Goal: Communication & Community: Answer question/provide support

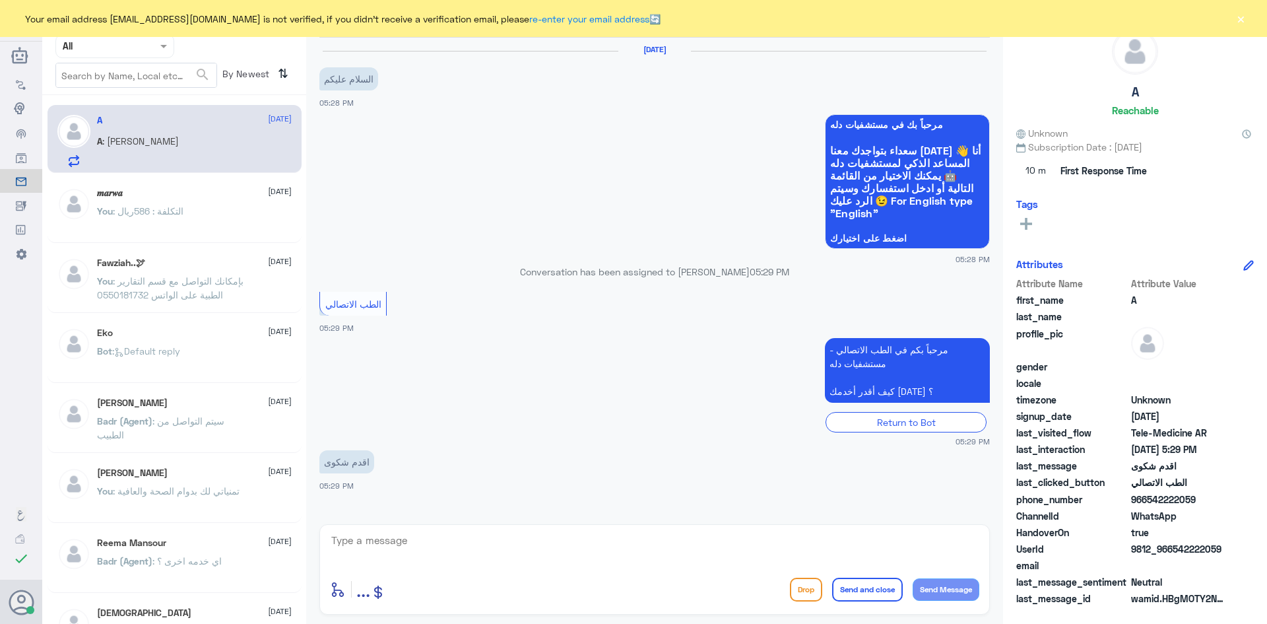
click at [424, 543] on textarea at bounding box center [655, 547] width 650 height 32
paste textarea "مرحبا معك [PERSON_NAME] من الطب الاتصالي"
type textarea "مرحبا معك [PERSON_NAME] من الطب الاتصالي"
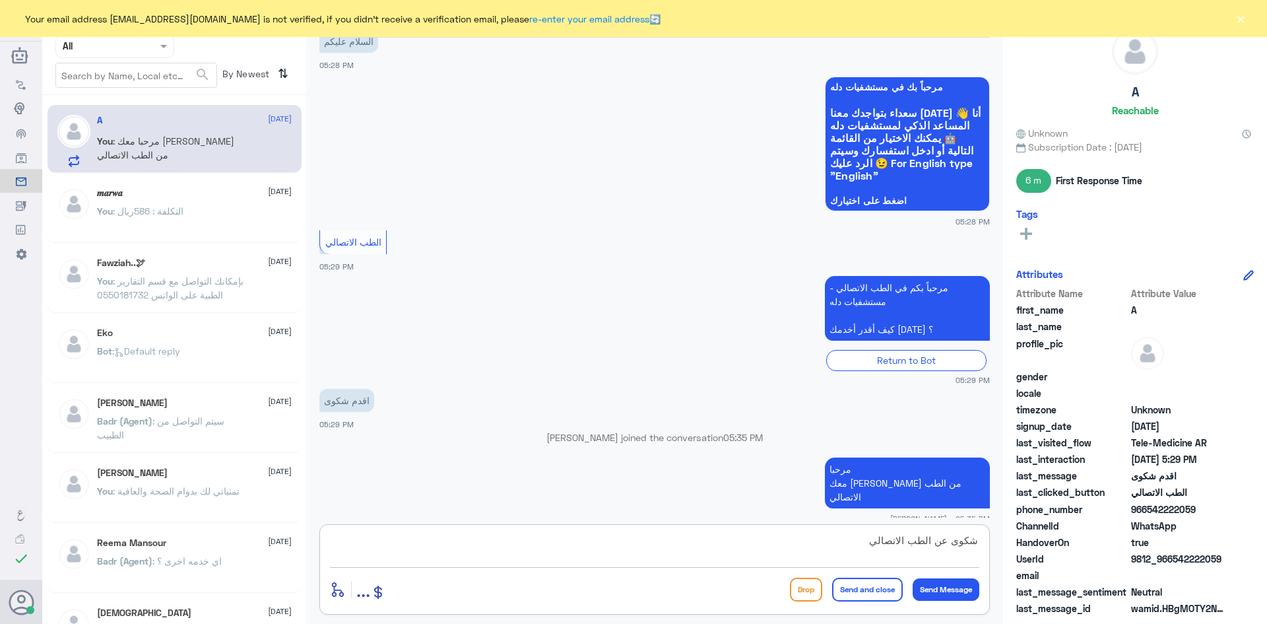
type textarea "شكوى عن الطب الاتصالي ؟"
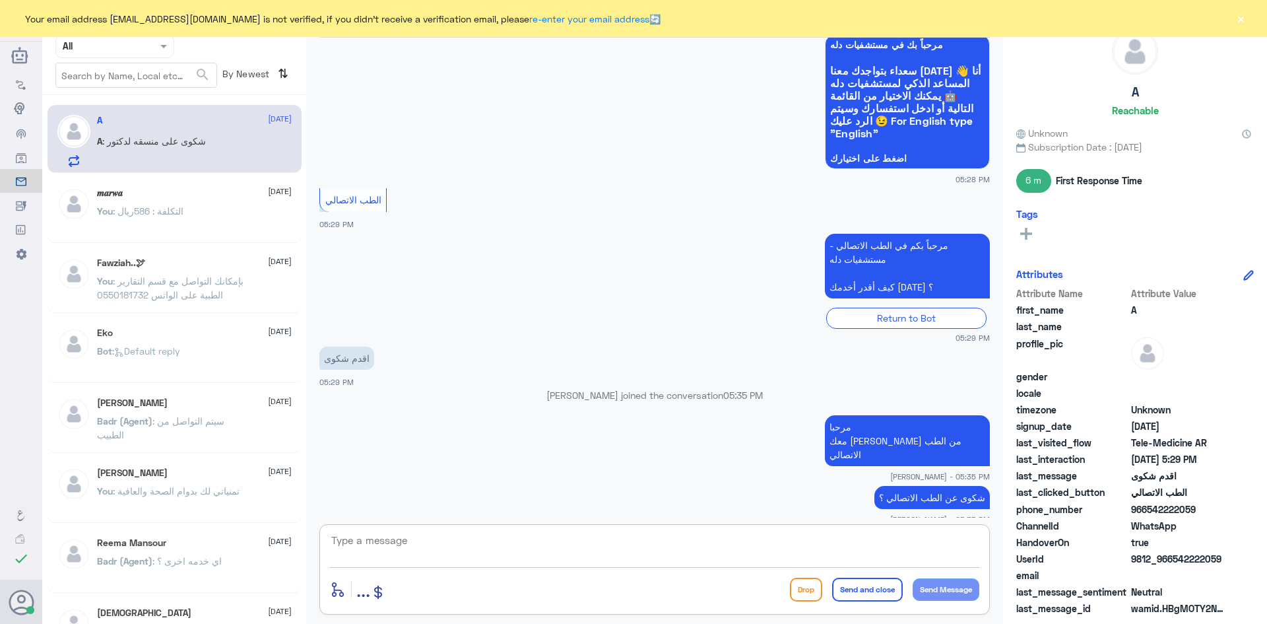
scroll to position [125, 0]
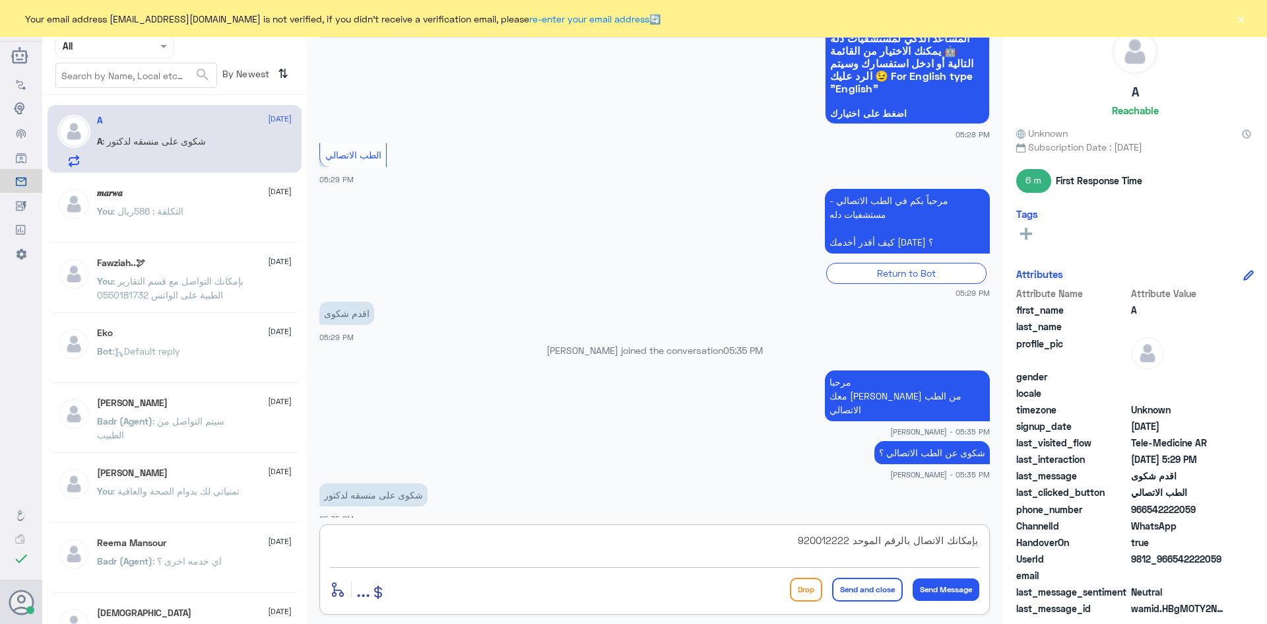
type textarea "بإمكانك الاتصال بالرقم الموحد 920012222"
click at [863, 591] on button "Send and close" at bounding box center [867, 590] width 71 height 24
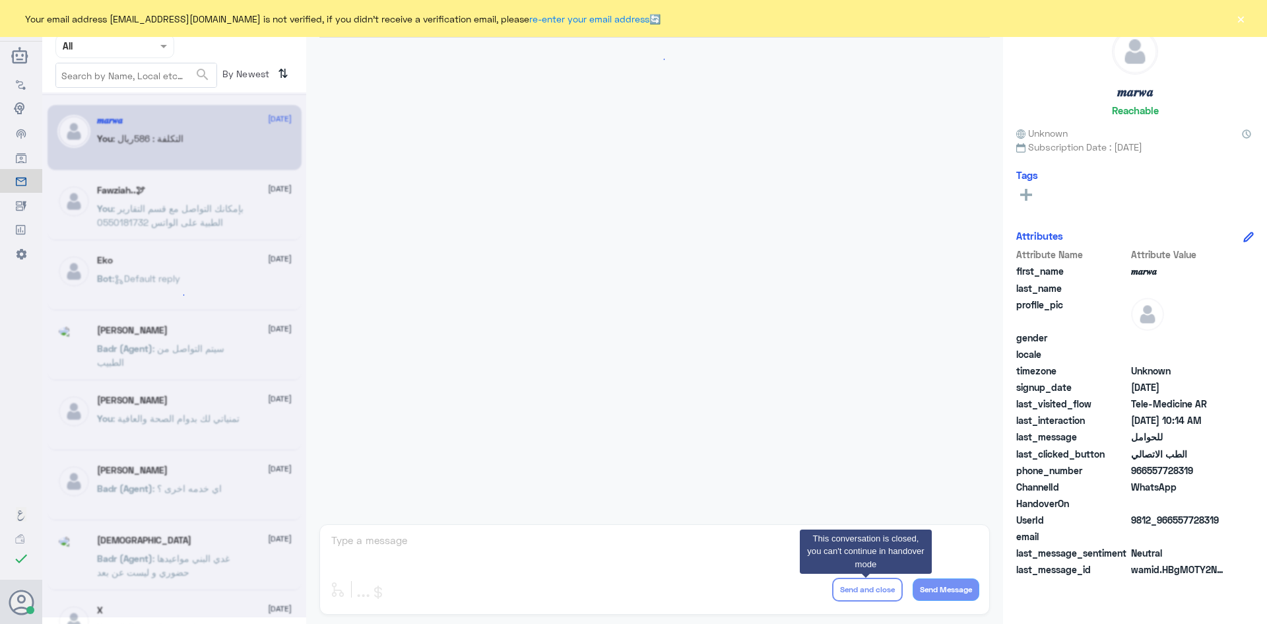
scroll to position [667, 0]
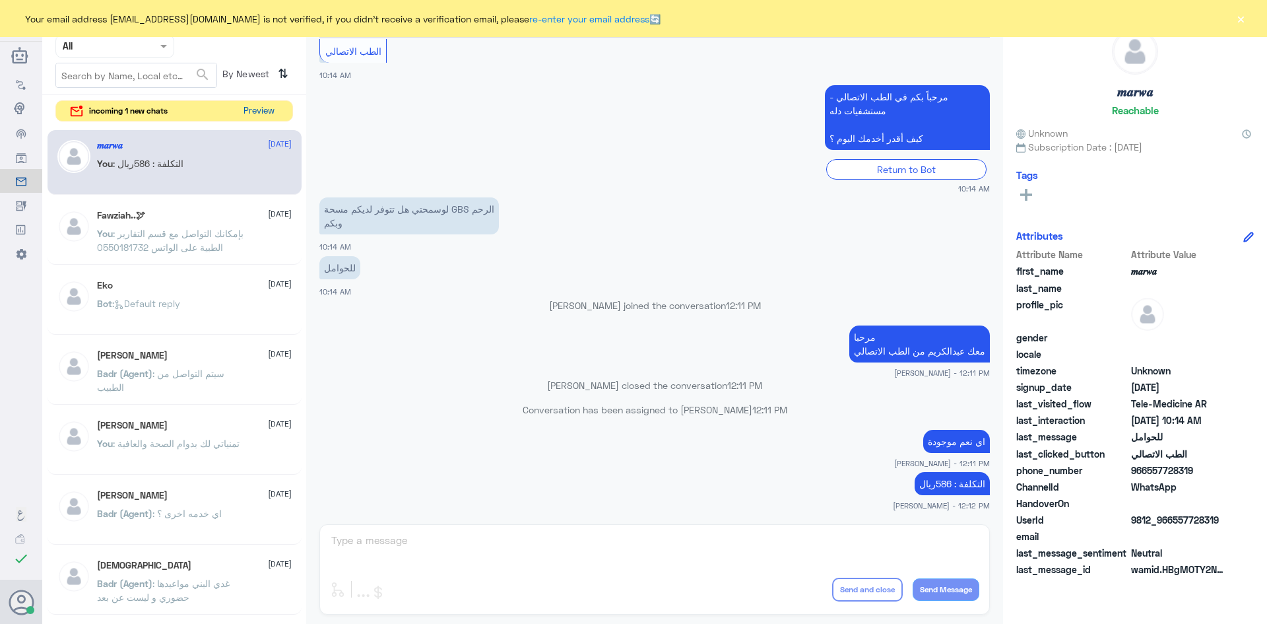
click at [271, 114] on button "Preview" at bounding box center [258, 111] width 41 height 20
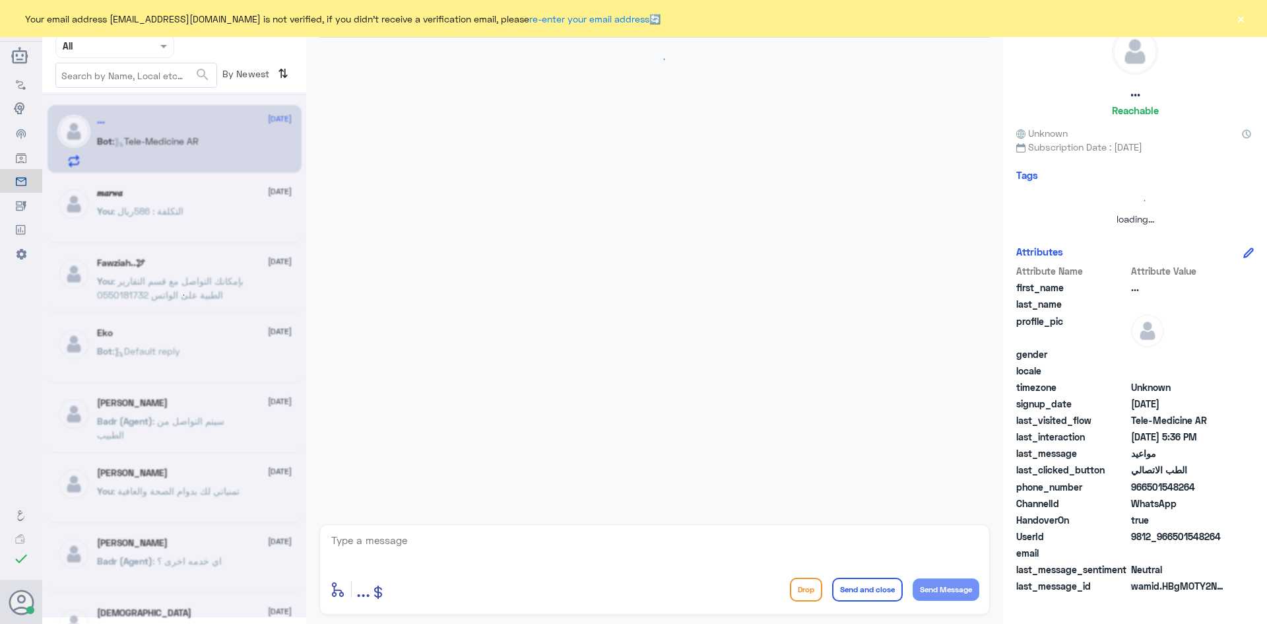
scroll to position [137, 0]
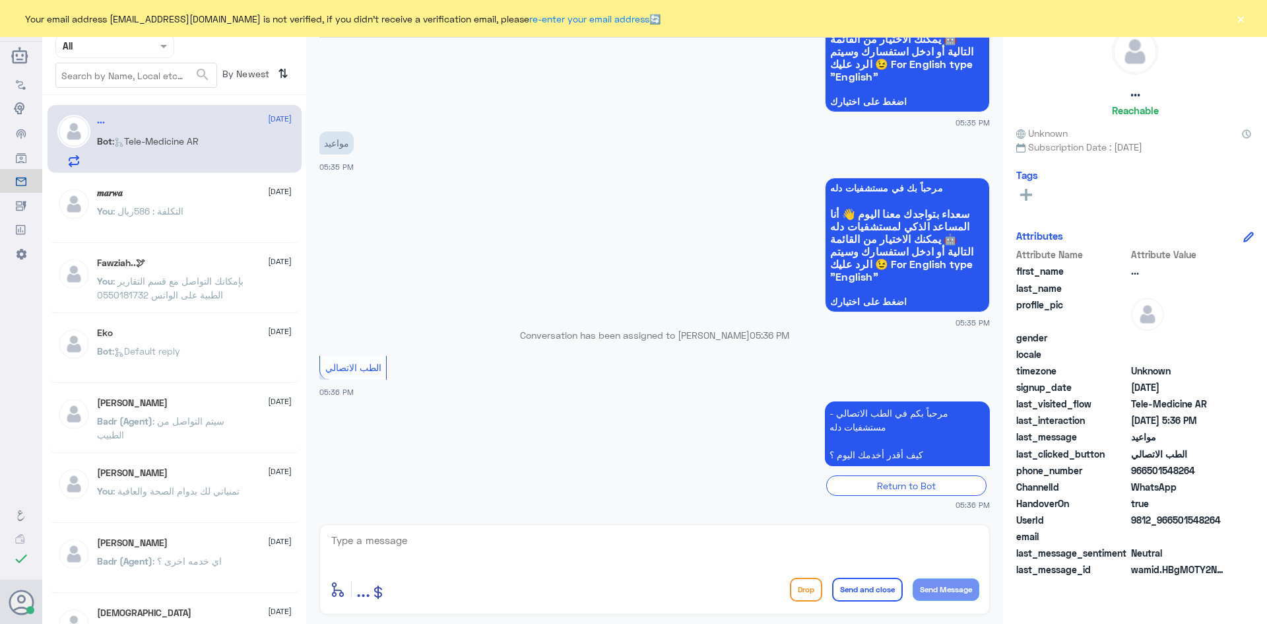
click at [643, 557] on textarea at bounding box center [655, 547] width 650 height 32
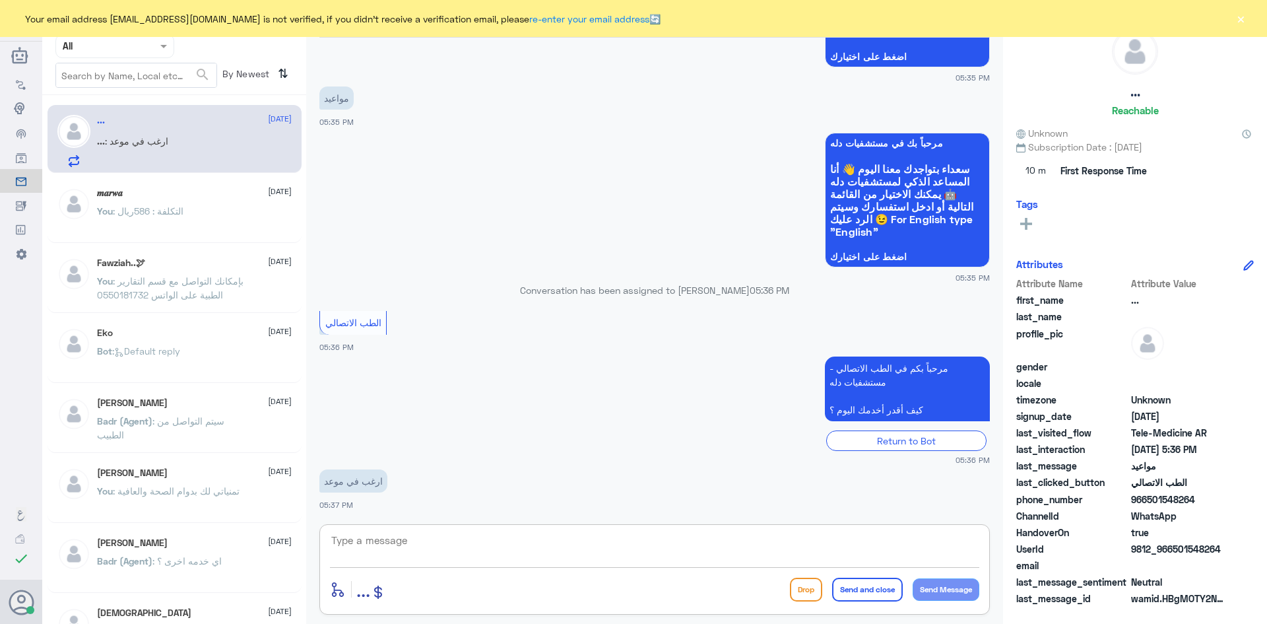
paste textarea "مرحبا معك [PERSON_NAME] من الطب الاتصالي"
type textarea "مرحبا معك [PERSON_NAME] من الطب الاتصالي"
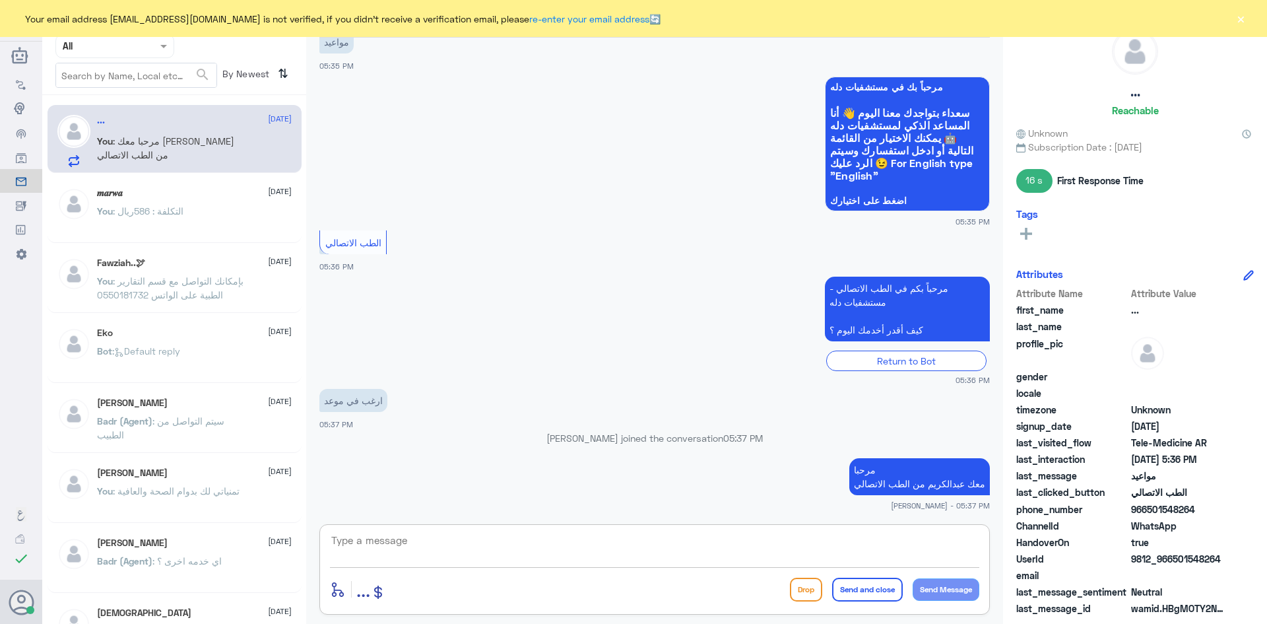
paste textarea "بإمكانك حجز موعد عن طريق التطبيق أو بالاتصال على الرقم الموحد 920012222"
type textarea "بإمكانك حجز موعد عن طريق التطبيق أو بالاتصال على الرقم الموحد 920012222"
click at [864, 589] on button "Send and close" at bounding box center [867, 590] width 71 height 24
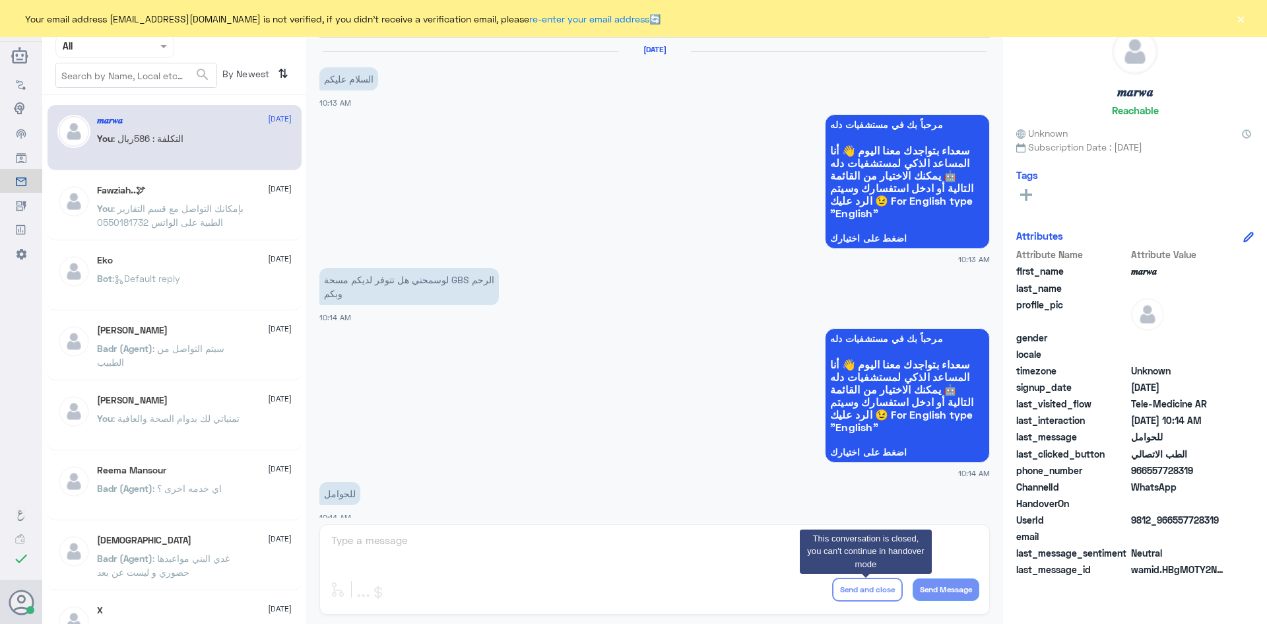
scroll to position [667, 0]
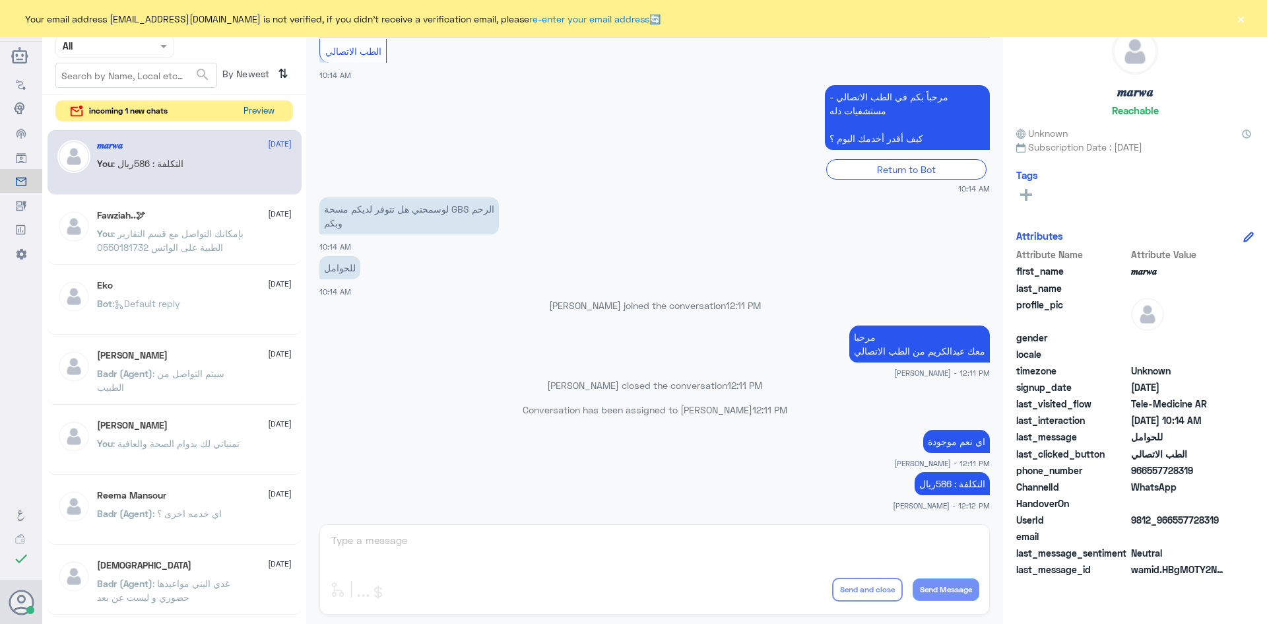
click at [251, 115] on button "Preview" at bounding box center [258, 111] width 41 height 20
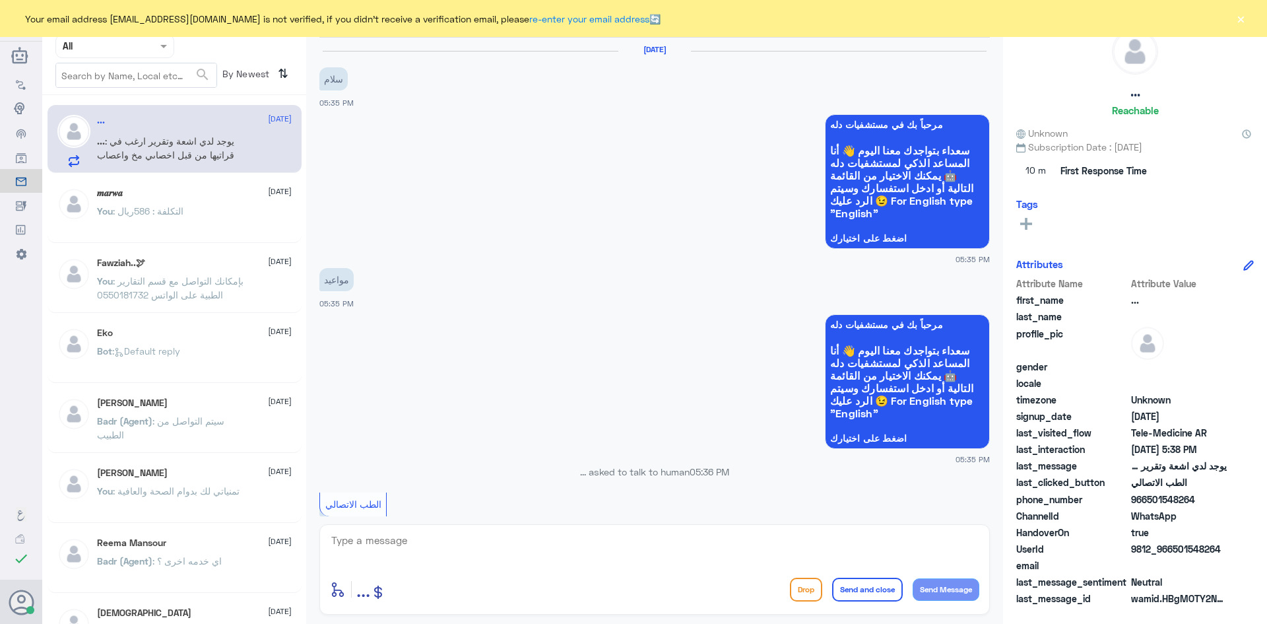
scroll to position [815, 0]
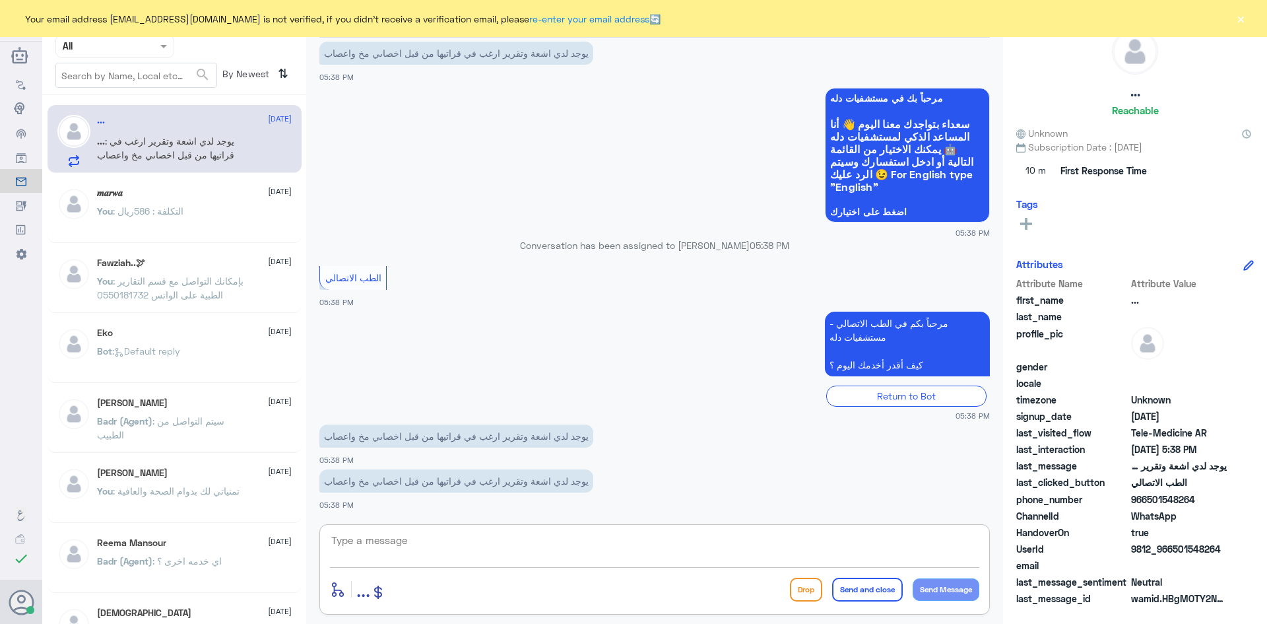
click at [569, 546] on textarea at bounding box center [655, 547] width 650 height 32
paste textarea "مرحبا معك [PERSON_NAME] من الطب الاتصالي"
type textarea "مرحبا معك [PERSON_NAME] من الطب الاتصالي"
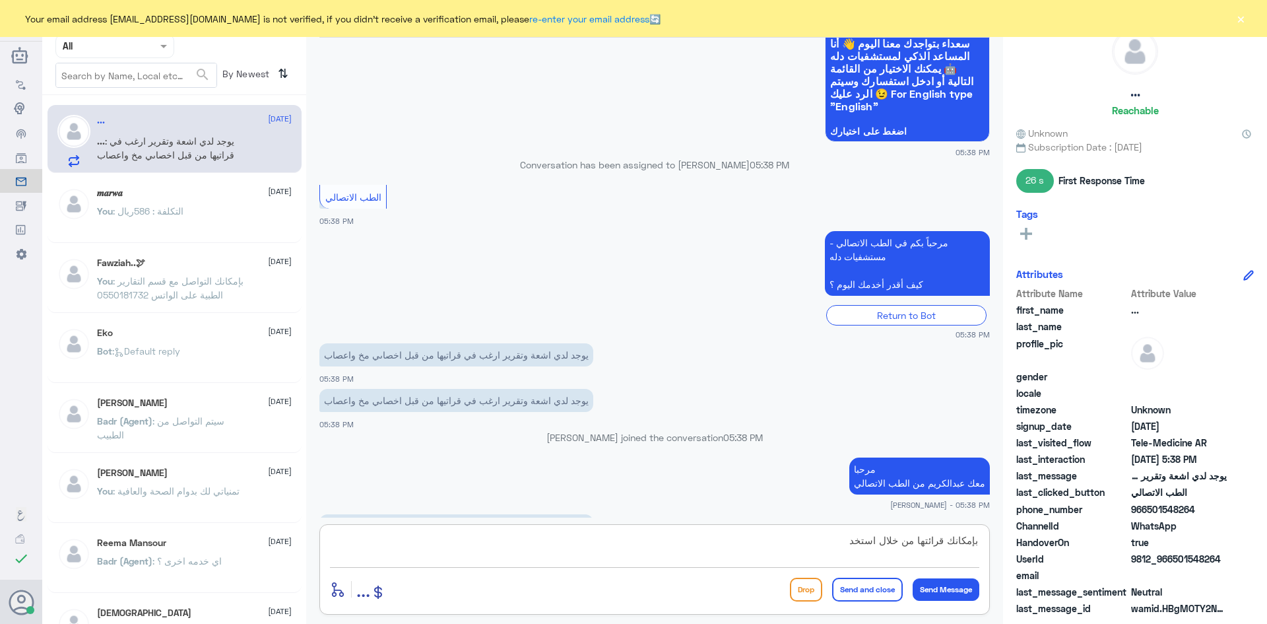
scroll to position [916, 0]
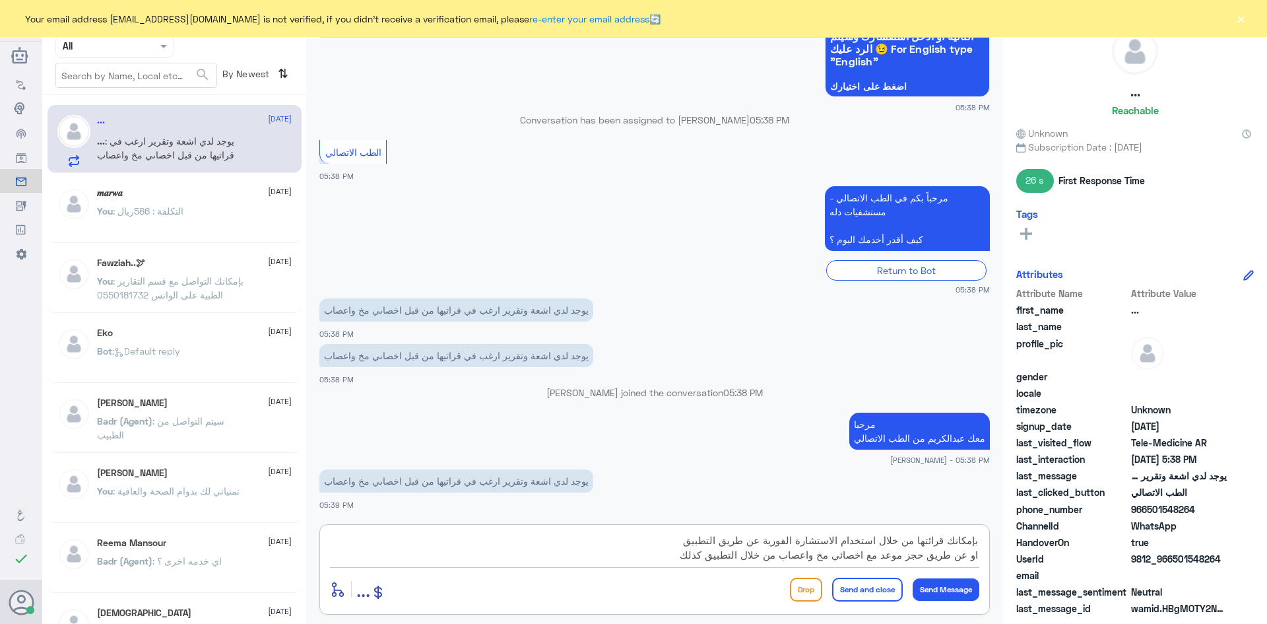
type textarea "بإمكانك قرائتها من خلال استخدام الاستشارة الفورية عن طريق التطبيق او عن طريق حج…"
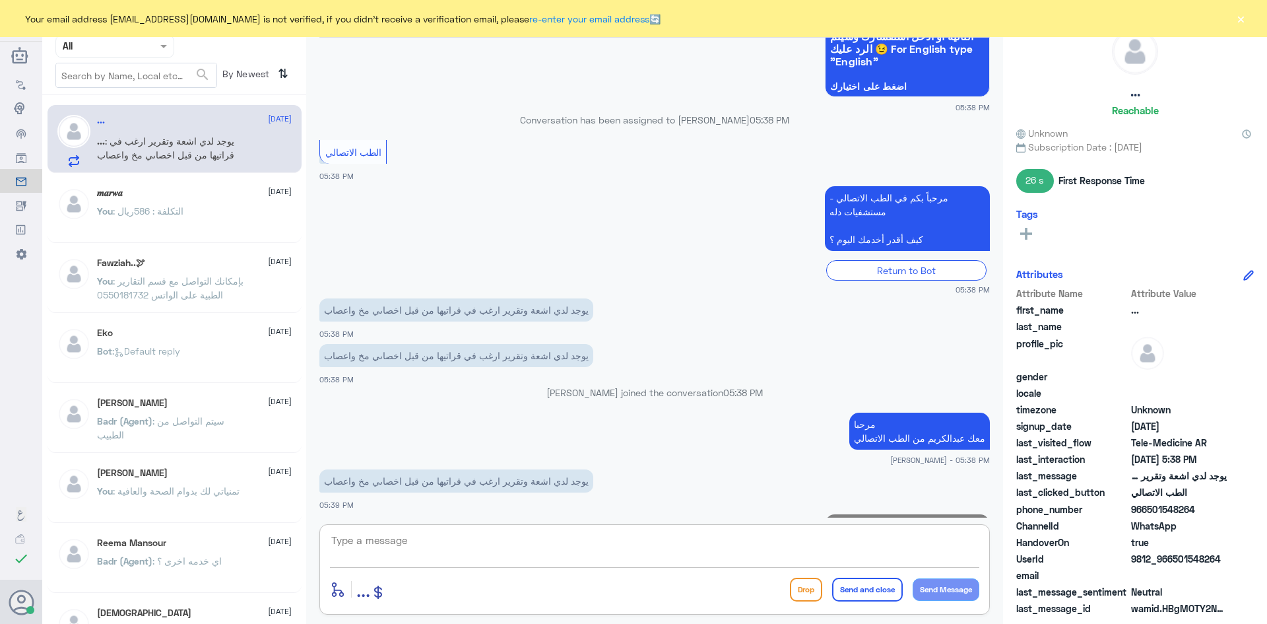
scroll to position [1000, 0]
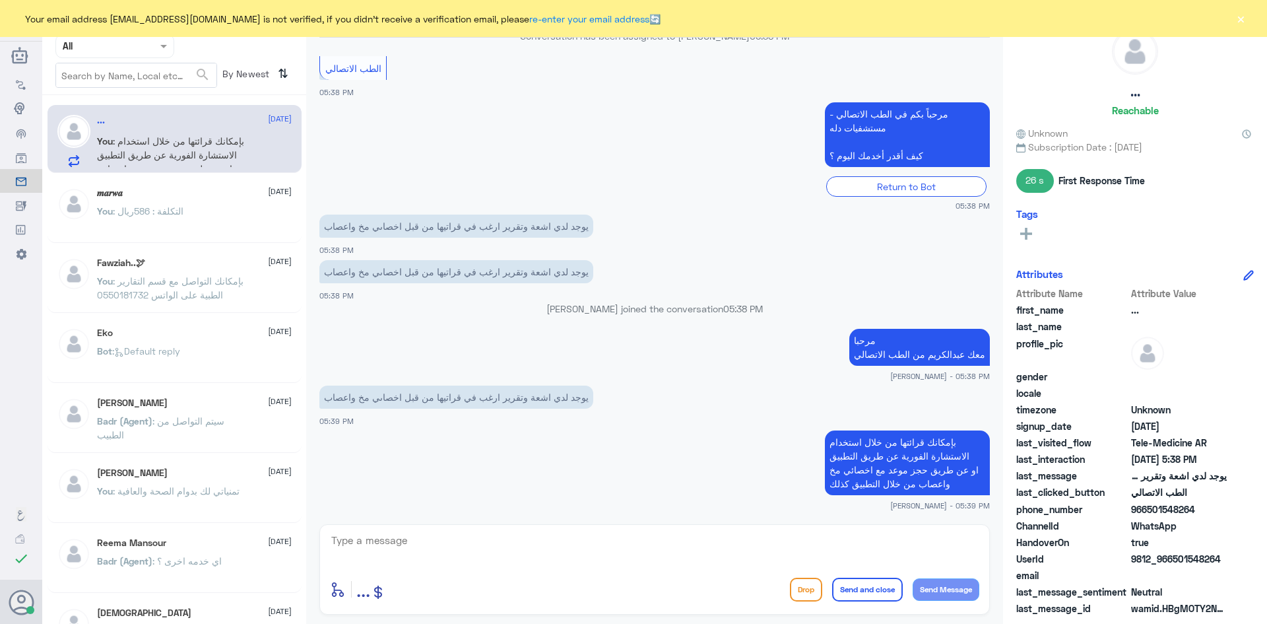
drag, startPoint x: 1222, startPoint y: 560, endPoint x: 1174, endPoint y: 567, distance: 48.6
click at [1174, 567] on div "UserId 9812_966501548264" at bounding box center [1136, 560] width 238 height 17
copy span "501548264"
click at [923, 521] on div "عبدالكريم الموسى Human Handover 2 Sep 2025 سلام 05:35 PM مرحباً بك في مستشفيات …" at bounding box center [654, 314] width 697 height 628
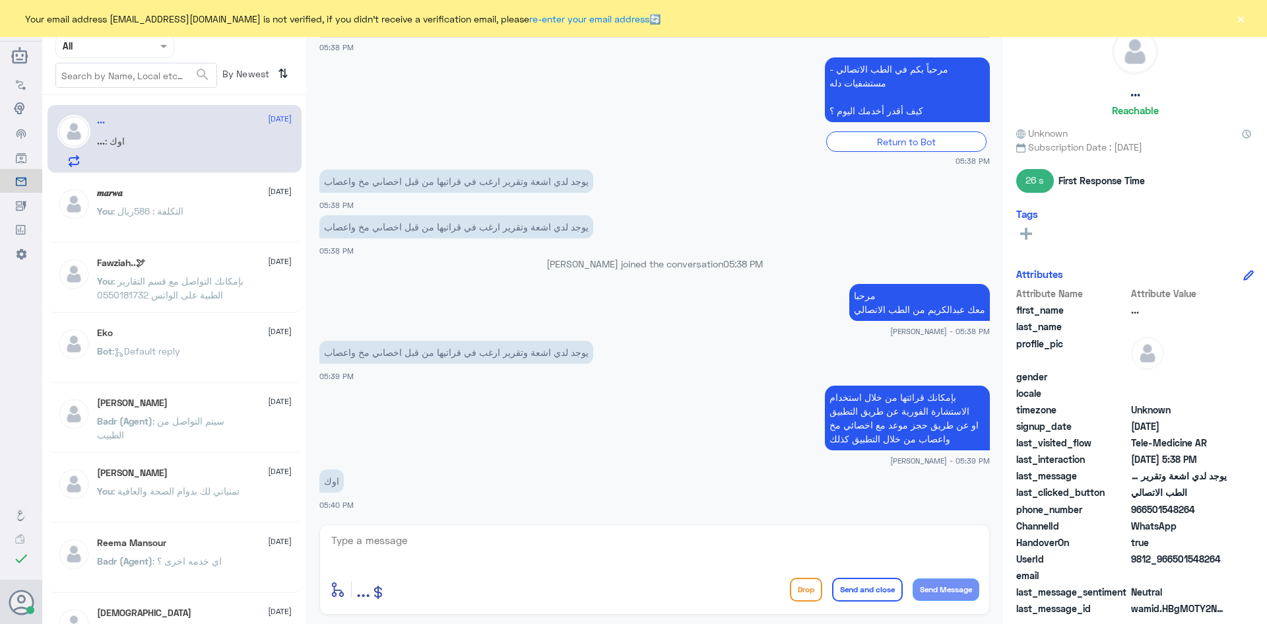
click at [1240, 19] on button "×" at bounding box center [1240, 18] width 13 height 13
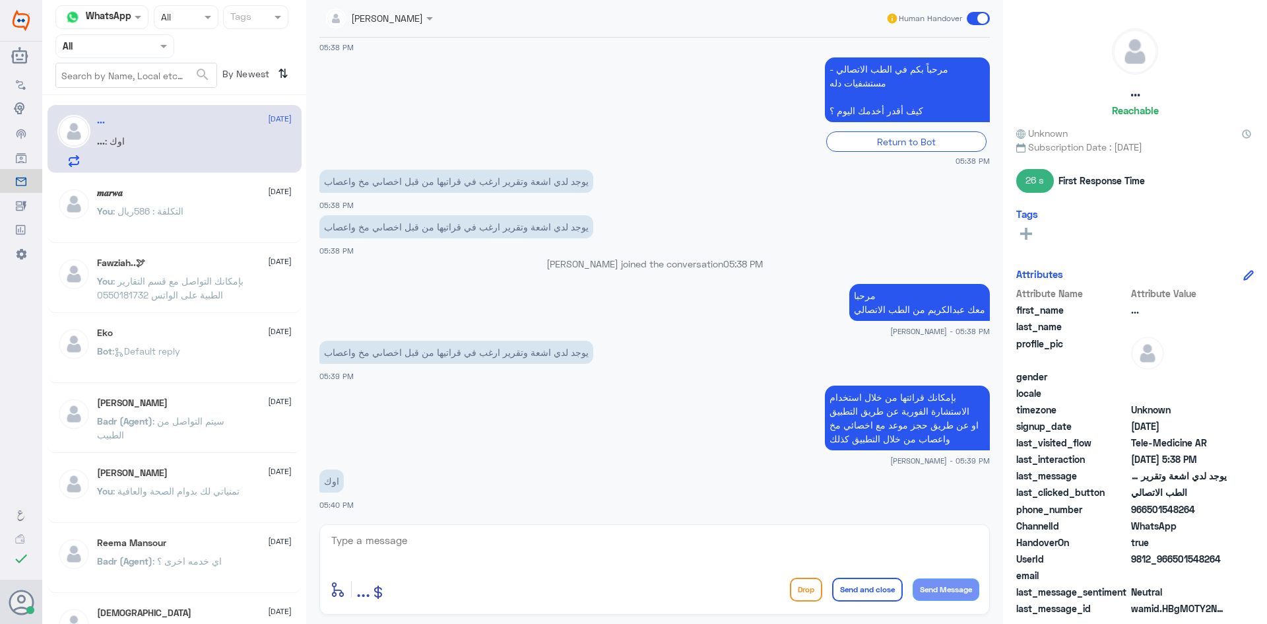
click at [976, 14] on span at bounding box center [978, 18] width 23 height 13
click at [0, 0] on input "checkbox" at bounding box center [0, 0] width 0 height 0
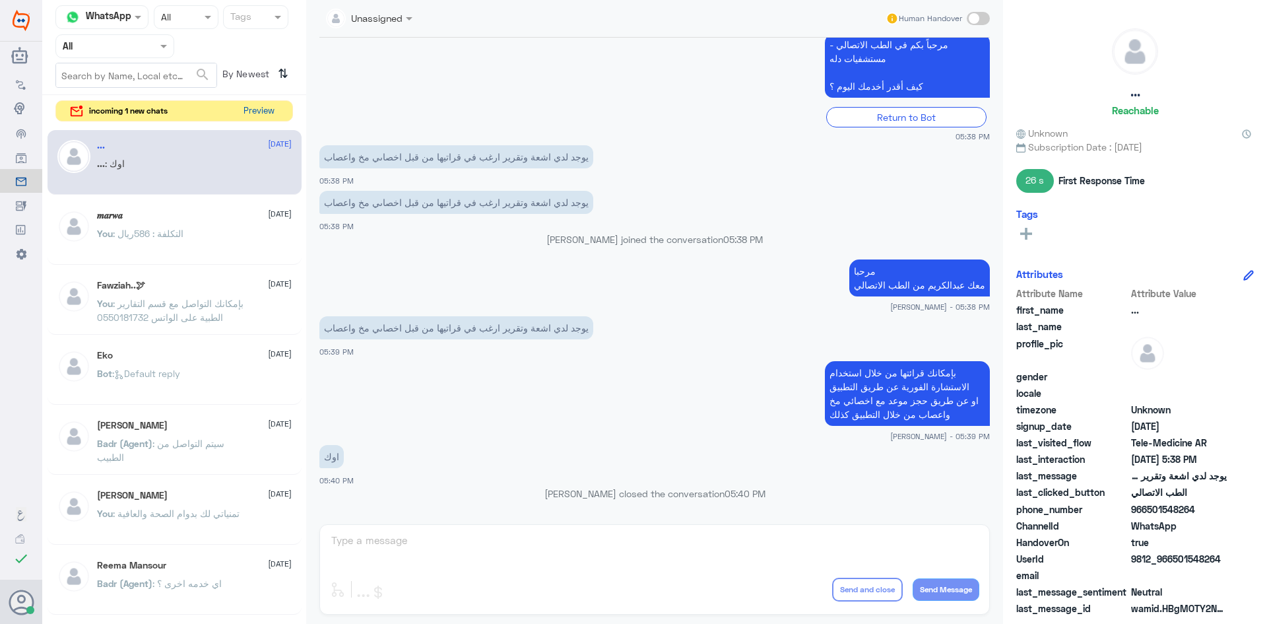
click at [253, 119] on button "Preview" at bounding box center [258, 111] width 41 height 20
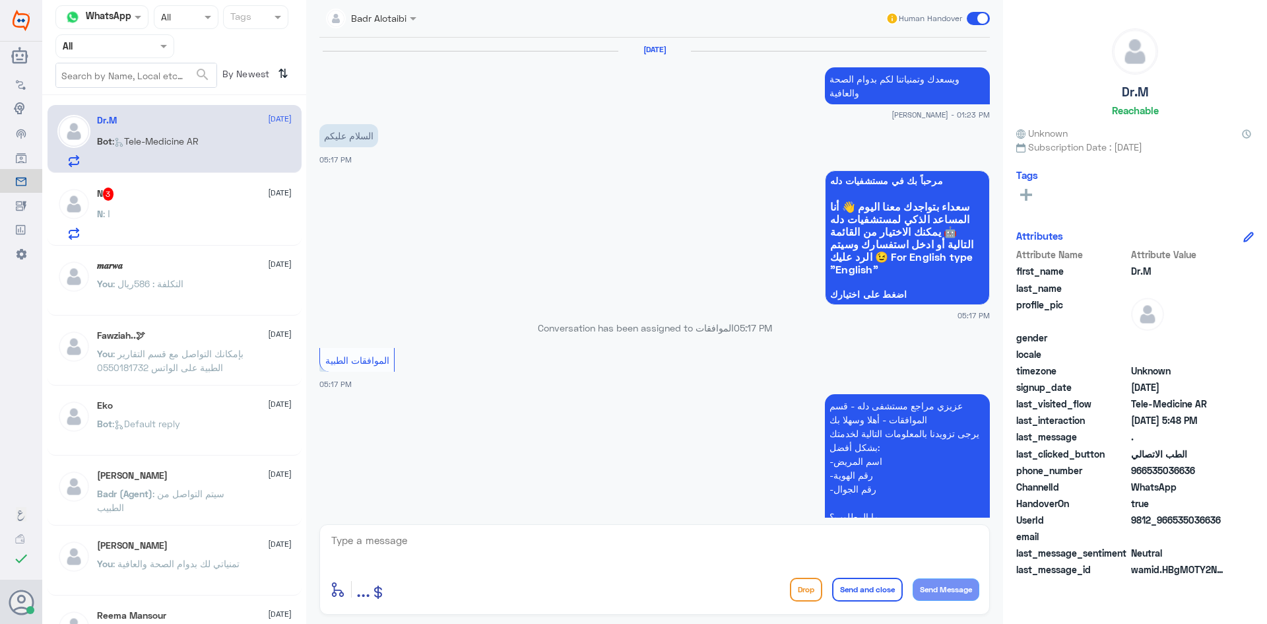
scroll to position [933, 0]
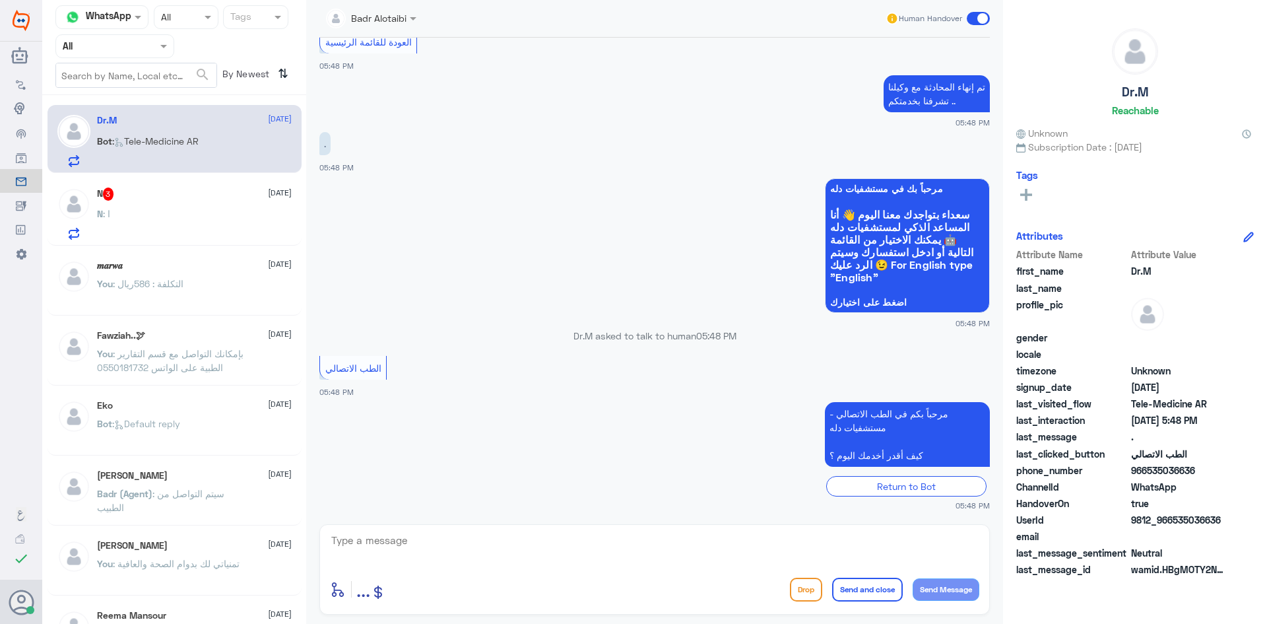
click at [203, 194] on div "N 3 2 September" at bounding box center [194, 193] width 195 height 13
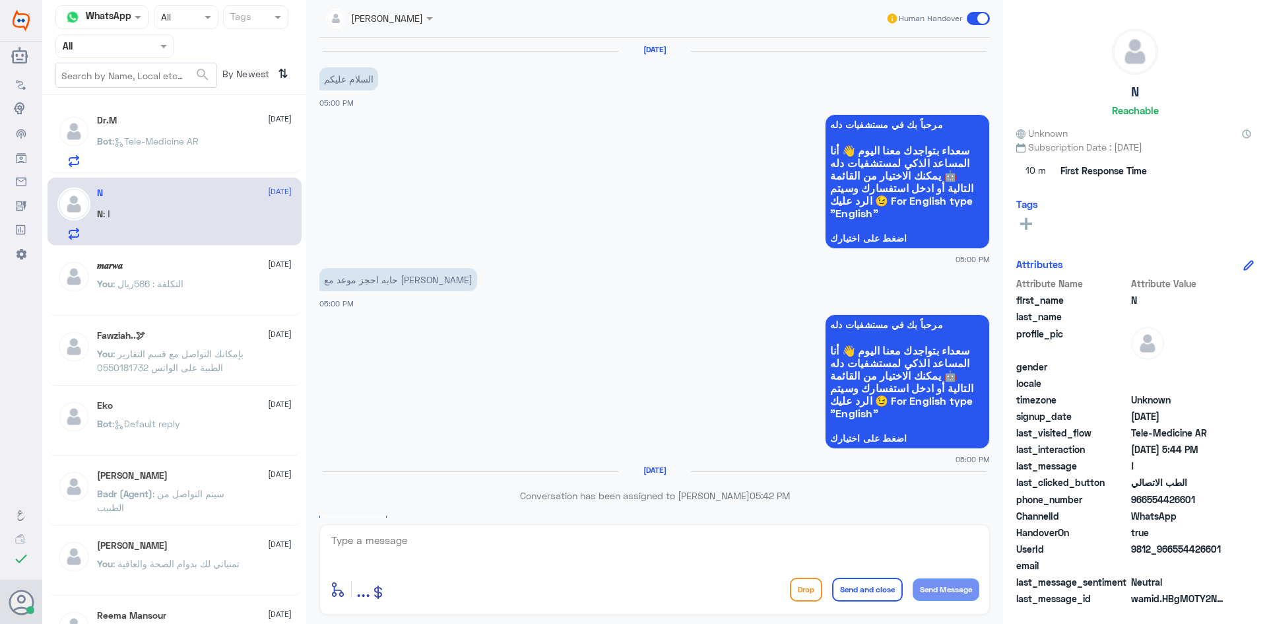
scroll to position [250, 0]
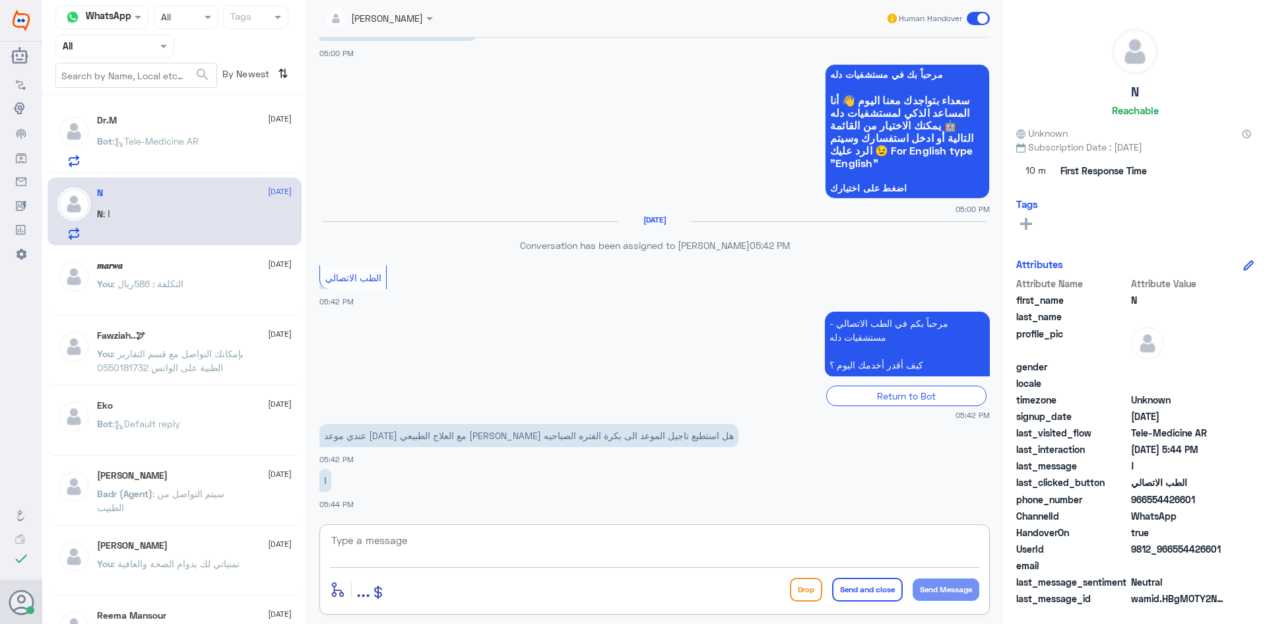
click at [476, 547] on textarea at bounding box center [655, 547] width 650 height 32
paste textarea "مرحبا معك عبدالكريم من الطب الاتصالي"
type textarea "مرحبا معك عبدالكريم من الطب الاتصالي"
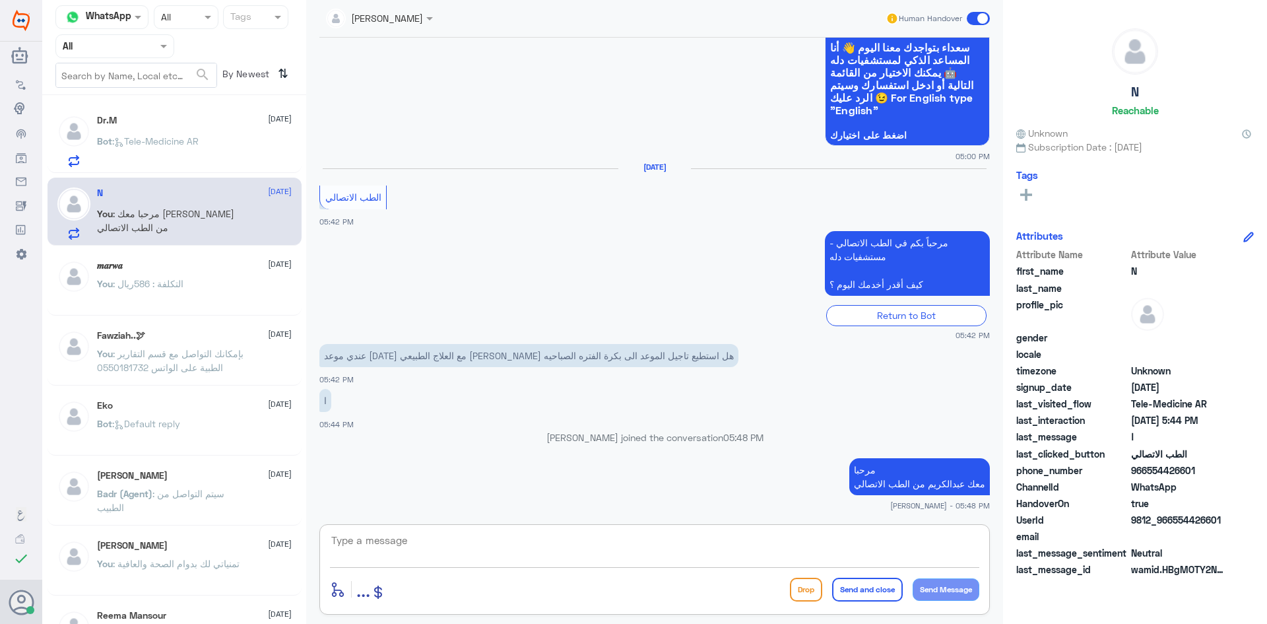
scroll to position [303, 0]
type textarea "بإمكانك التواصل مع قسم العلاج الطبيعي على رقم 0530617692"
click at [868, 595] on button "Send and close" at bounding box center [867, 590] width 71 height 24
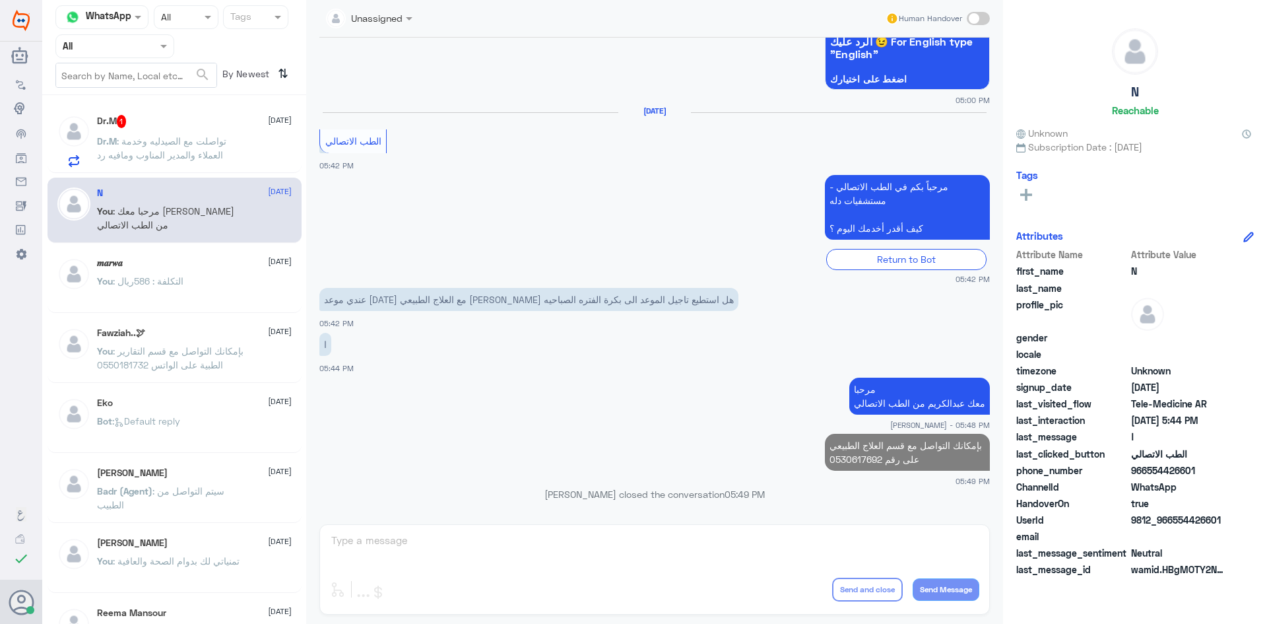
click at [172, 127] on div "Dr.M 1 2 September" at bounding box center [194, 121] width 195 height 13
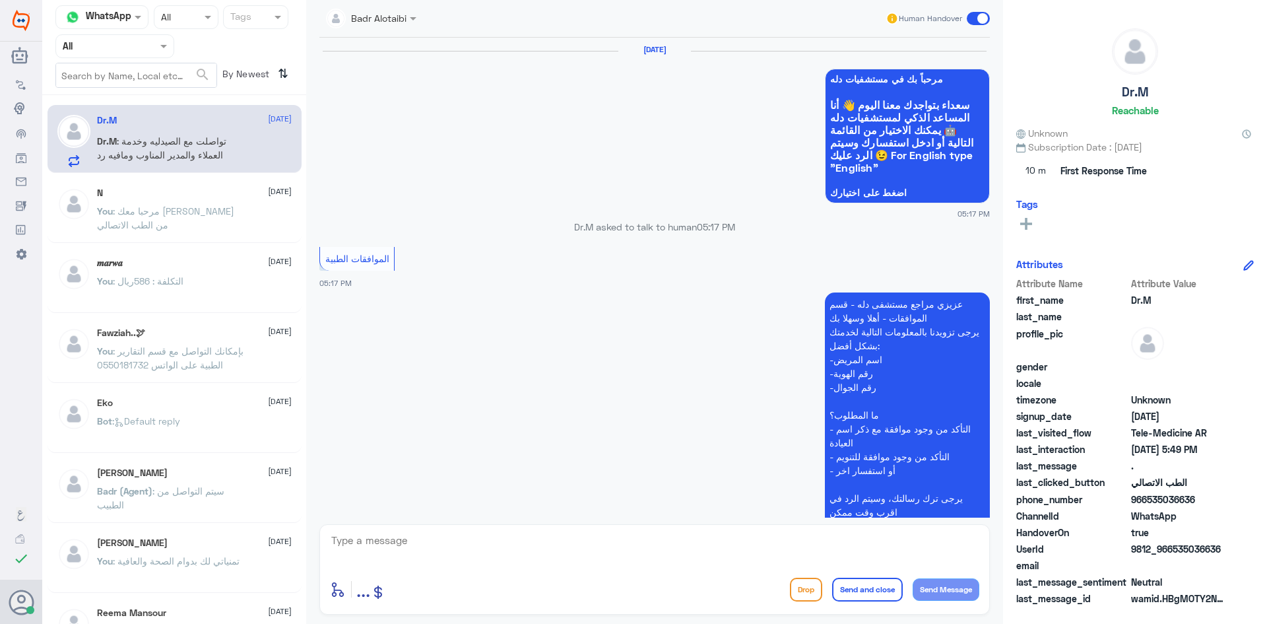
scroll to position [950, 0]
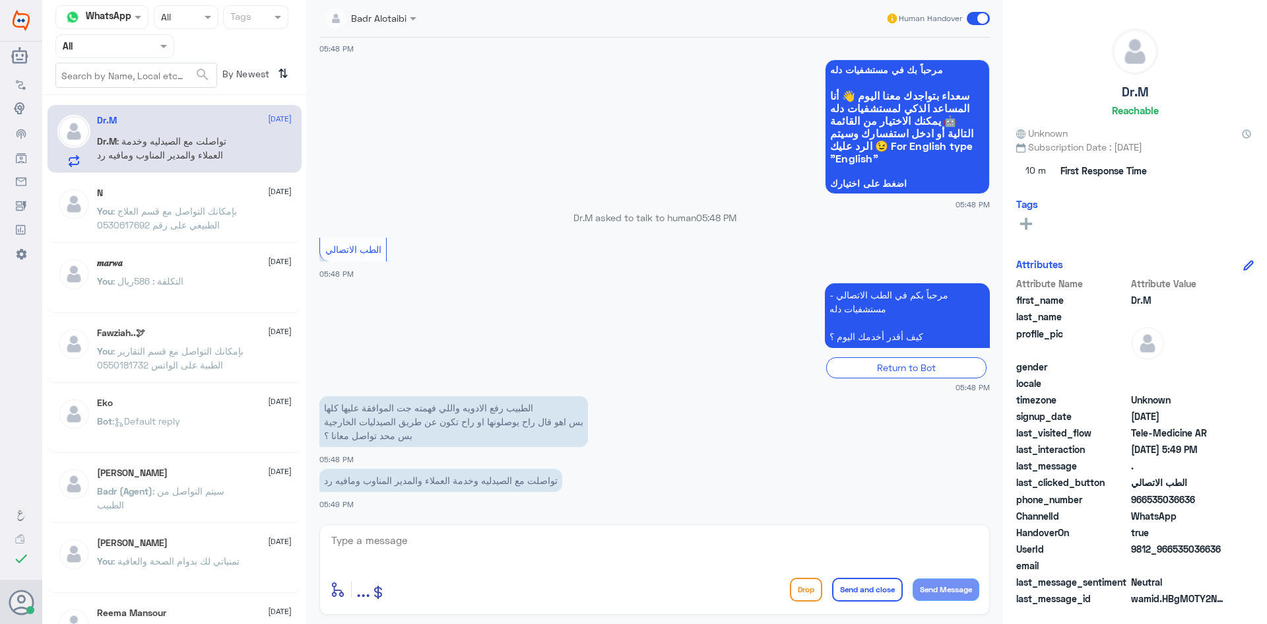
click at [454, 535] on textarea at bounding box center [655, 547] width 650 height 32
paste textarea "مرحبا معك عبدالكريم من الطب الاتصالي"
type textarea "مرحبا معك عبدالكريم من الطب الاتصالي"
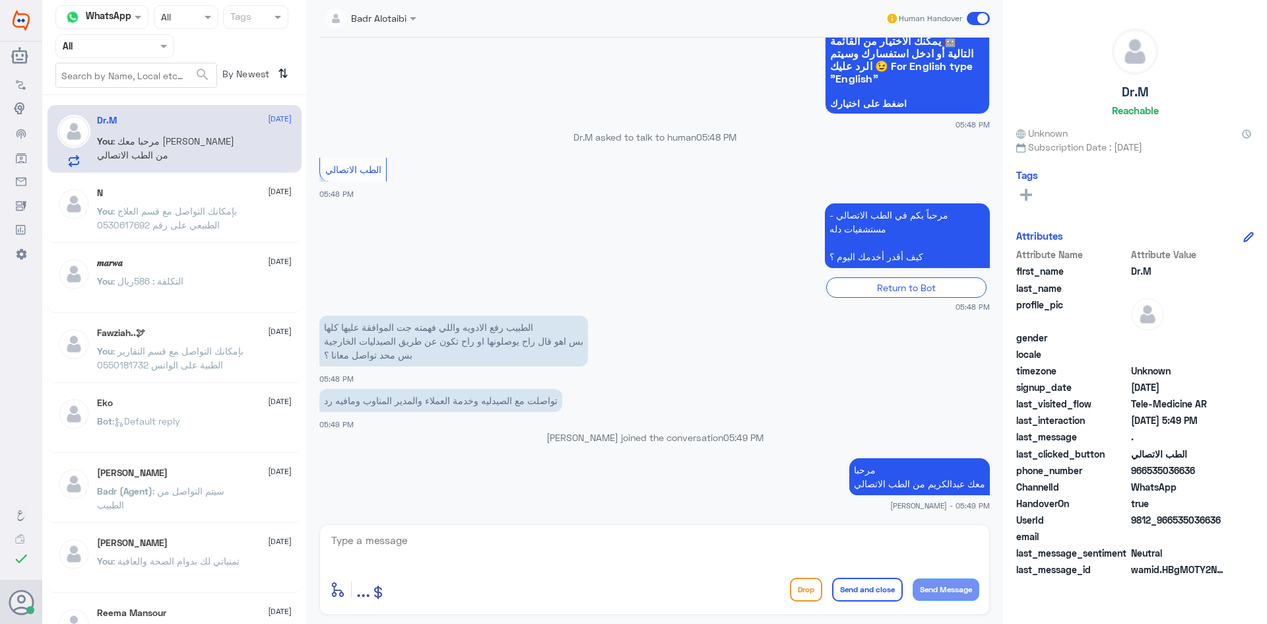
drag, startPoint x: 1197, startPoint y: 499, endPoint x: 1172, endPoint y: 500, distance: 25.1
click at [1172, 500] on div "Attribute Name Attribute Value first_name Dr.M last_name profile_pic gender loc…" at bounding box center [1136, 413] width 238 height 331
drag, startPoint x: 1197, startPoint y: 471, endPoint x: 1150, endPoint y: 477, distance: 47.3
click at [1150, 477] on span "966535036636" at bounding box center [1179, 470] width 96 height 14
copy span "535036636"
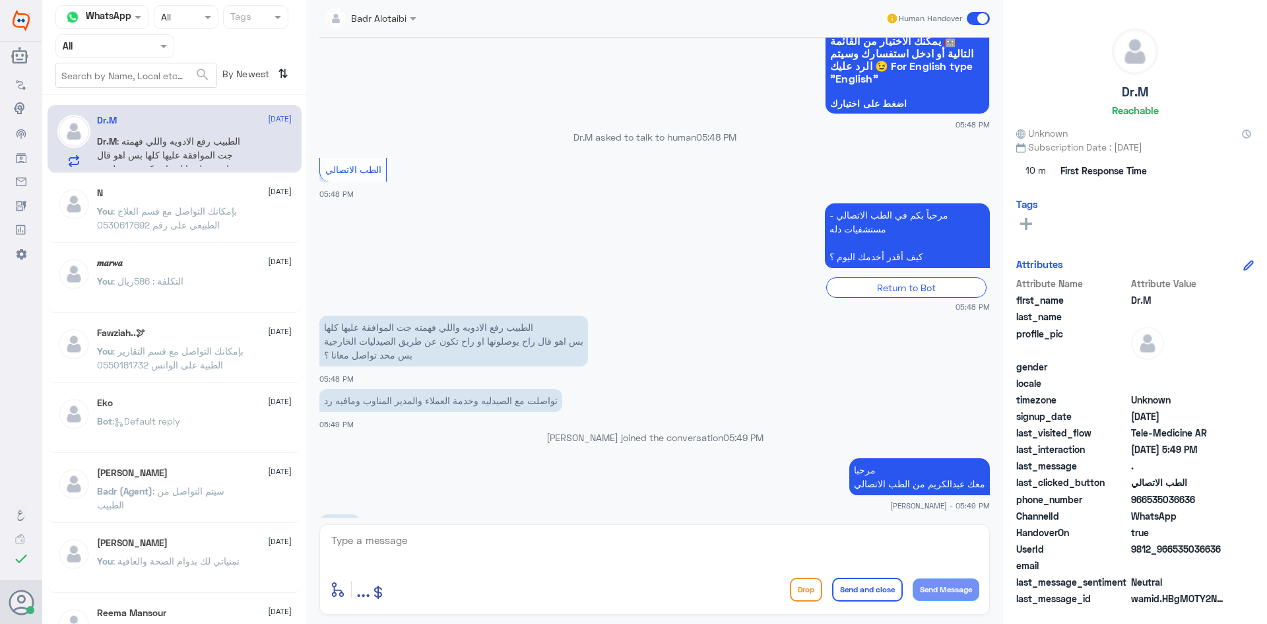
scroll to position [1148, 0]
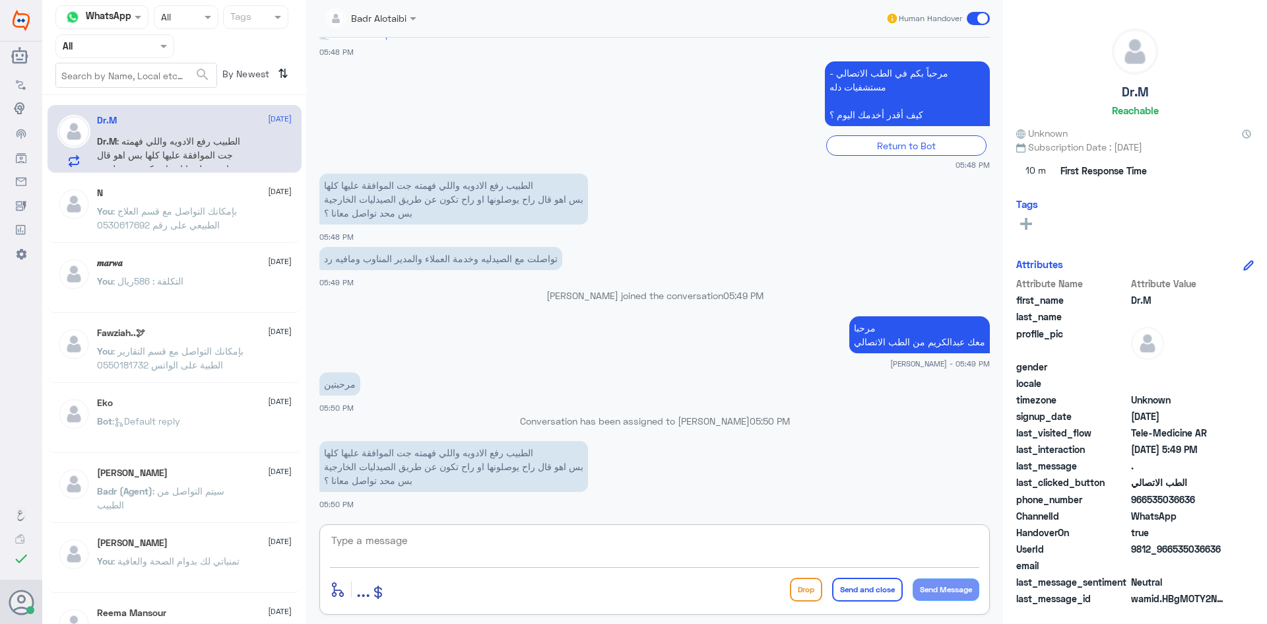
click at [569, 558] on textarea at bounding box center [655, 547] width 650 height 32
click at [569, 552] on textarea at bounding box center [655, 547] width 650 height 32
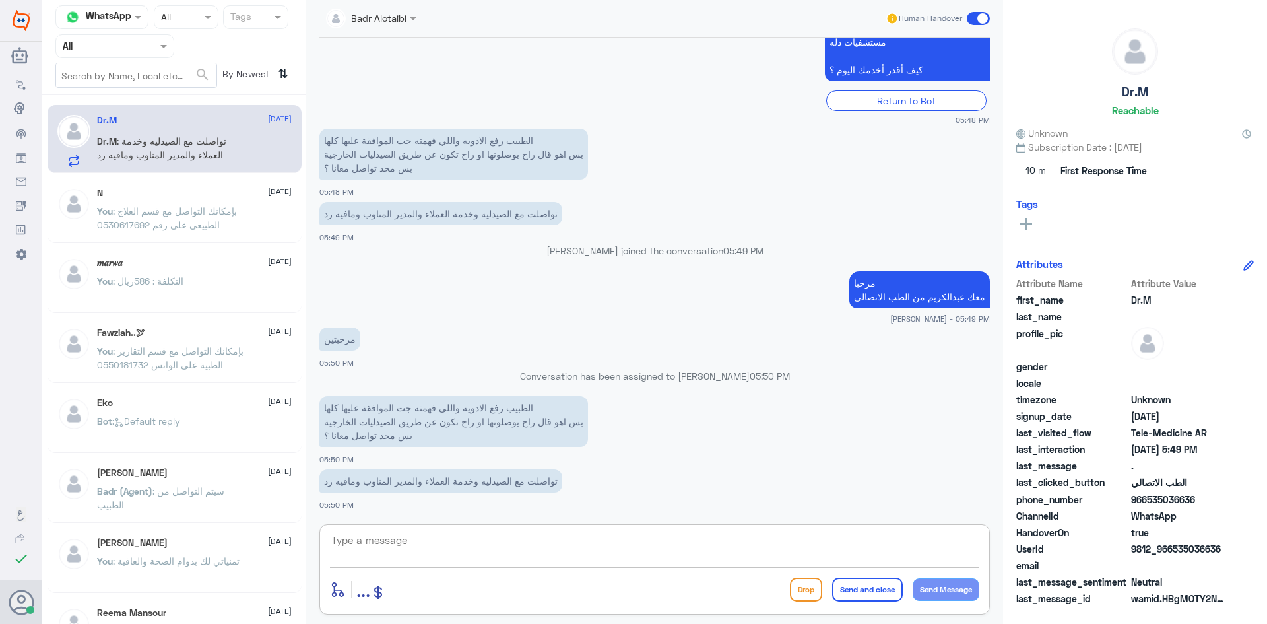
click at [600, 542] on textarea at bounding box center [655, 547] width 650 height 32
click at [599, 548] on textarea at bounding box center [655, 547] width 650 height 32
type textarea "لحظات من فضلك"
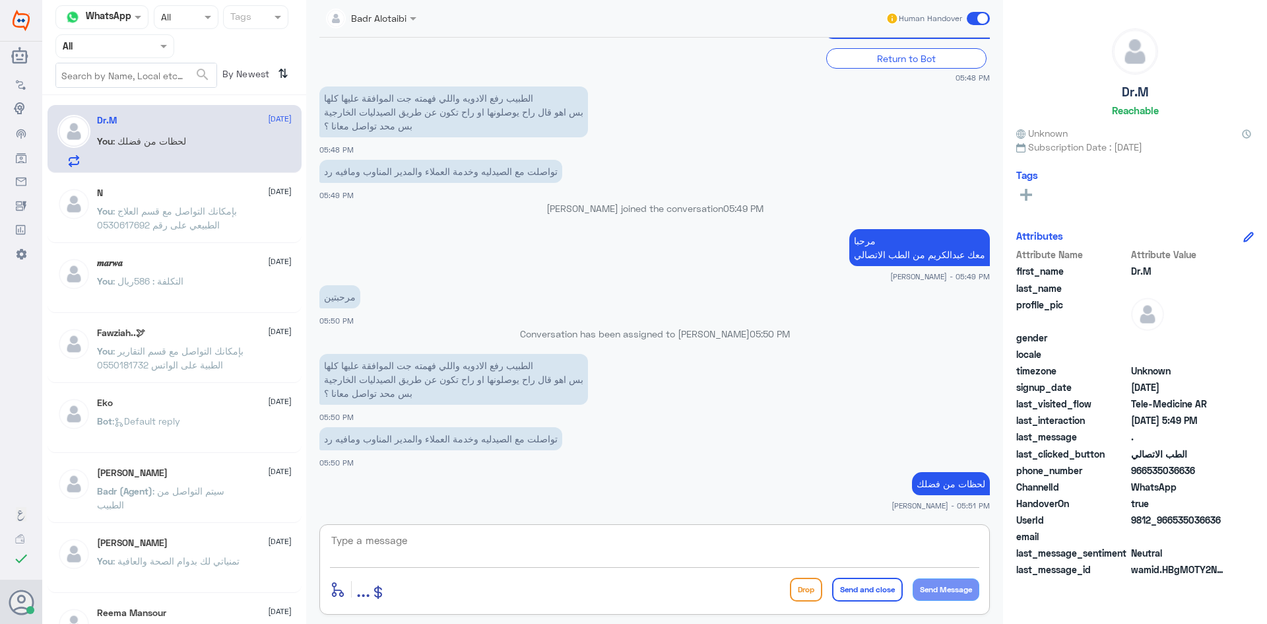
click at [609, 540] on textarea at bounding box center [655, 547] width 650 height 32
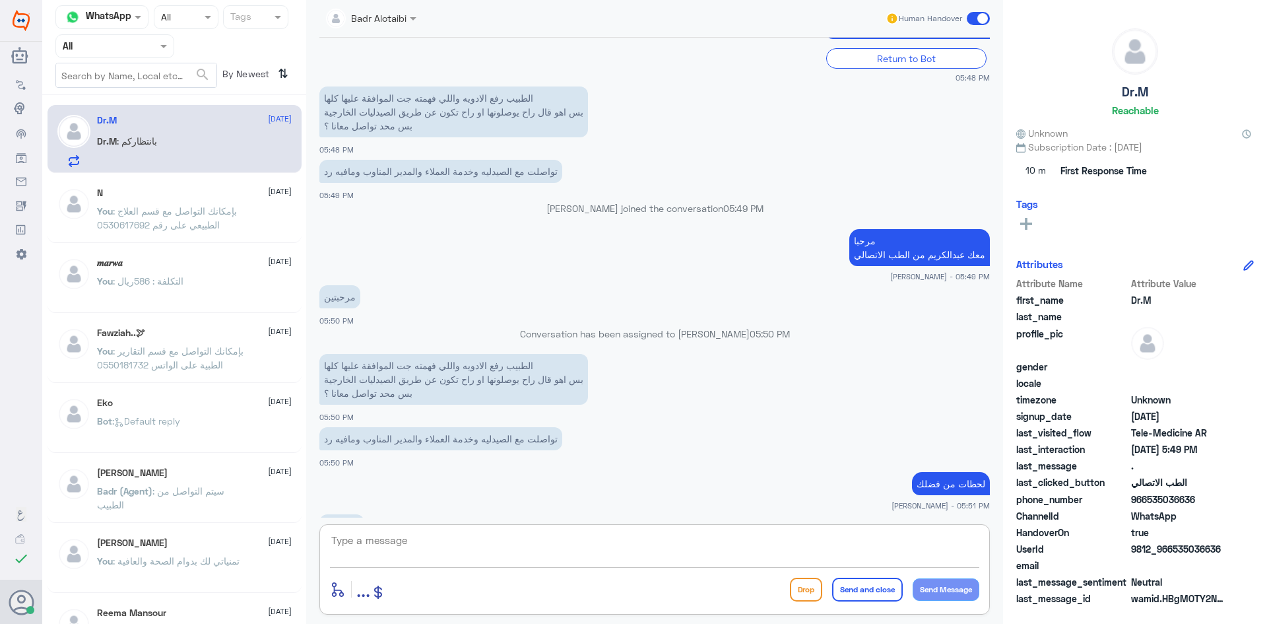
scroll to position [1281, 0]
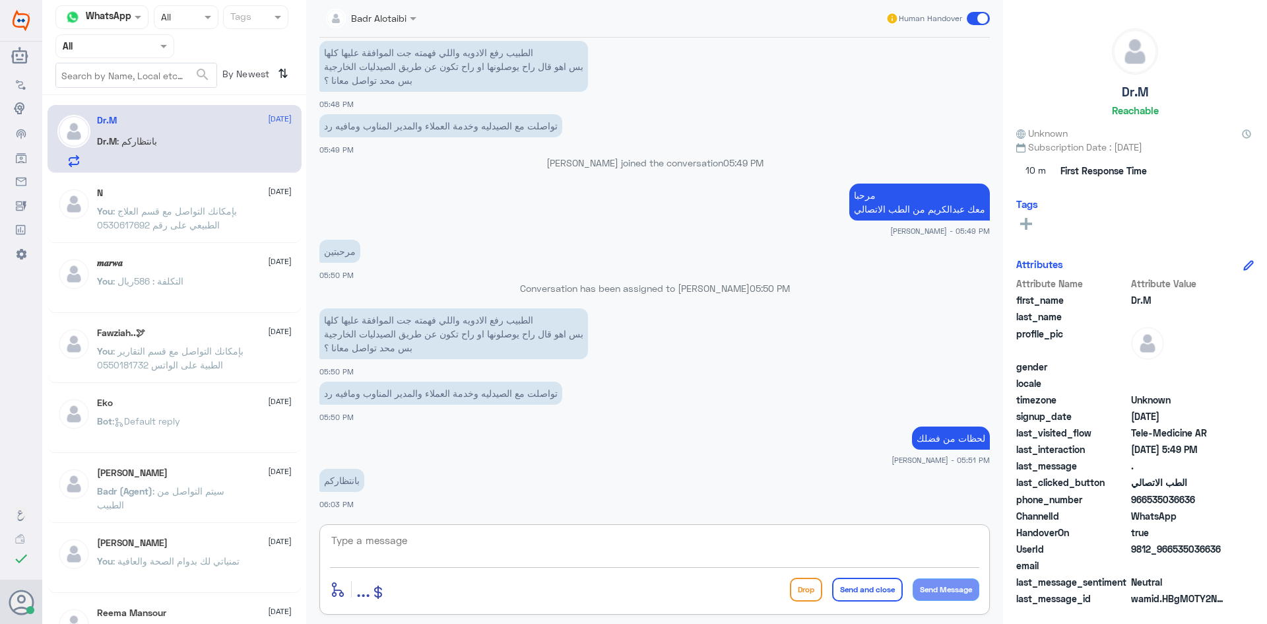
click at [459, 548] on textarea at bounding box center [655, 547] width 650 height 32
drag, startPoint x: 1220, startPoint y: 547, endPoint x: 1172, endPoint y: 541, distance: 49.2
click at [1172, 541] on div "Attribute Name Attribute Value first_name Dr.M last_name profile_pic gender loc…" at bounding box center [1136, 442] width 238 height 331
click at [1224, 549] on span "9812_966535036636" at bounding box center [1179, 549] width 96 height 14
drag, startPoint x: 1224, startPoint y: 549, endPoint x: 1174, endPoint y: 552, distance: 50.3
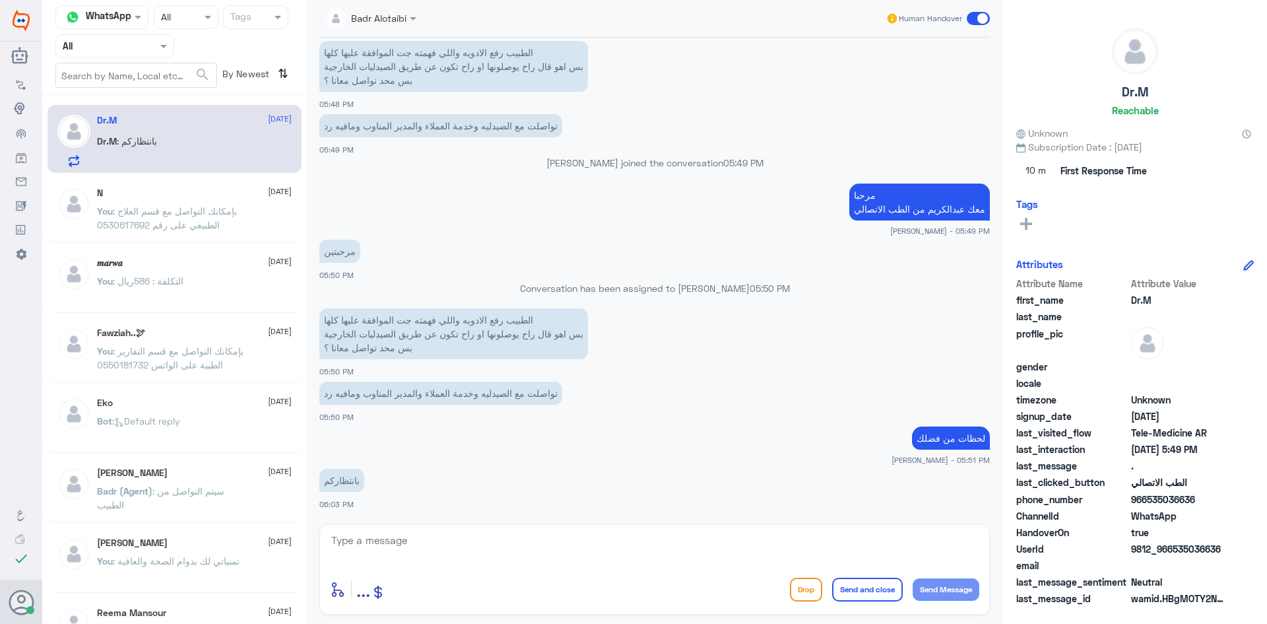
click at [1174, 552] on span "9812_966535036636" at bounding box center [1179, 549] width 96 height 14
copy span "535036636"
click at [679, 548] on textarea at bounding box center [655, 547] width 650 height 32
type textarea "اعتذر منك على الاطالة"
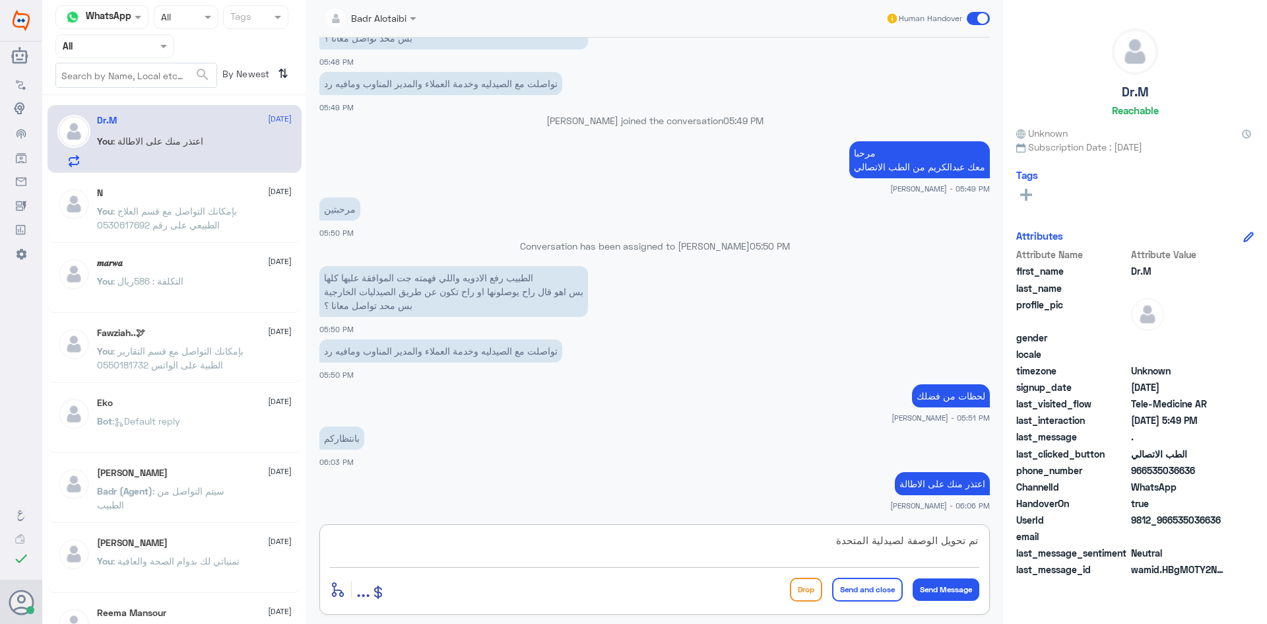
type textarea "تم تحويل الوصفة لصيدلية المتحدة"
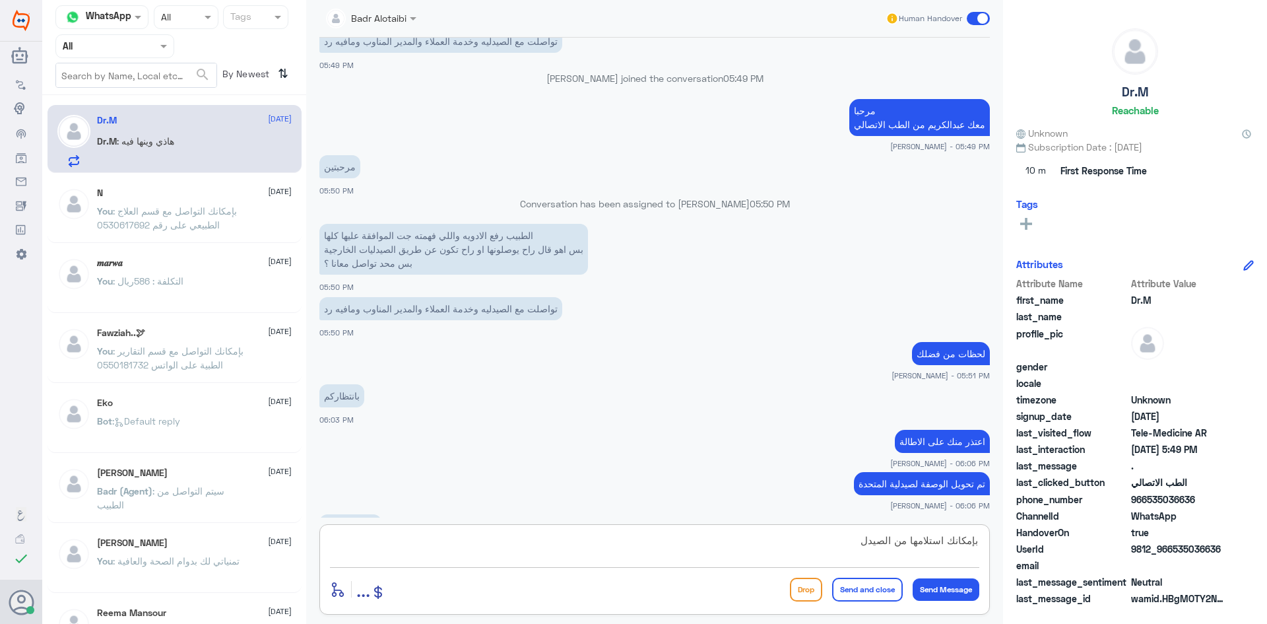
scroll to position [1410, 0]
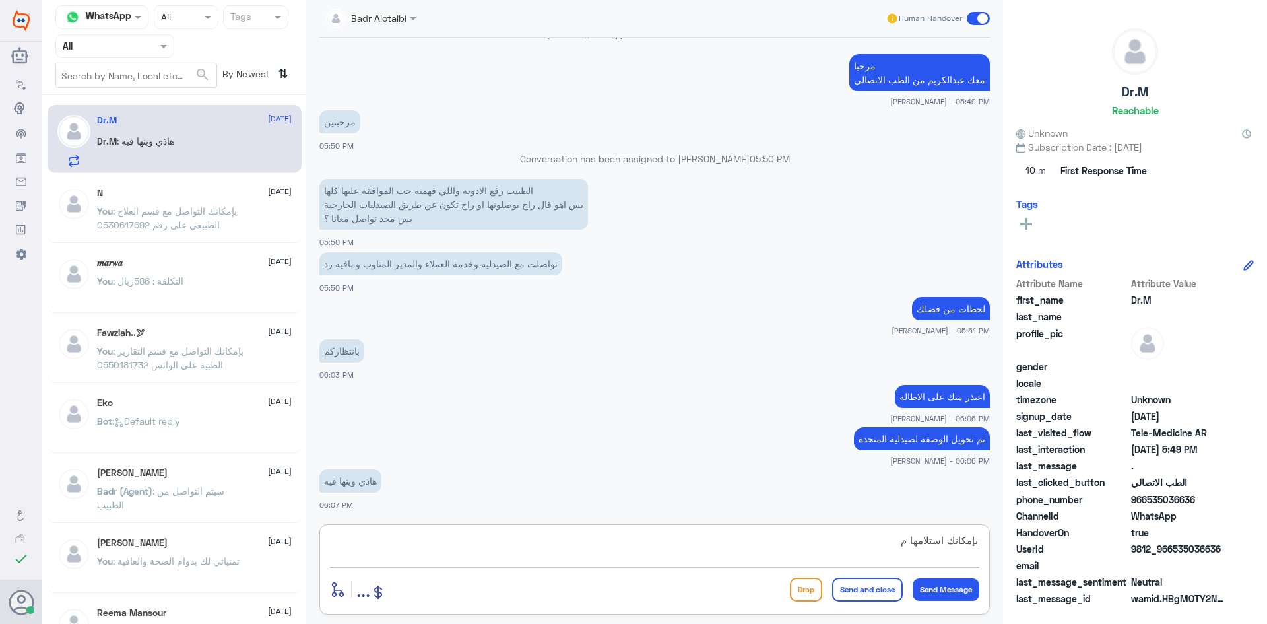
type textarea "بإمكانك استلامها"
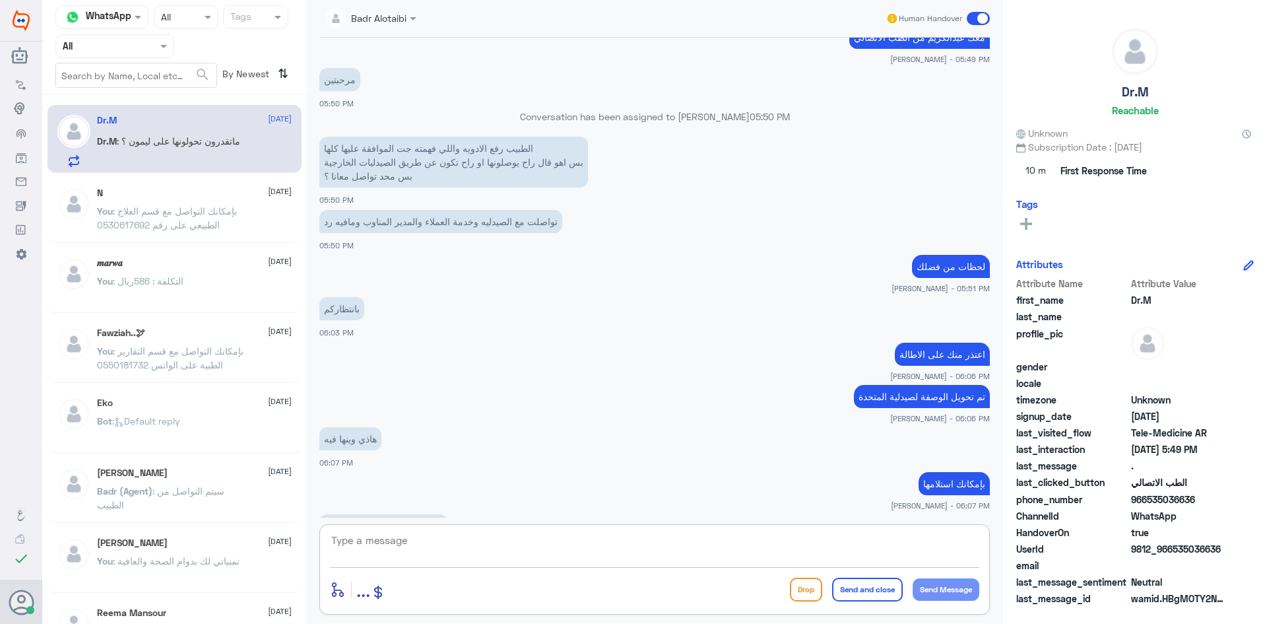
scroll to position [1498, 0]
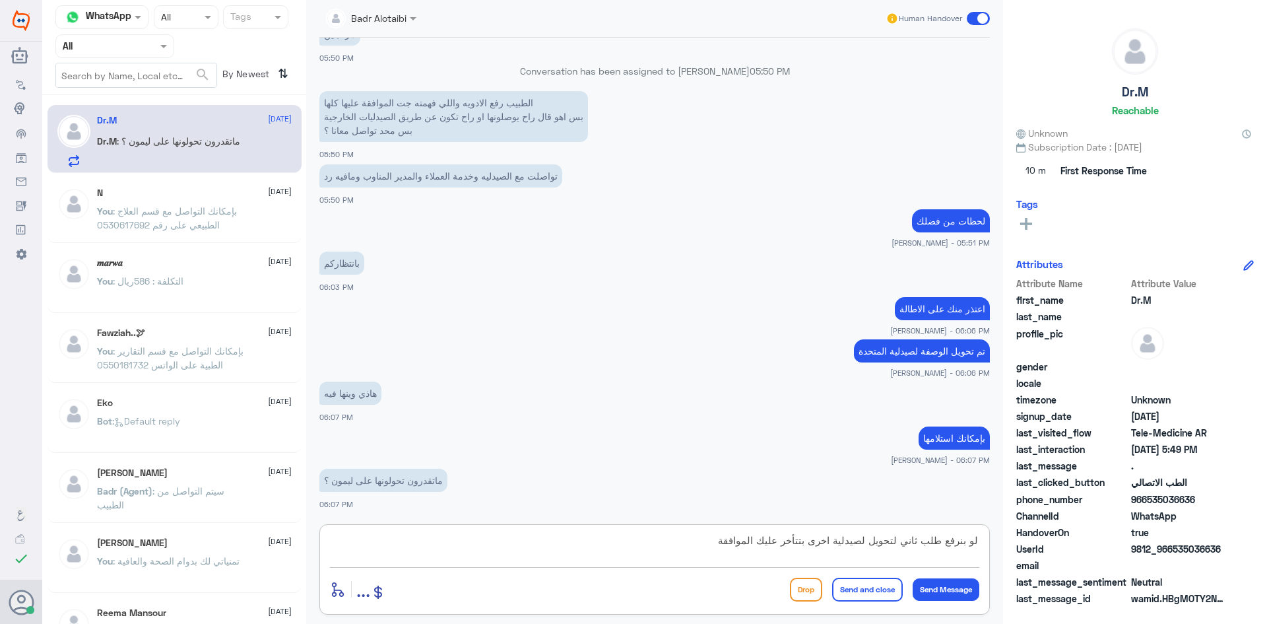
type textarea "لو بنرفع طلب ثاني لتحويل لصيدلية اخرى بتتأخر عليك الموافقة"
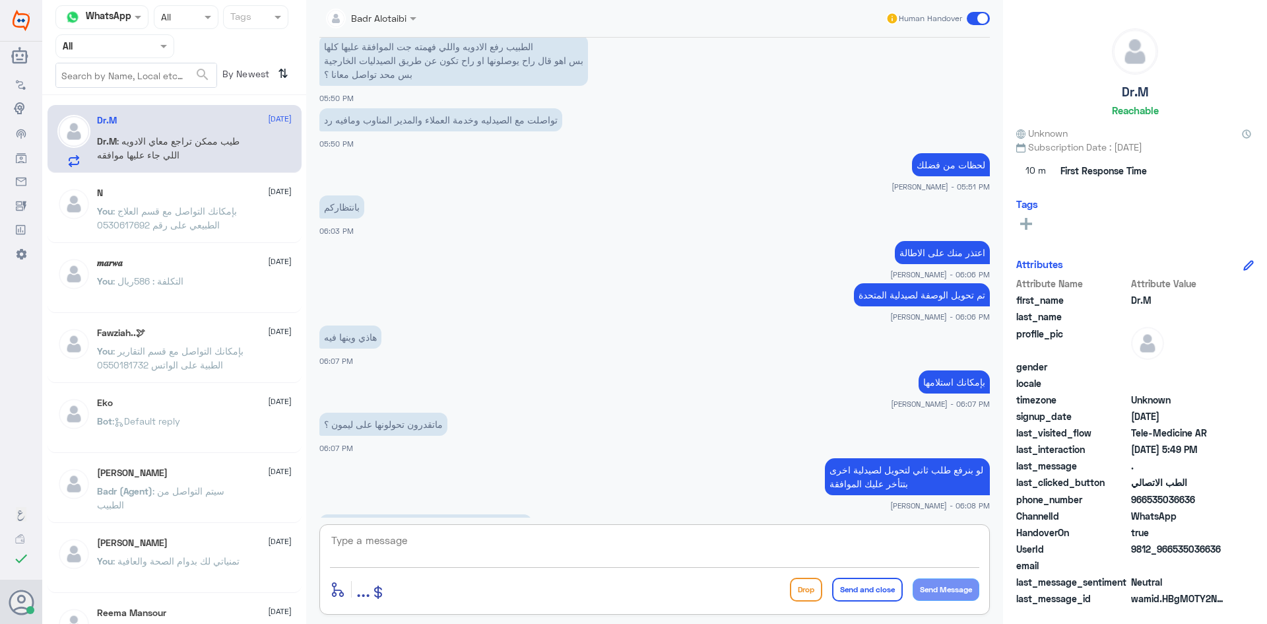
scroll to position [1599, 0]
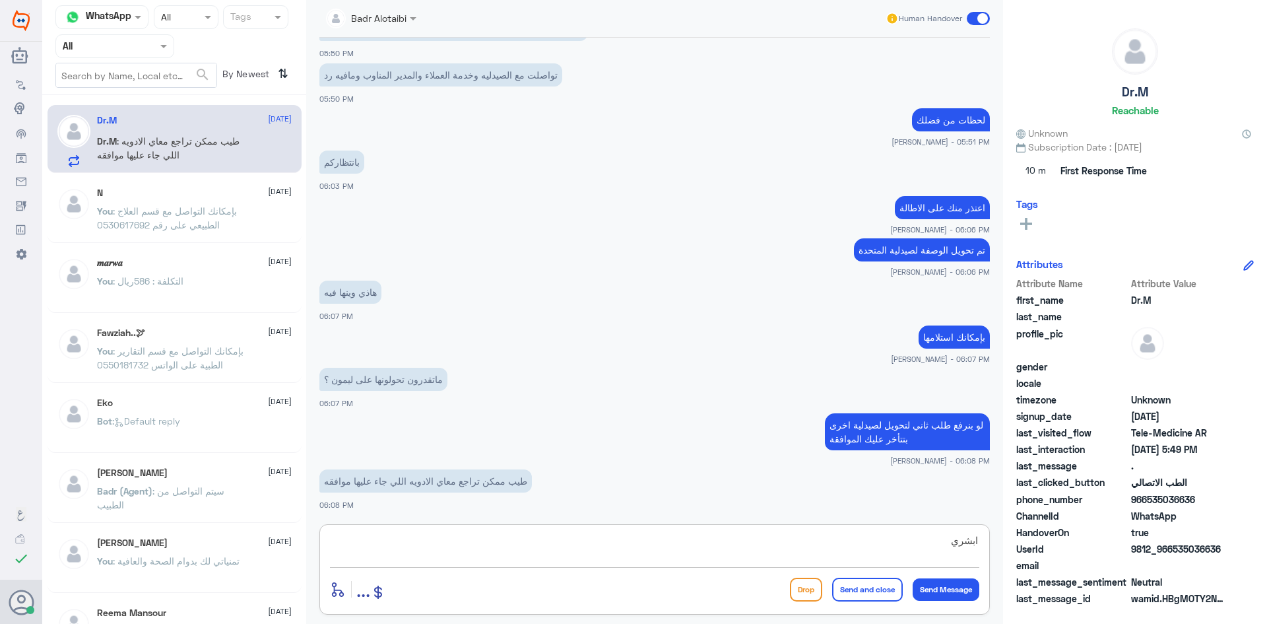
type textarea "ابشري"
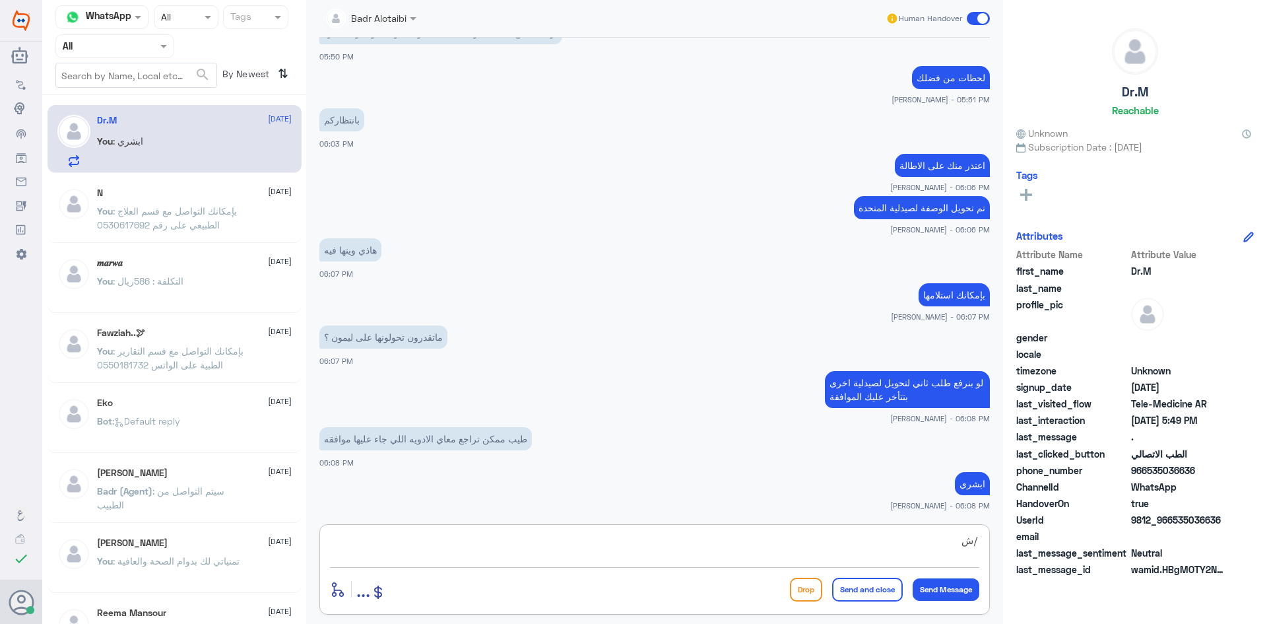
type textarea "/"
type textarea "L"
type textarea "h"
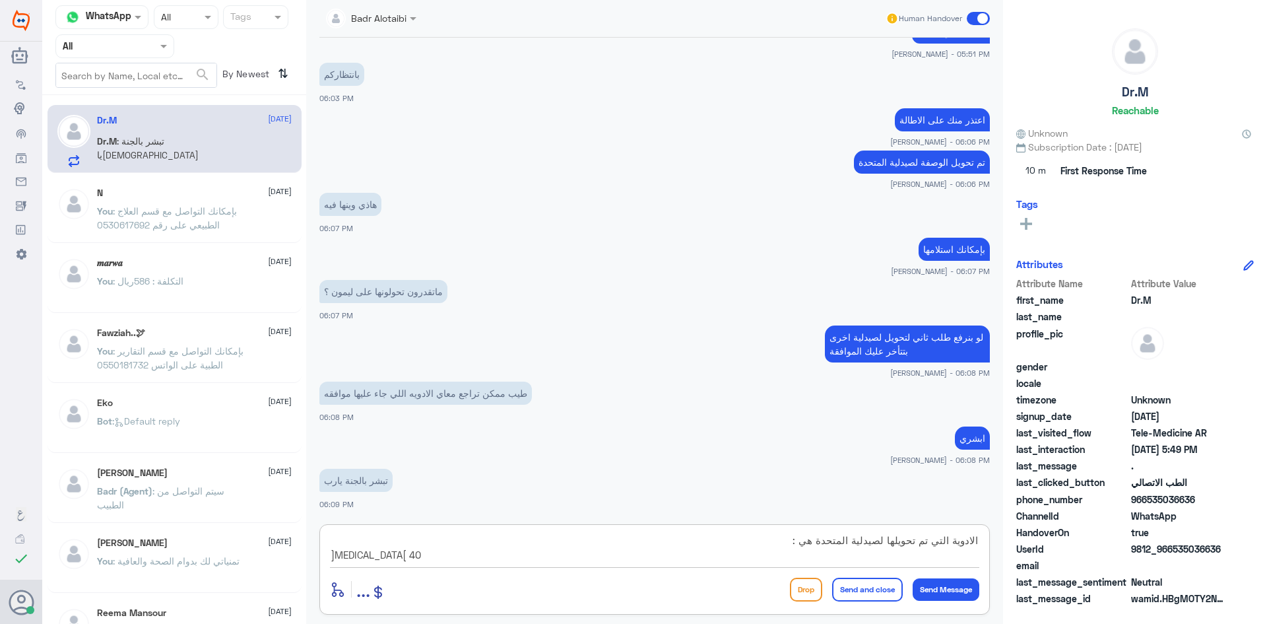
scroll to position [12, 0]
type textarea "الادوية التي تم تحويلها لصيدلية المتحدة هي : Lasix 40 Inegy 10/40"
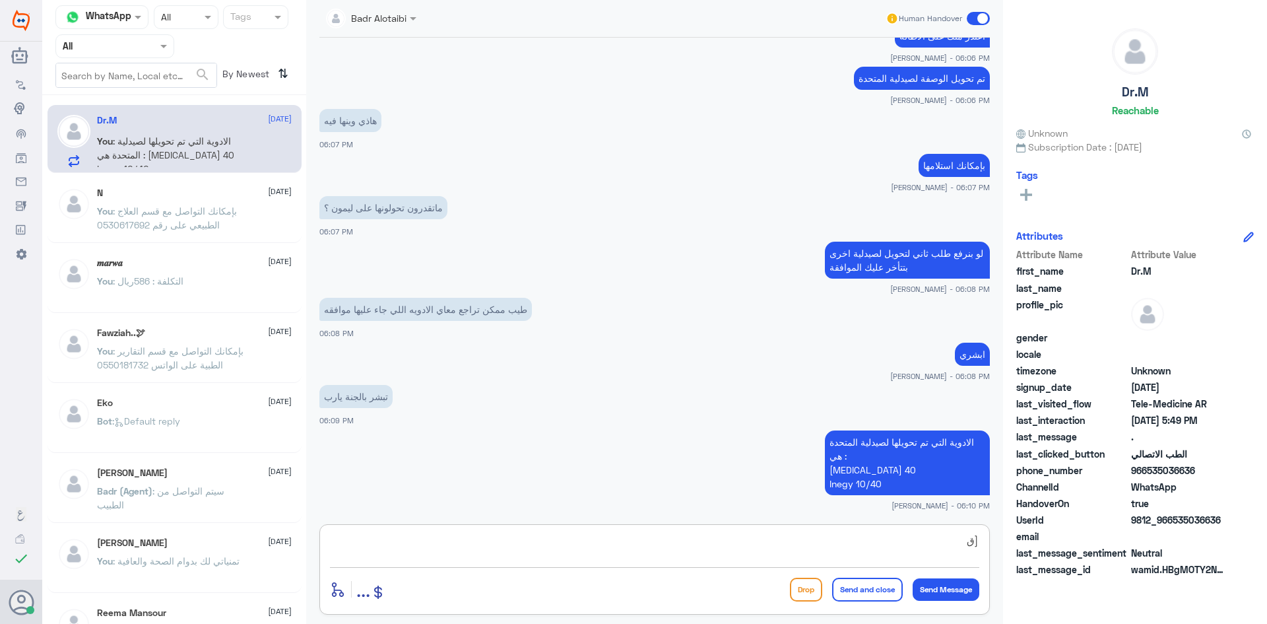
type textarea "["
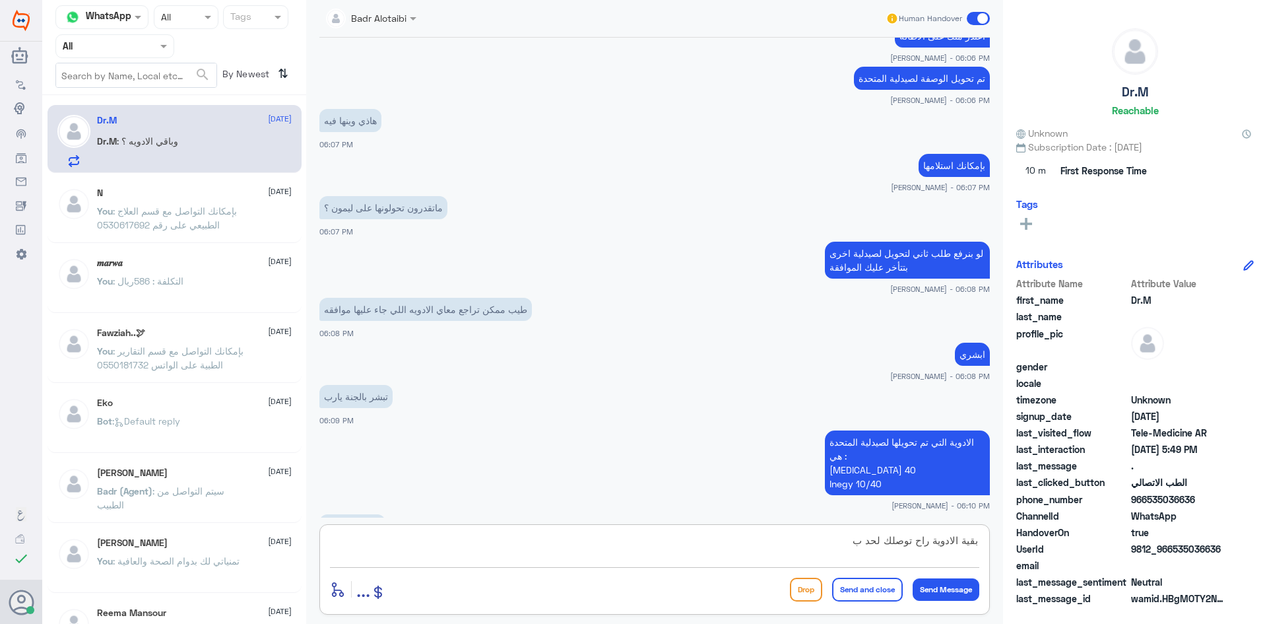
scroll to position [1815, 0]
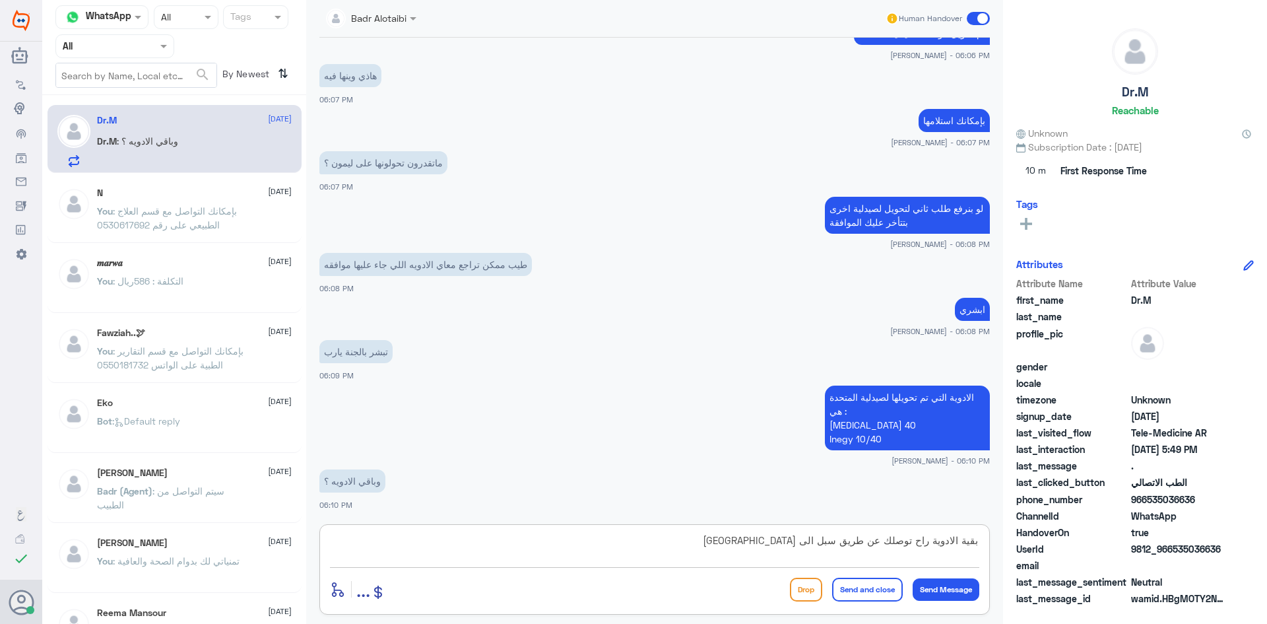
type textarea "بقية الادوية راح توصلك عن طريق سبل الى حي السويدي"
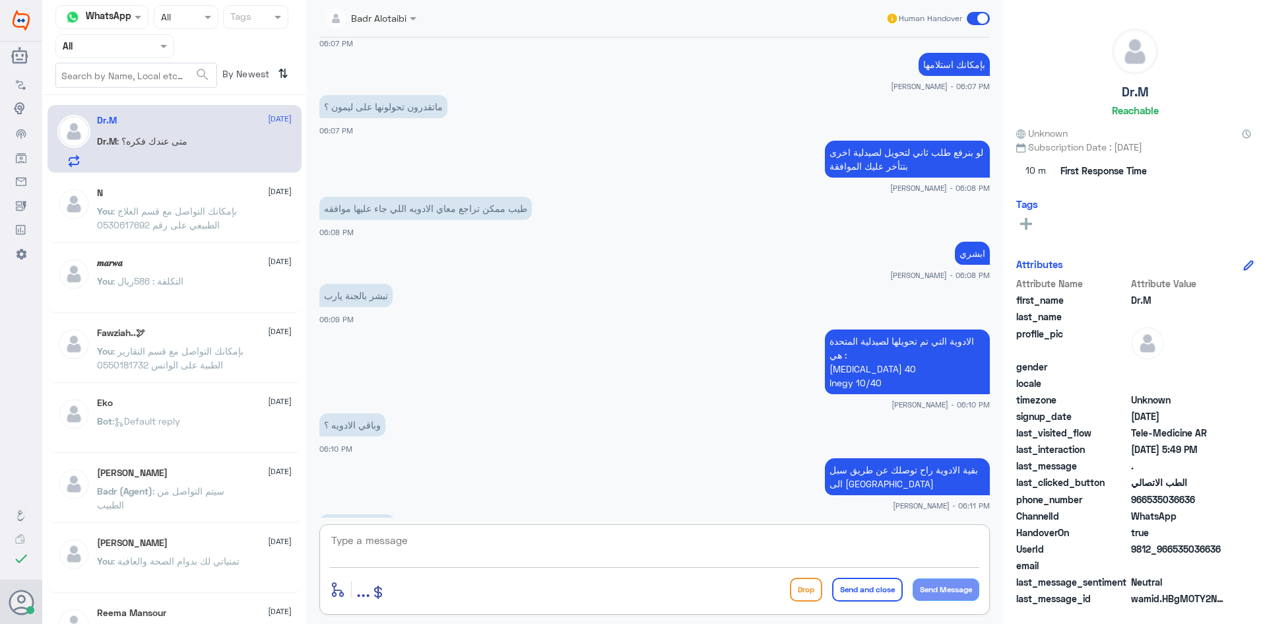
scroll to position [1917, 0]
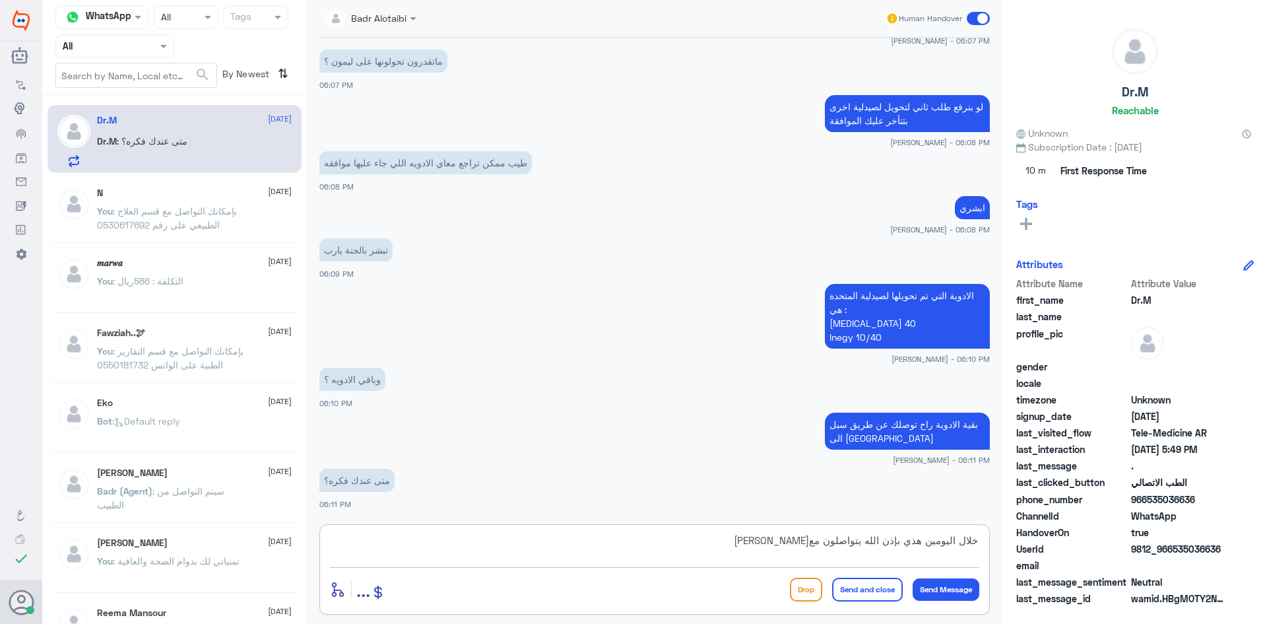
type textarea "خلال اليومين هذي بإذن الله يتواصلون معك"
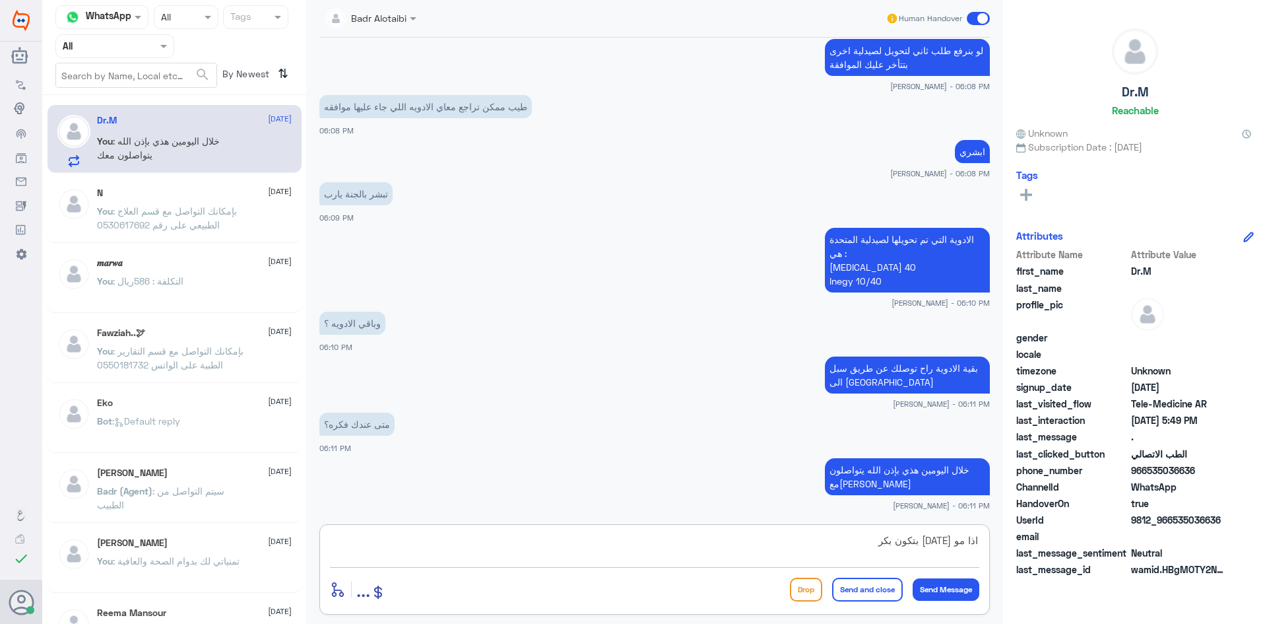
type textarea "اذا مو اليوم بتكون بكره"
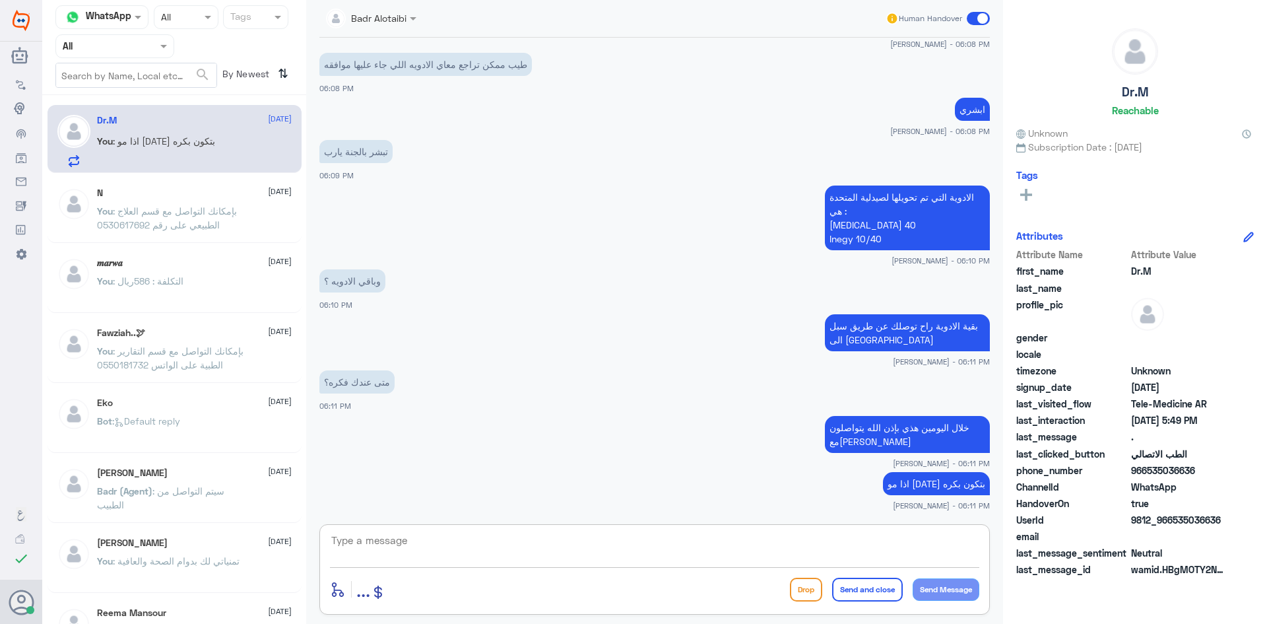
scroll to position [2060, 0]
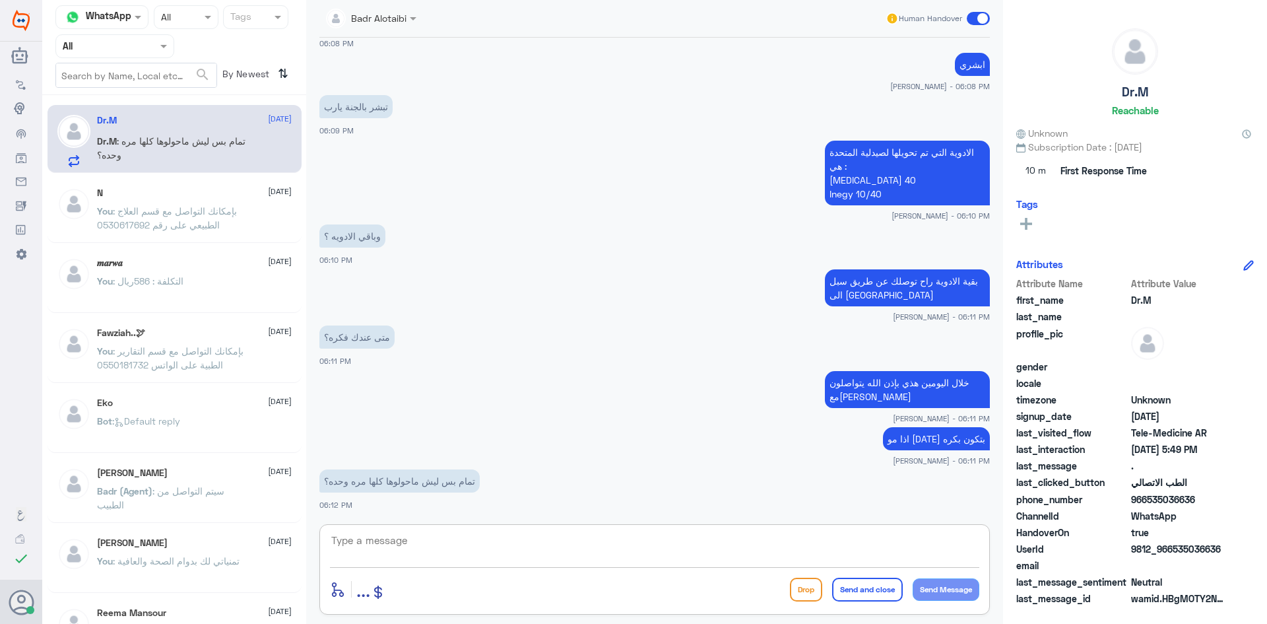
click at [594, 539] on textarea at bounding box center [655, 547] width 650 height 32
type textarea "حسب تعليمات الطبيب"
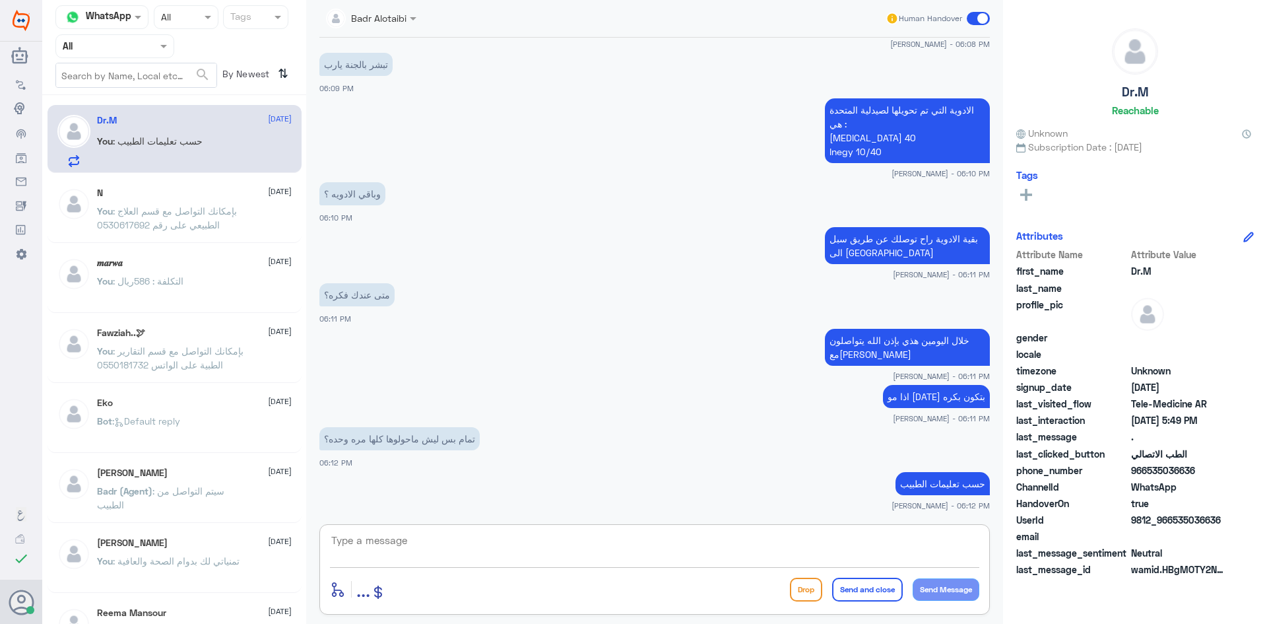
scroll to position [2162, 0]
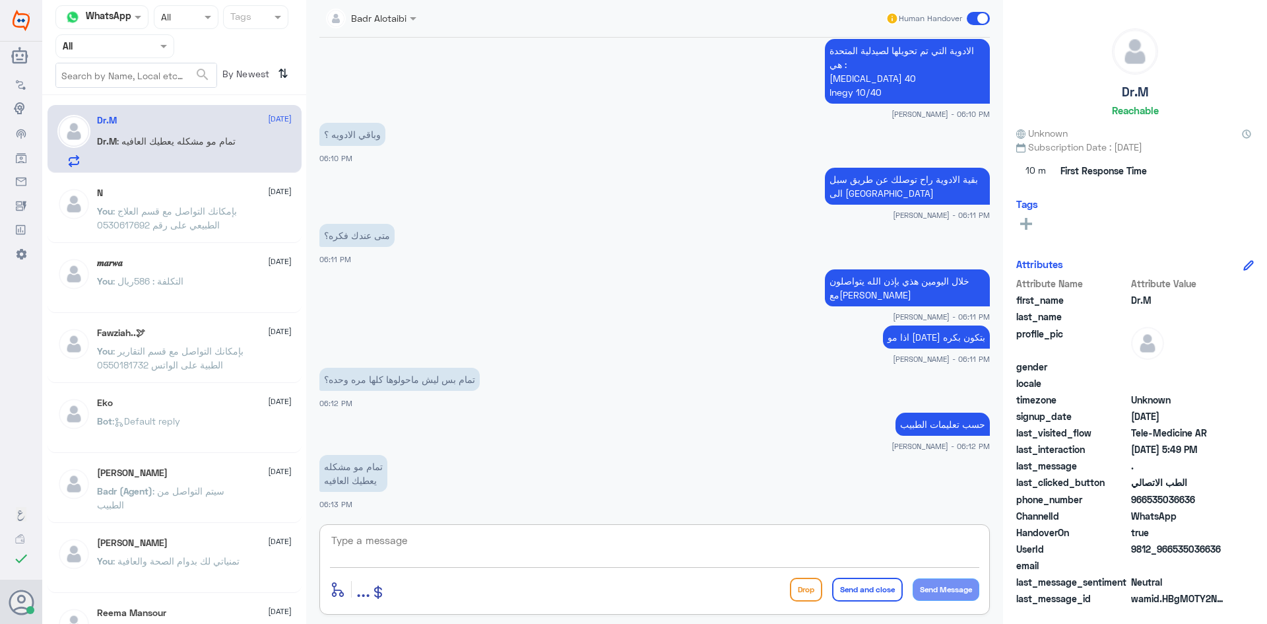
click at [597, 538] on textarea at bounding box center [655, 547] width 650 height 32
type textarea "الله يعافيك وتمنياتنا لك بدوام الصحة والعافية"
click at [863, 587] on button "Send and close" at bounding box center [867, 590] width 71 height 24
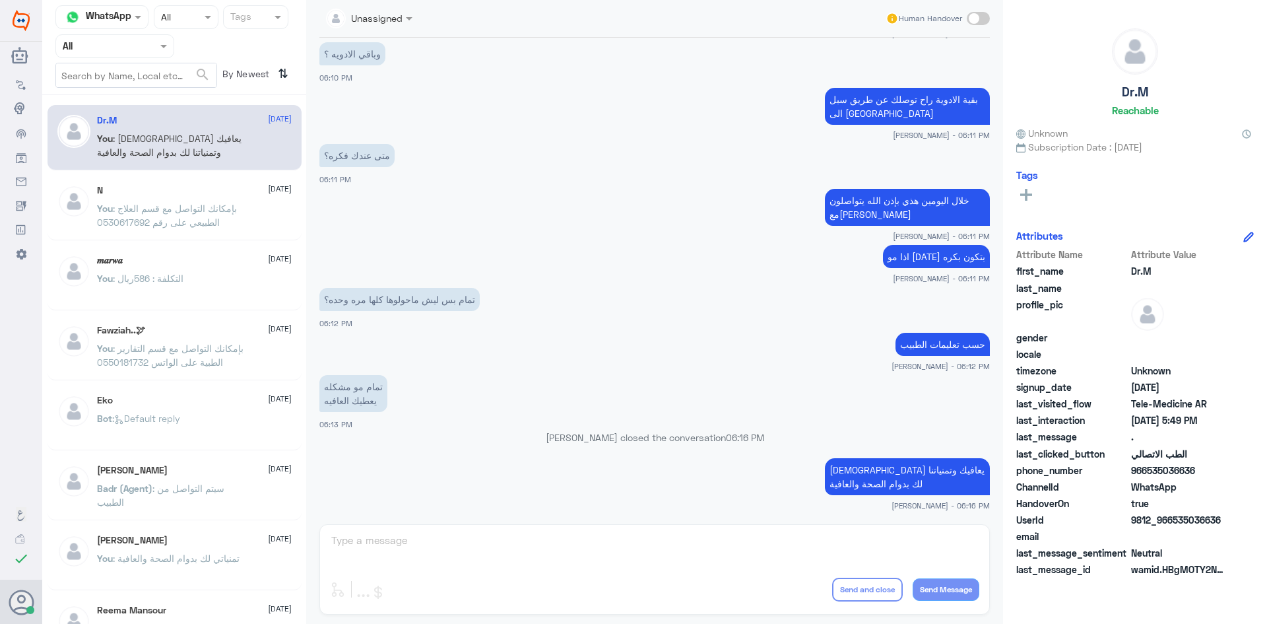
scroll to position [2418, 0]
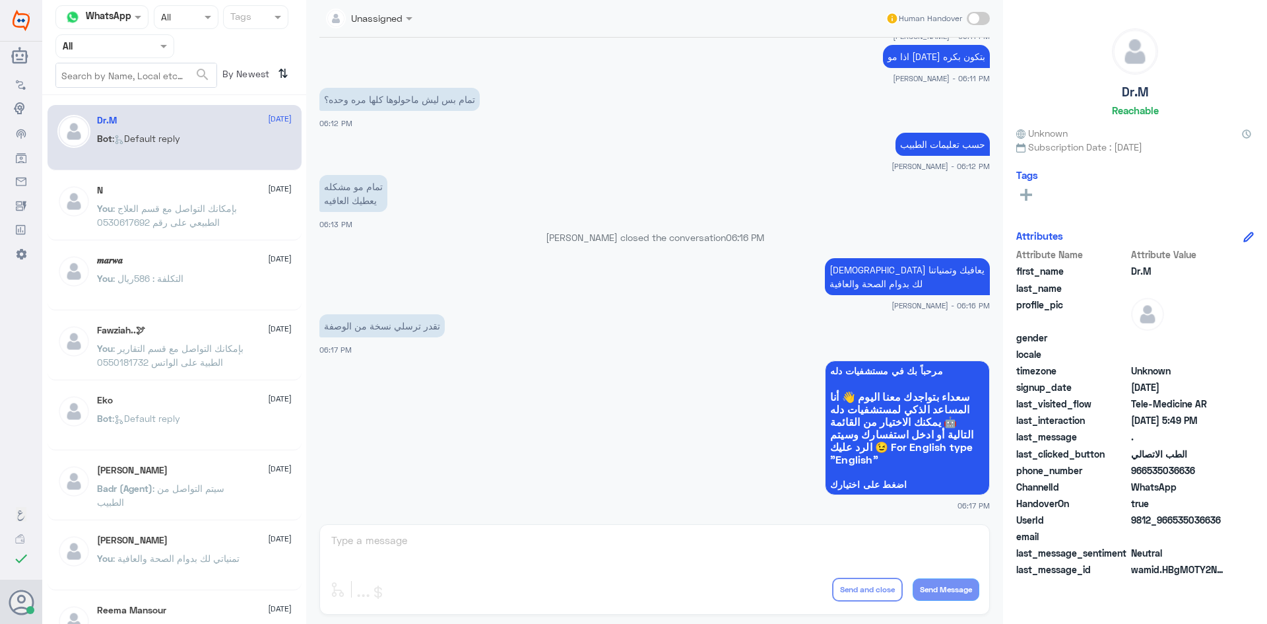
click at [980, 24] on span at bounding box center [978, 18] width 23 height 13
click at [0, 0] on input "checkbox" at bounding box center [0, 0] width 0 height 0
click at [872, 554] on textarea at bounding box center [655, 547] width 650 height 32
click at [407, 541] on textarea at bounding box center [655, 547] width 650 height 32
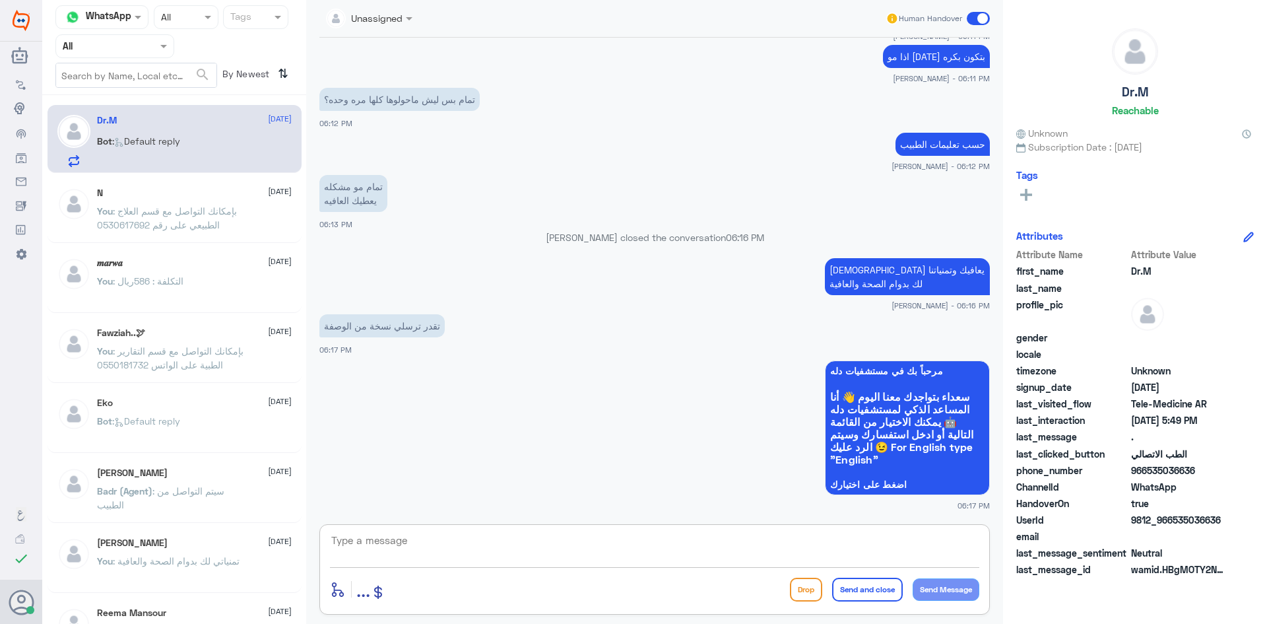
click at [407, 541] on textarea at bounding box center [655, 547] width 650 height 32
drag, startPoint x: 801, startPoint y: 589, endPoint x: 760, endPoint y: 564, distance: 48.3
click at [760, 564] on div at bounding box center [655, 549] width 650 height 36
click at [532, 551] on textarea at bounding box center [655, 547] width 650 height 32
click at [703, 549] on textarea at bounding box center [655, 547] width 650 height 32
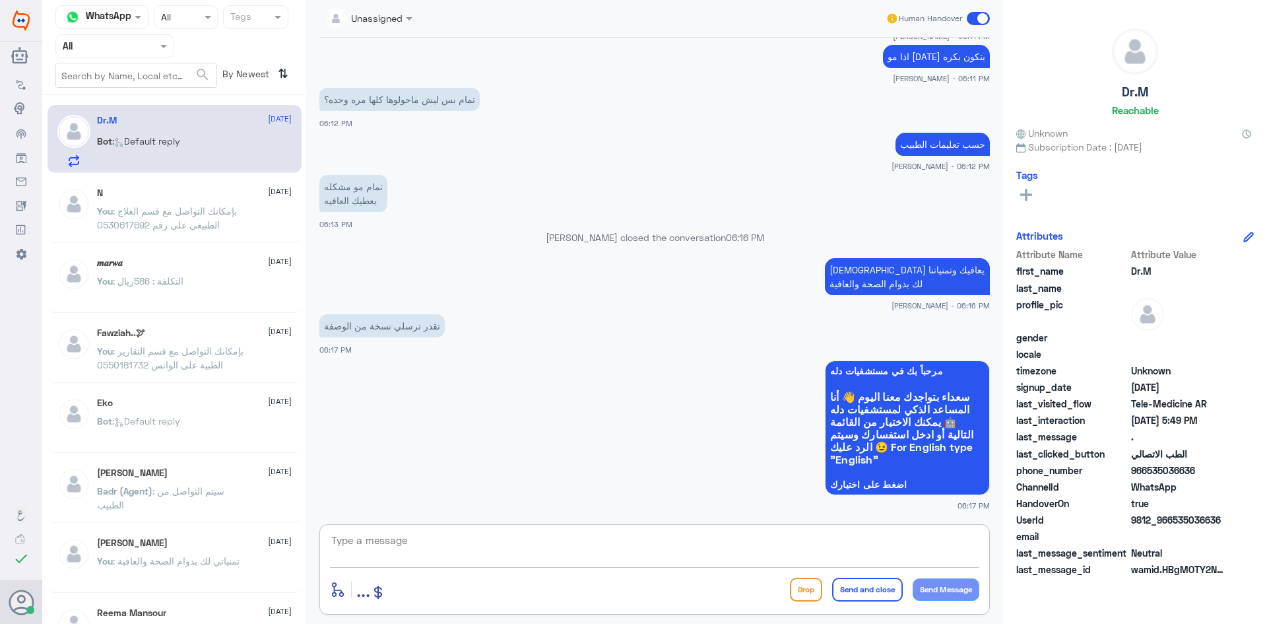
click at [605, 551] on textarea at bounding box center [655, 547] width 650 height 32
click at [607, 548] on textarea at bounding box center [655, 547] width 650 height 32
click at [975, 17] on span at bounding box center [978, 18] width 23 height 13
click at [0, 0] on input "checkbox" at bounding box center [0, 0] width 0 height 0
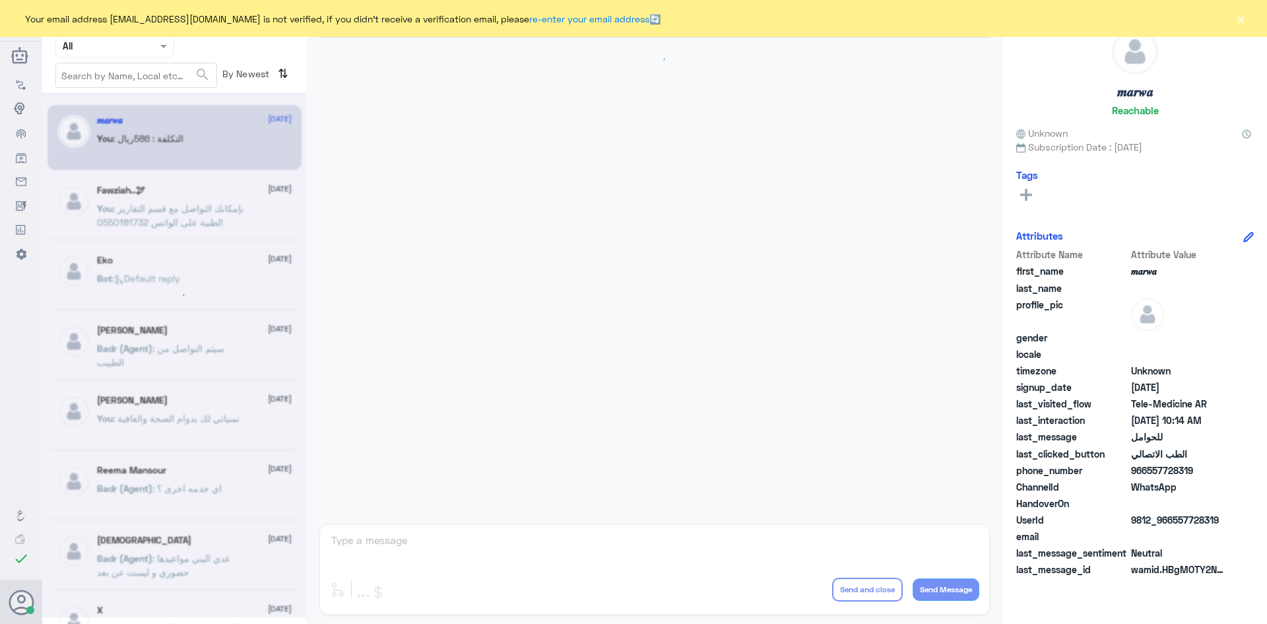
scroll to position [667, 0]
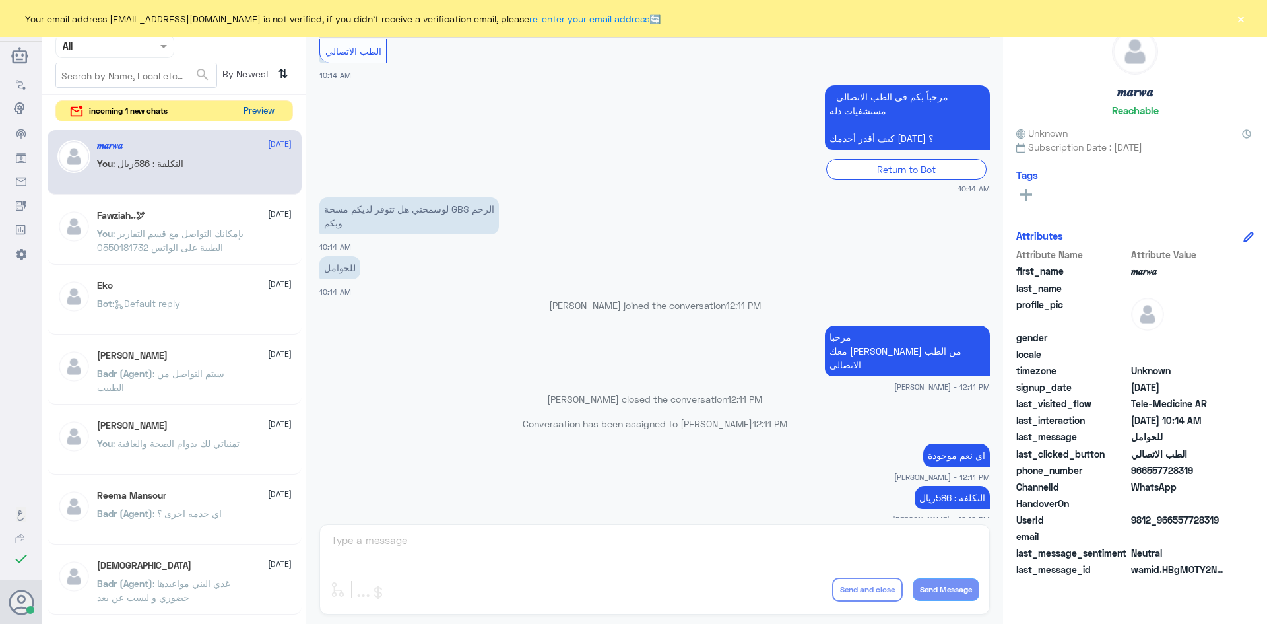
click at [252, 110] on button "Preview" at bounding box center [258, 111] width 41 height 20
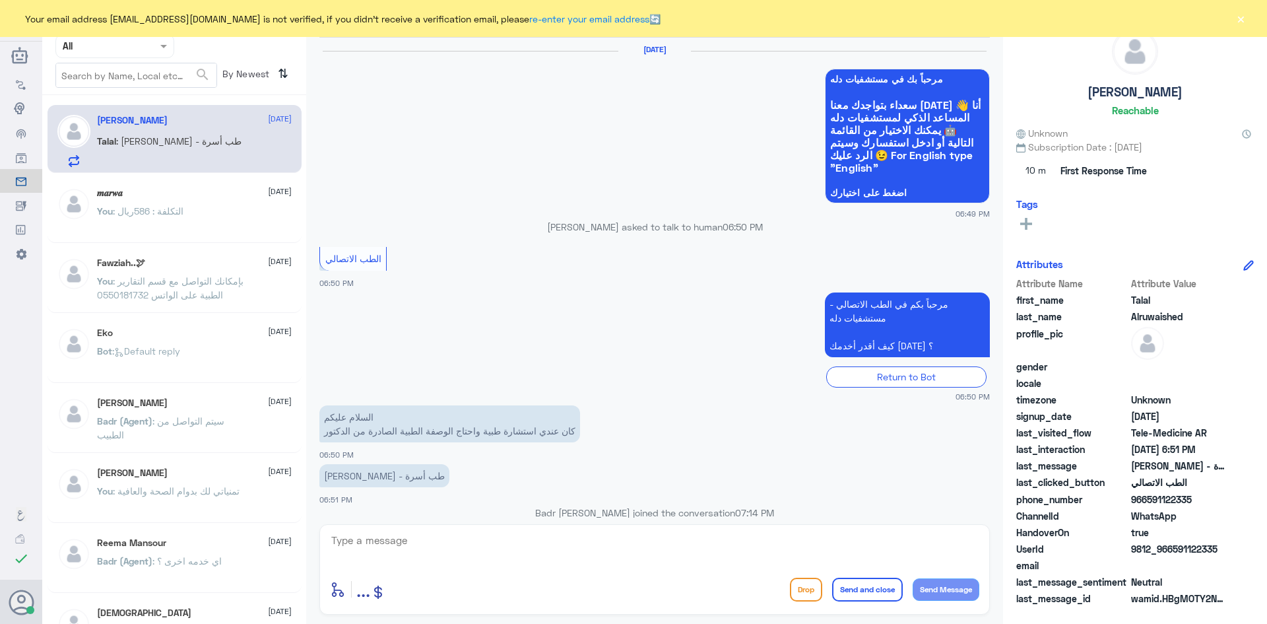
scroll to position [566, 0]
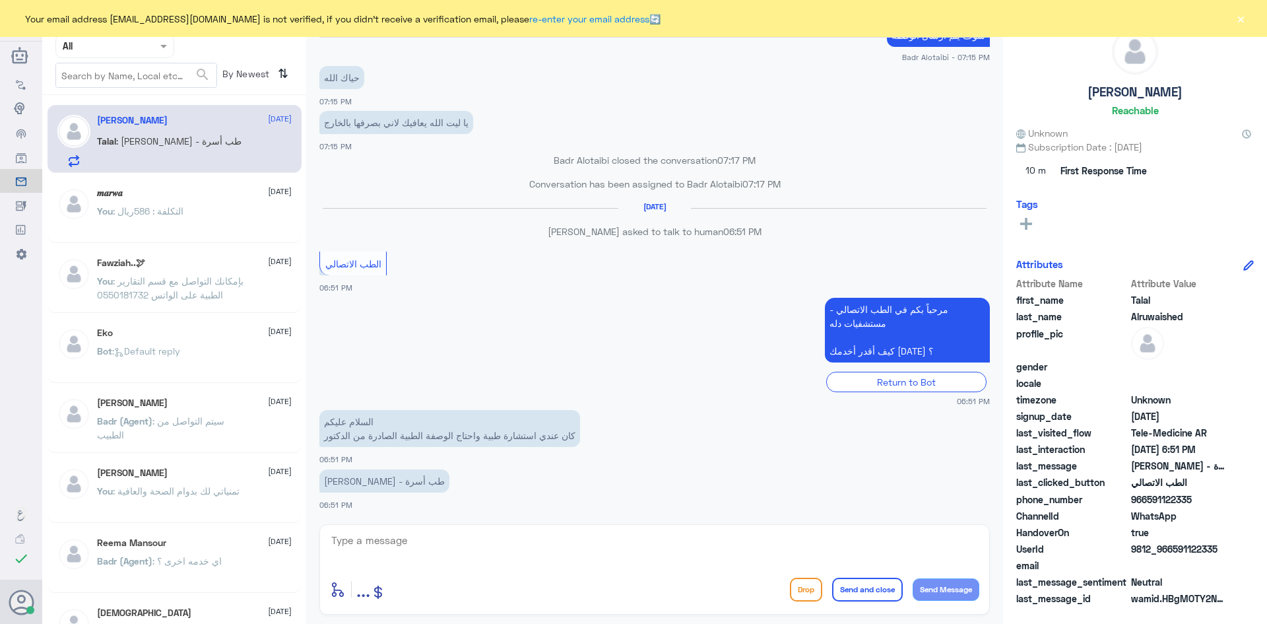
click at [417, 546] on textarea at bounding box center [655, 547] width 650 height 32
paste textarea "مرحبا معك [PERSON_NAME] من الطب الاتصالي"
type textarea "مرحبا معك [PERSON_NAME] من الطب الاتصالي"
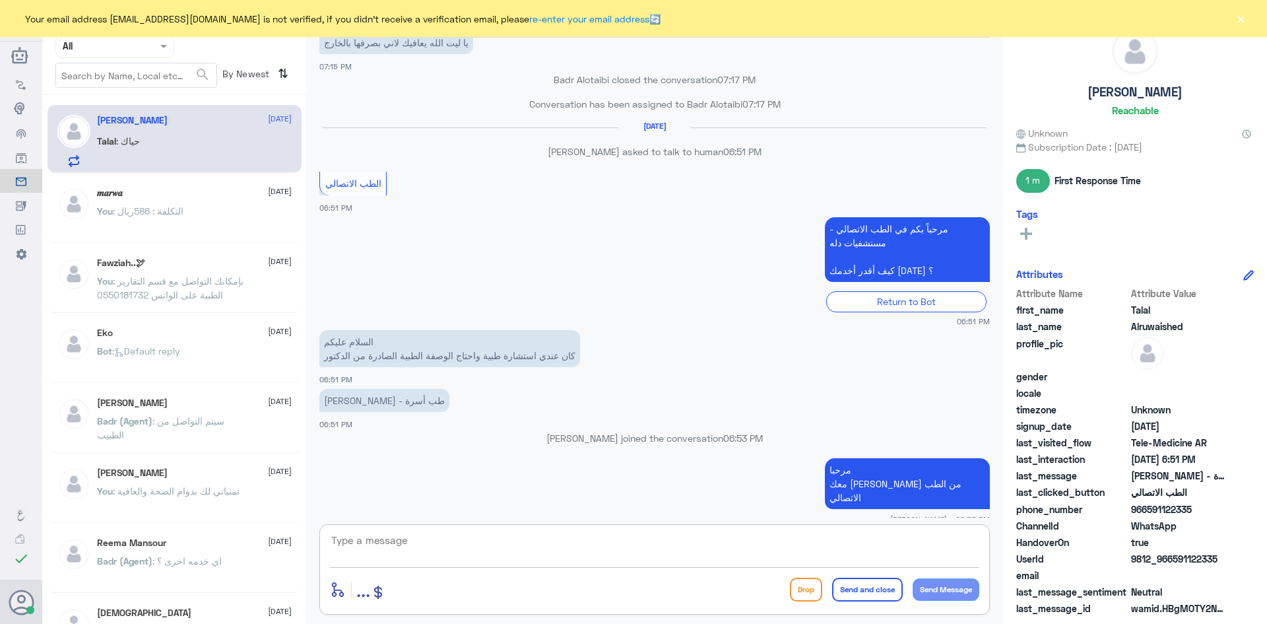
scroll to position [667, 0]
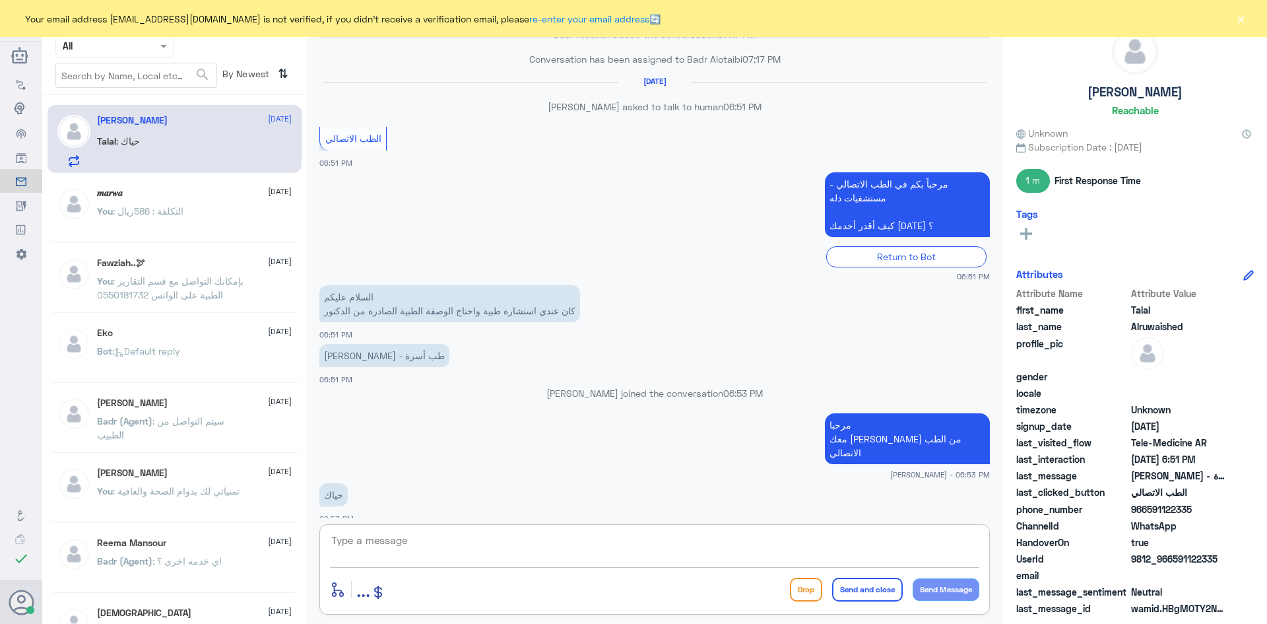
click at [619, 558] on textarea at bounding box center [655, 547] width 650 height 32
type textarea "تحتاج توصيل للوصفة ؟"
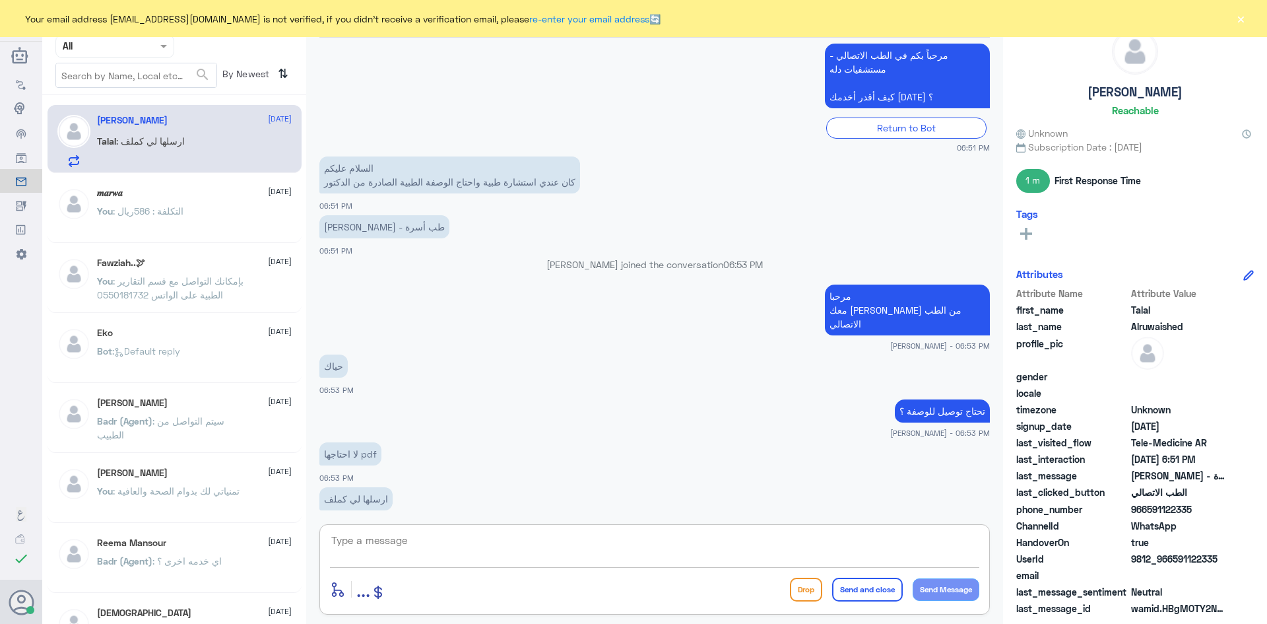
scroll to position [799, 0]
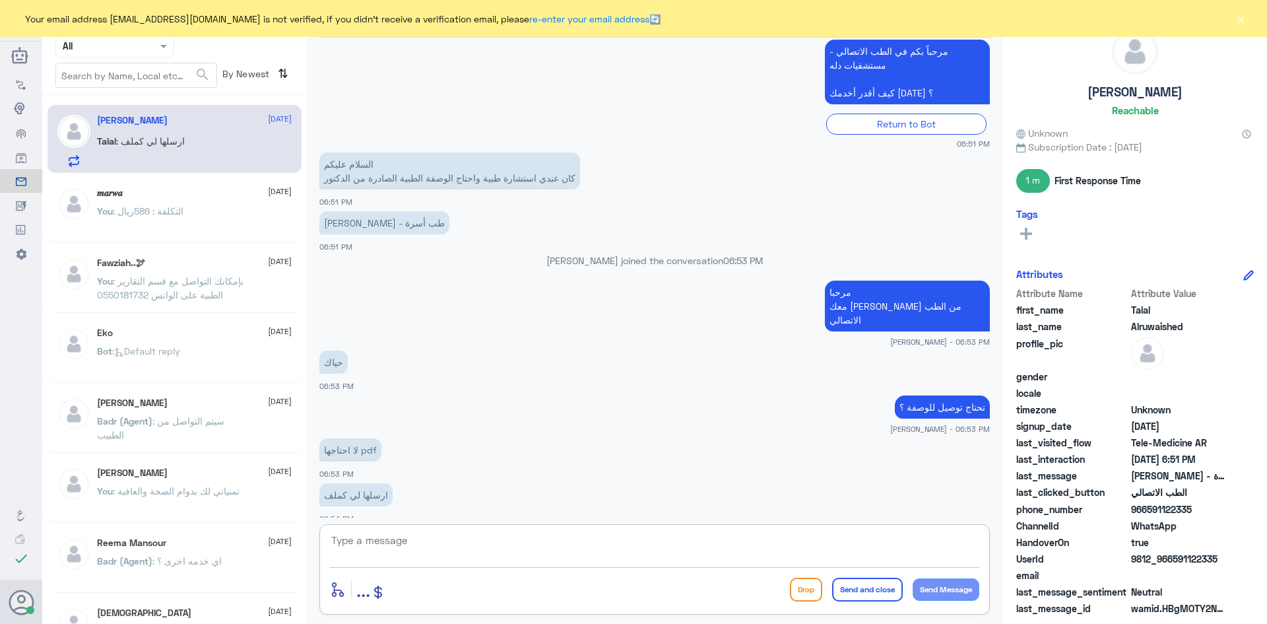
click at [467, 559] on textarea at bounding box center [655, 547] width 650 height 32
type textarea "لحظات من فضلك"
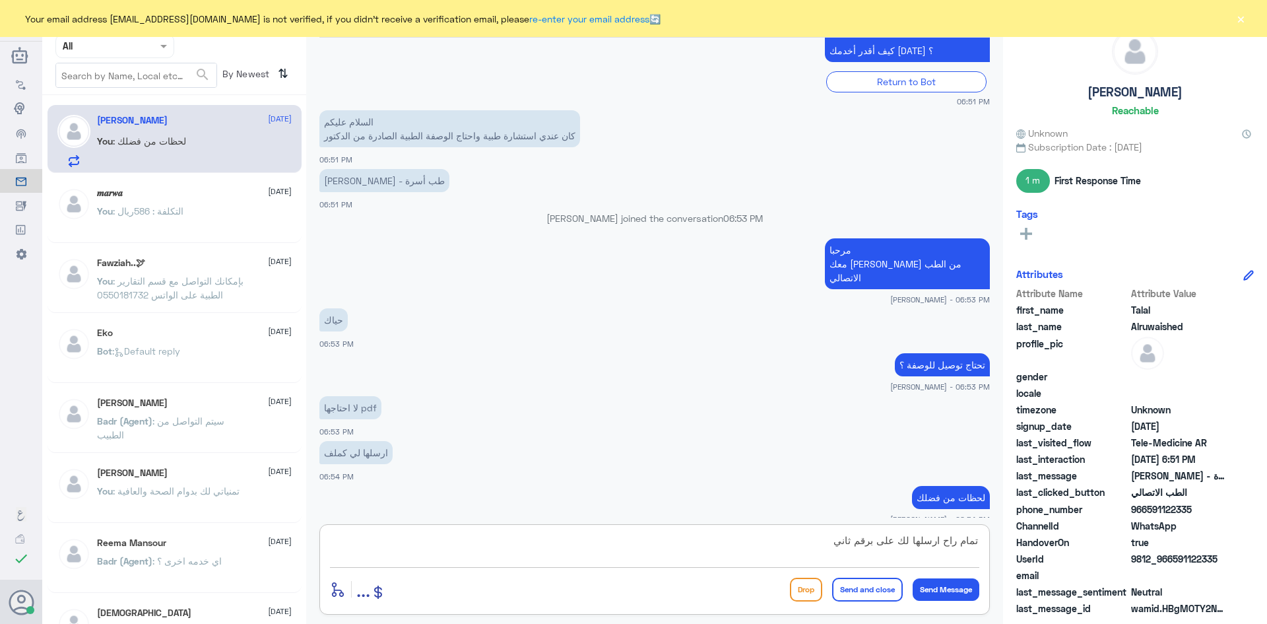
type textarea "تمام راح ارسلها لك على برقم ثاني"
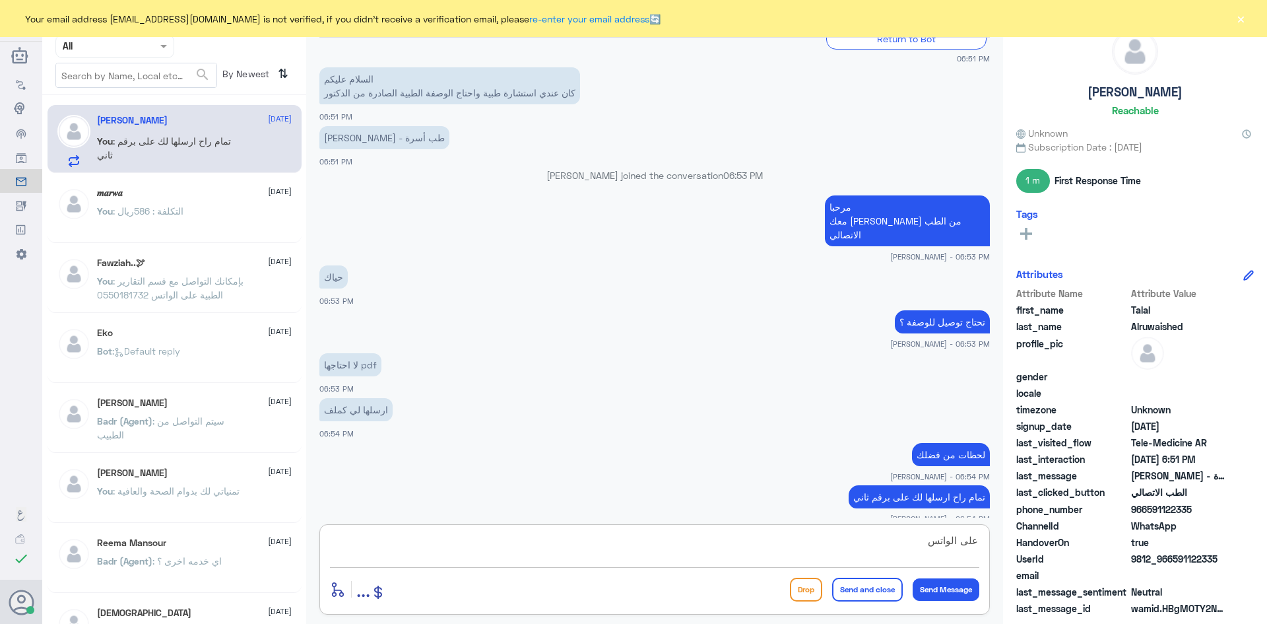
type textarea "على الواتس"
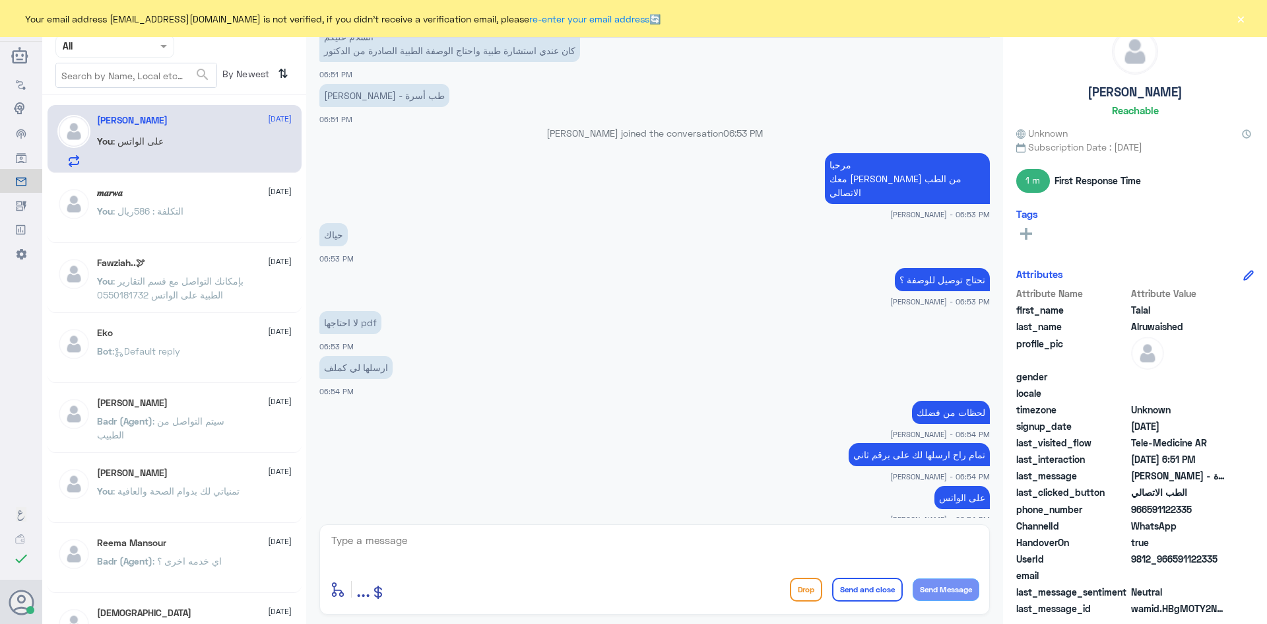
drag, startPoint x: 1219, startPoint y: 558, endPoint x: 1175, endPoint y: 560, distance: 43.6
click at [1175, 560] on span "9812_966591122335" at bounding box center [1179, 559] width 96 height 14
copy span "591122335"
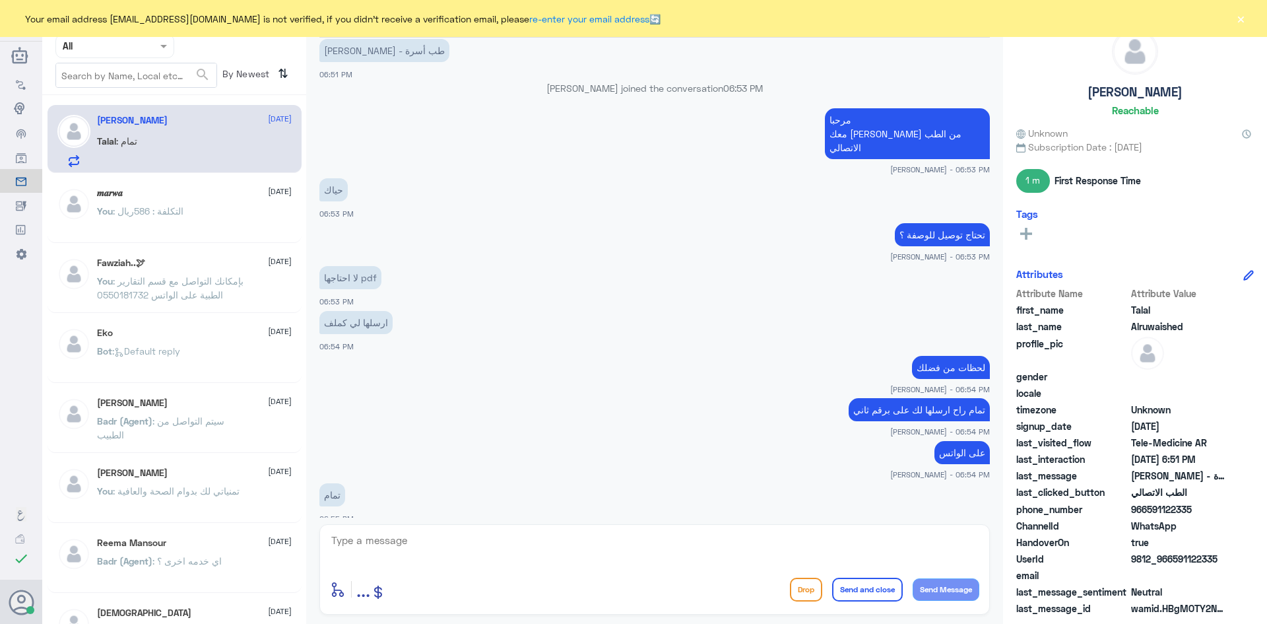
click at [1241, 16] on button "×" at bounding box center [1240, 18] width 13 height 13
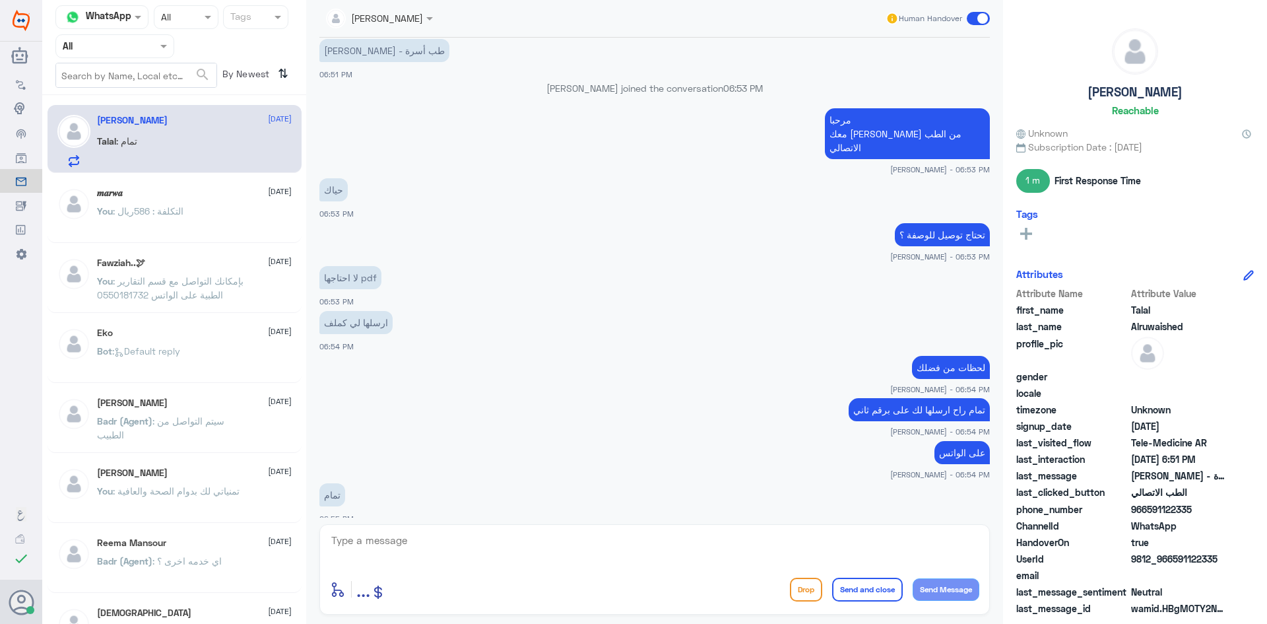
click at [972, 19] on span at bounding box center [978, 18] width 23 height 13
click at [0, 0] on input "checkbox" at bounding box center [0, 0] width 0 height 0
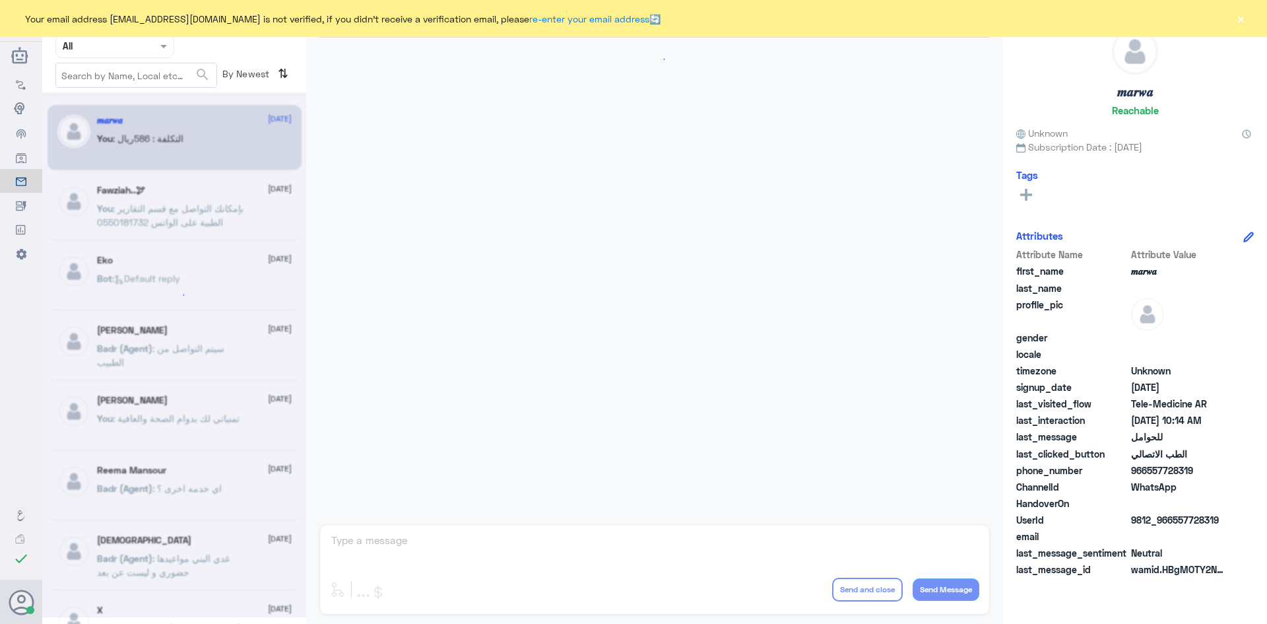
scroll to position [667, 0]
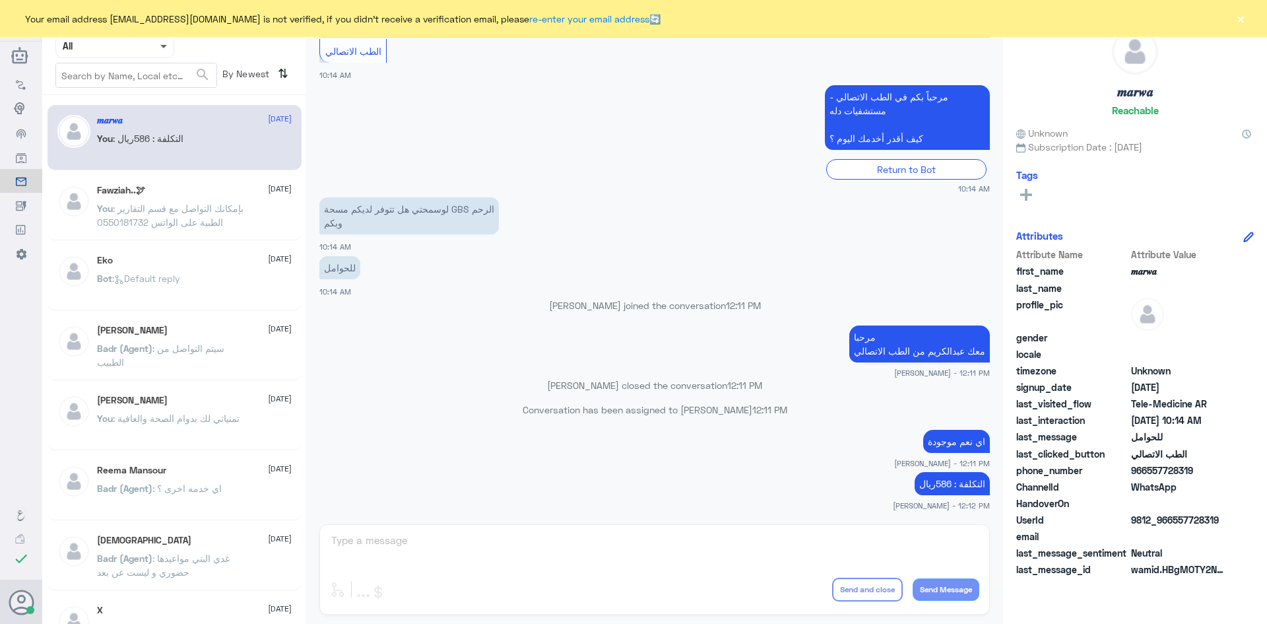
click at [163, 46] on span at bounding box center [163, 47] width 7 height 5
click at [463, 136] on app-msgs-text "مرحباً بكم في الطب الاتصالي - مستشفيات دله كيف أقدر أخدمك اليوم ؟" at bounding box center [654, 118] width 671 height 66
click at [159, 50] on span at bounding box center [165, 46] width 17 height 14
click at [130, 110] on div "Unassigned" at bounding box center [114, 104] width 119 height 30
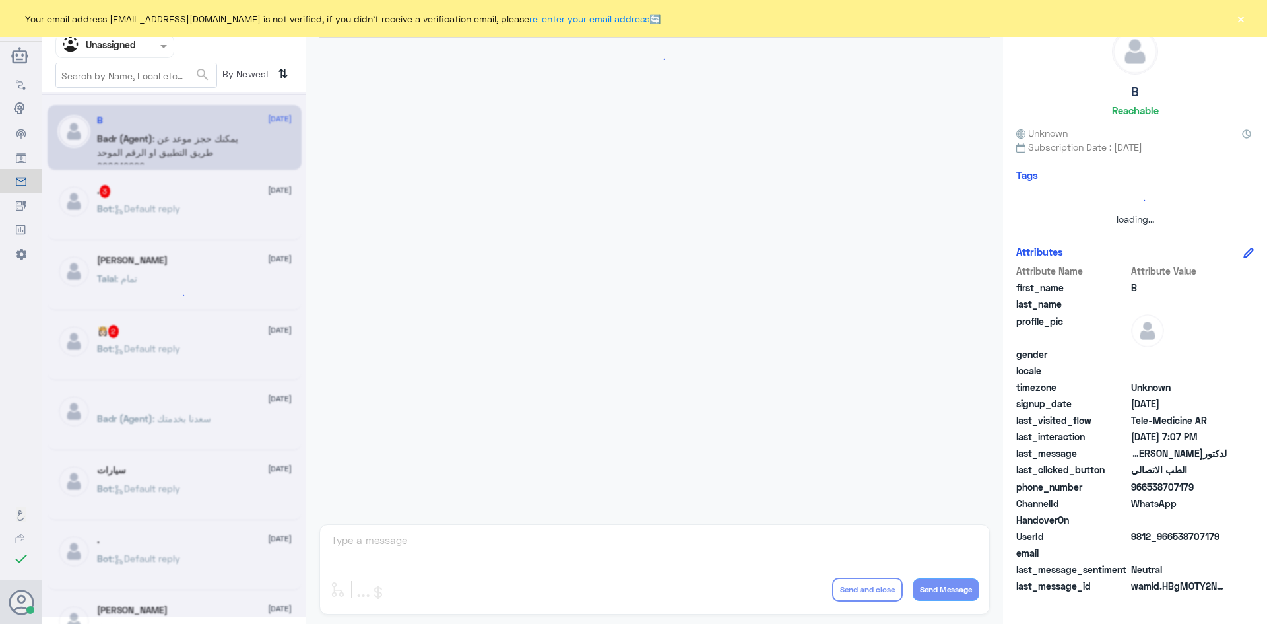
scroll to position [215, 0]
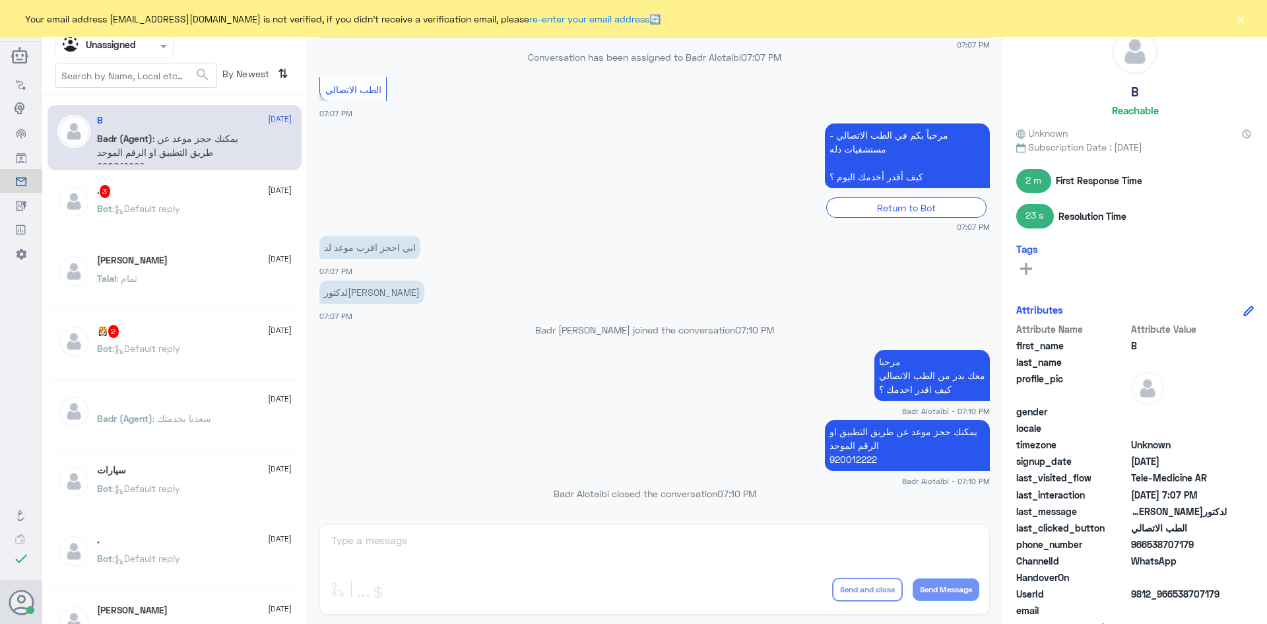
click at [233, 207] on div "Bot : Default reply" at bounding box center [194, 220] width 195 height 30
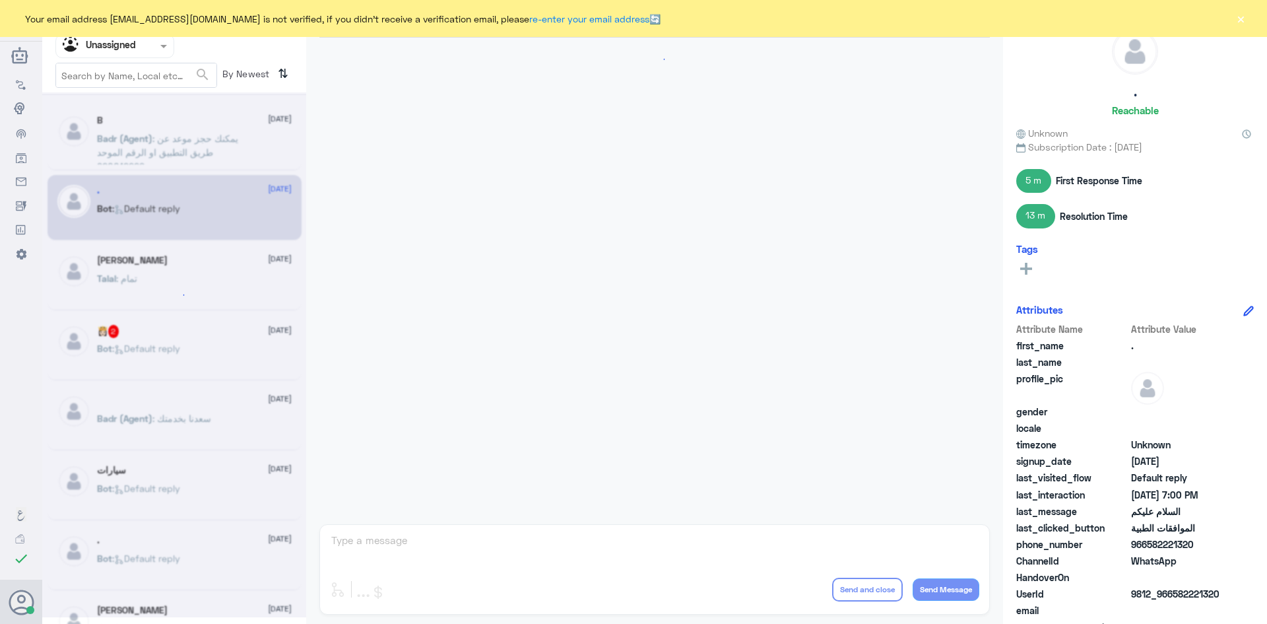
scroll to position [1231, 0]
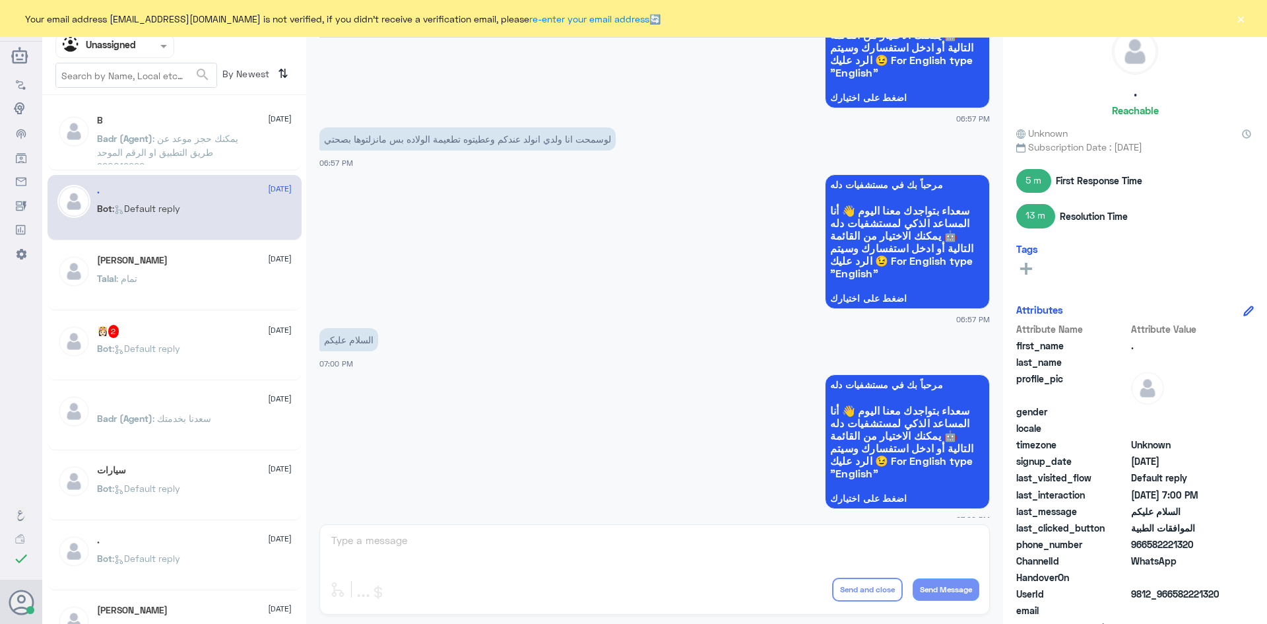
click at [192, 343] on div "👸🏻 2 2 September Bot : Default reply" at bounding box center [194, 350] width 195 height 50
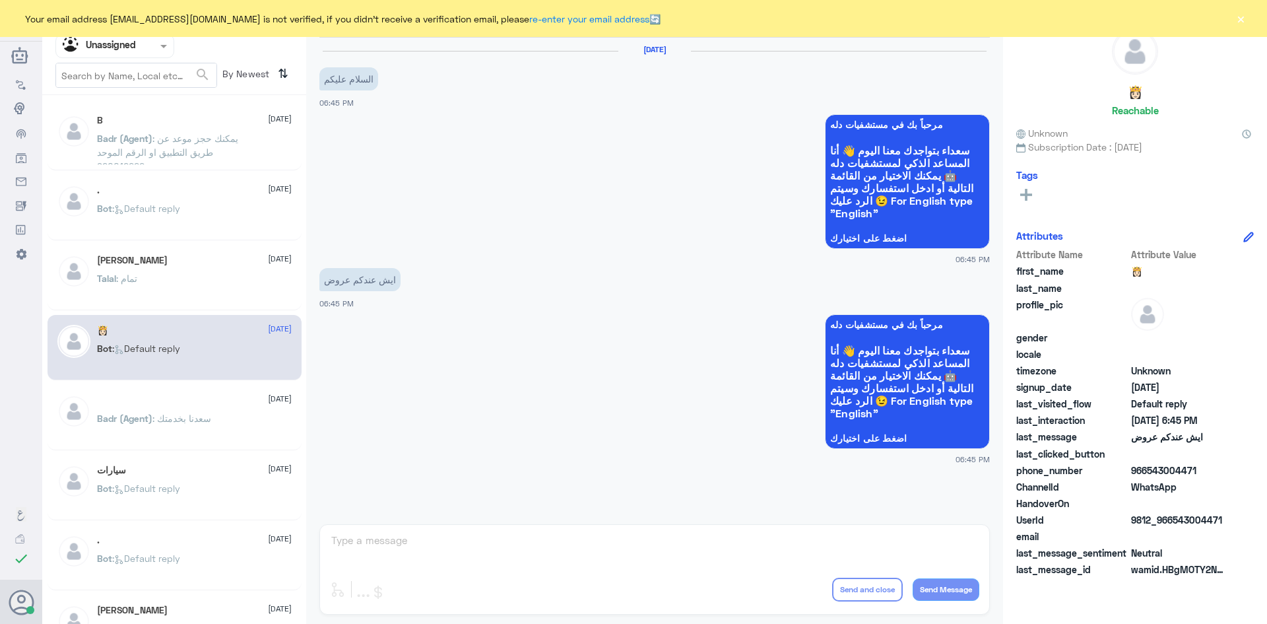
click at [166, 295] on div "Talal : تمام" at bounding box center [194, 290] width 195 height 30
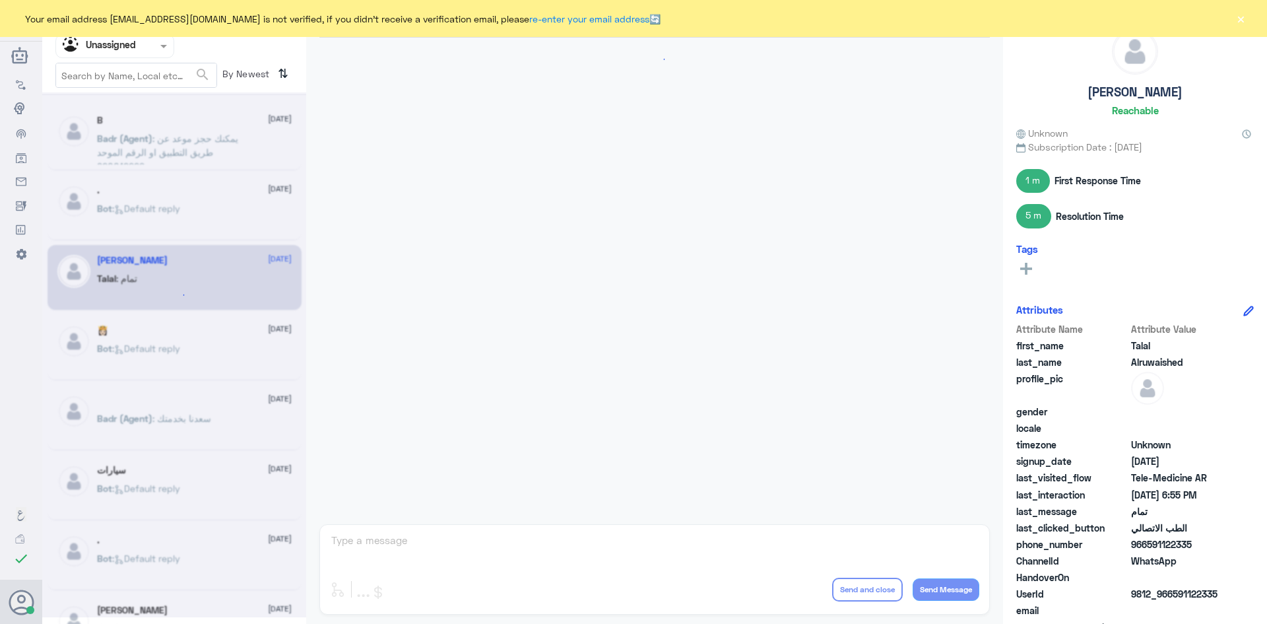
scroll to position [411, 0]
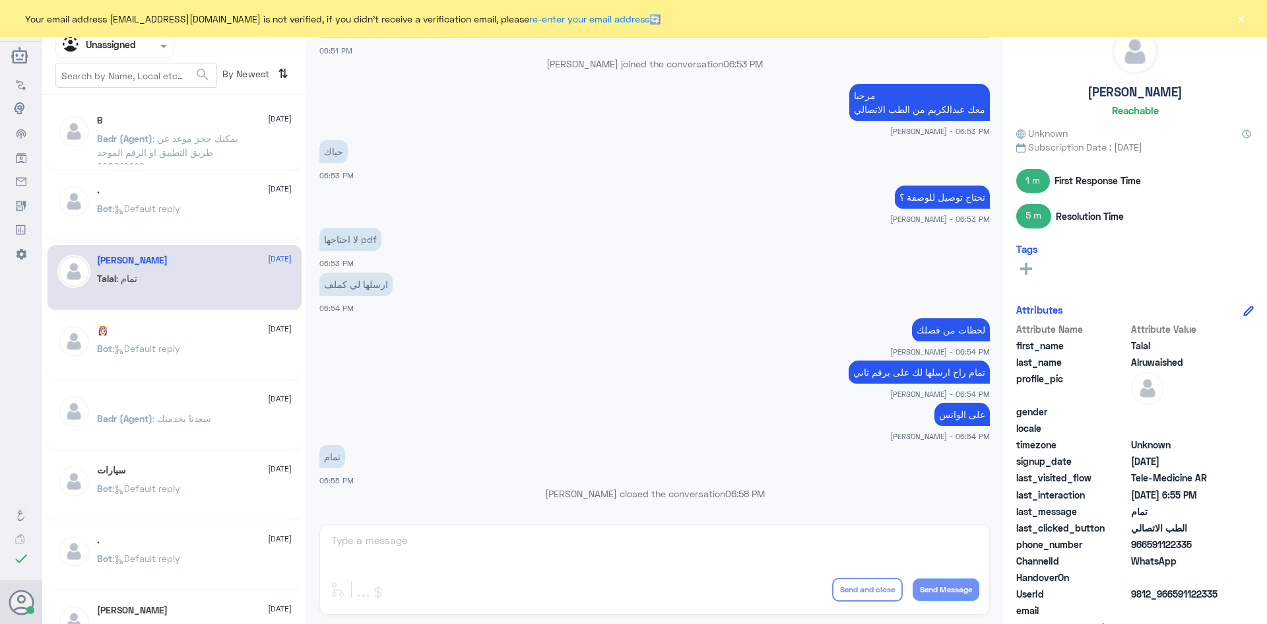
click at [188, 232] on div "Bot : Default reply" at bounding box center [194, 220] width 195 height 30
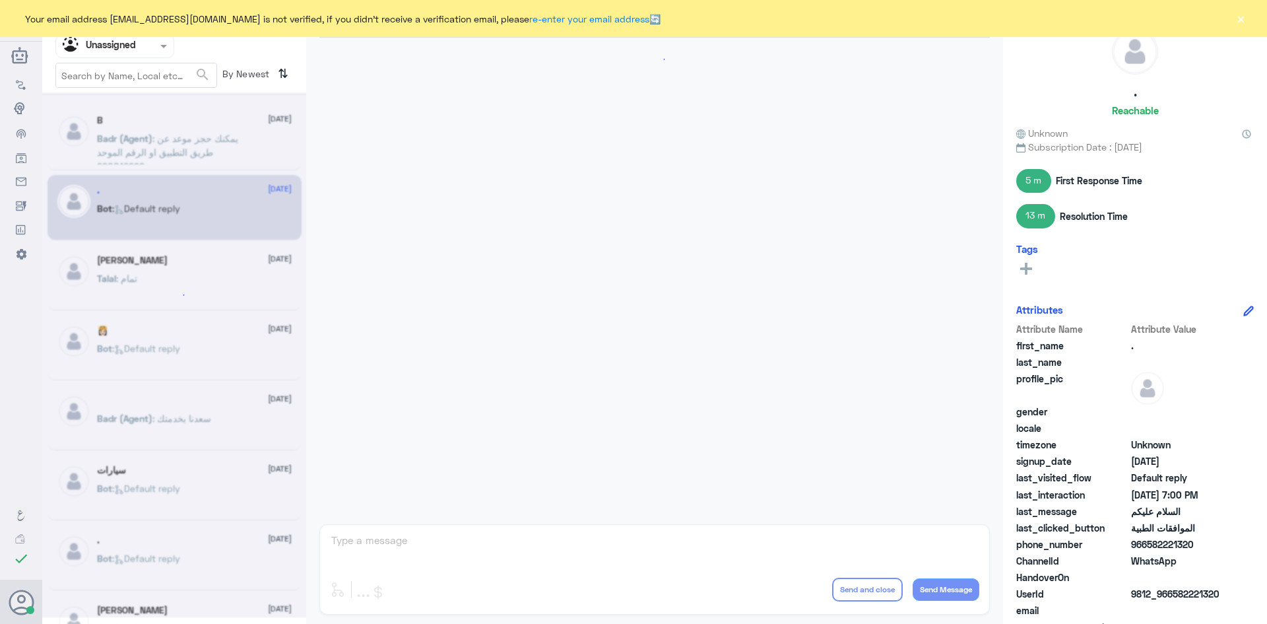
scroll to position [1231, 0]
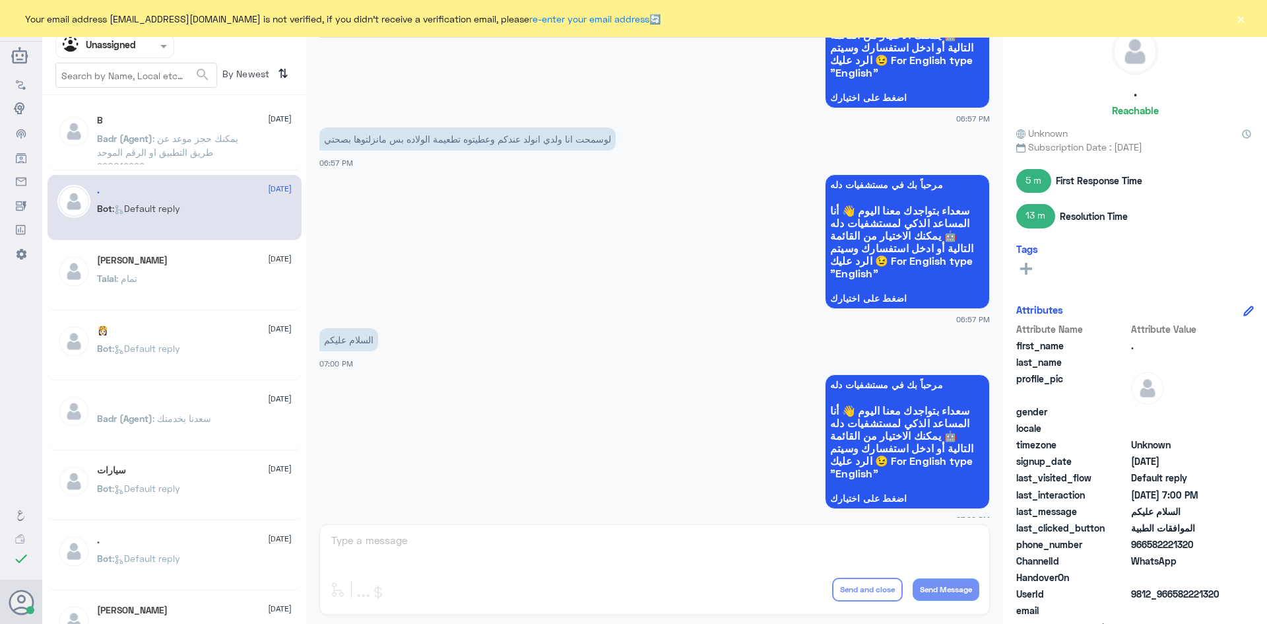
click at [191, 423] on span ": سعدنا بخدمتك" at bounding box center [181, 418] width 59 height 11
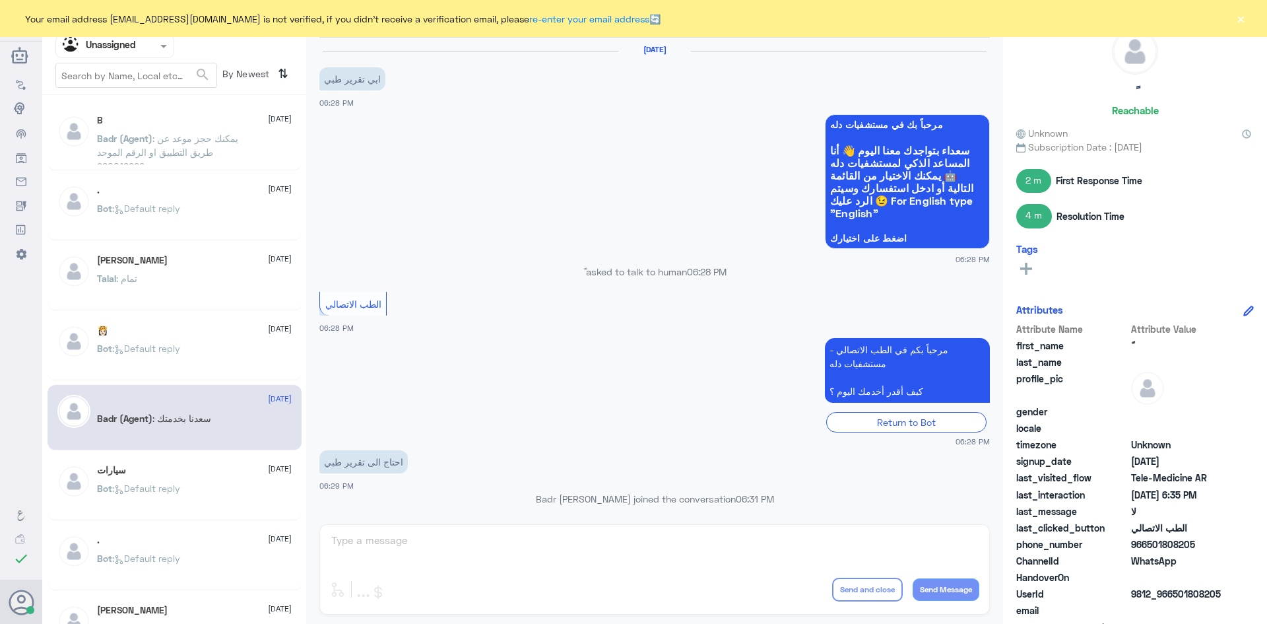
scroll to position [564, 0]
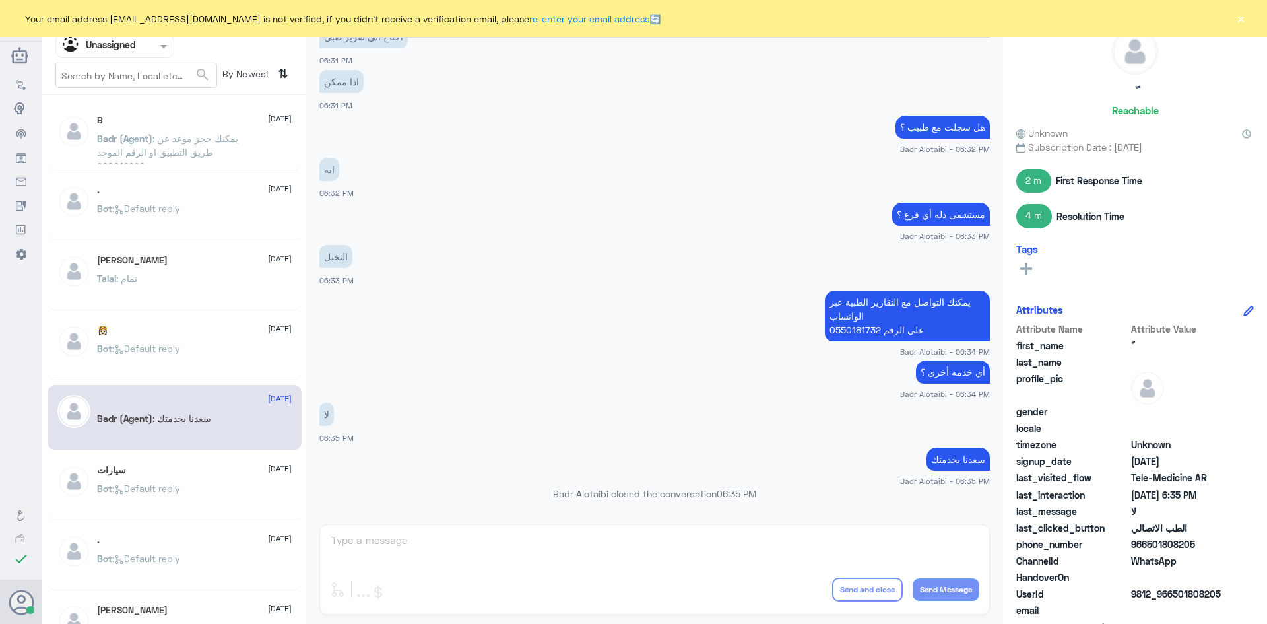
click at [209, 480] on div "سيارات 2 September Bot : Default reply" at bounding box center [194, 490] width 195 height 50
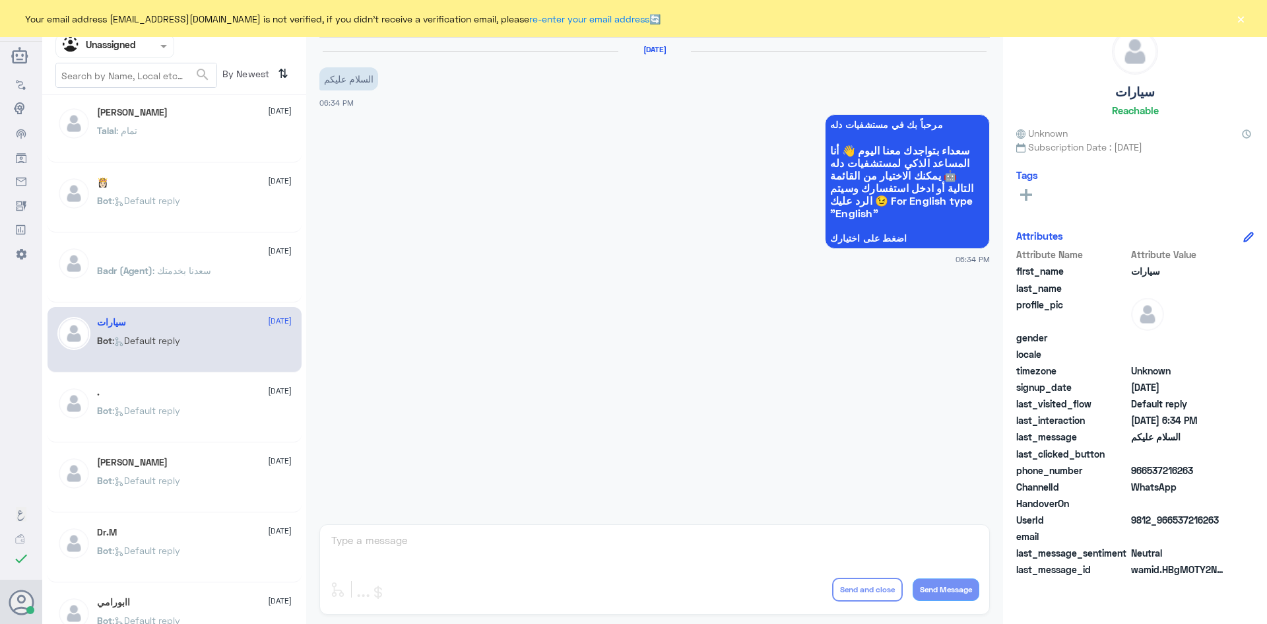
scroll to position [198, 0]
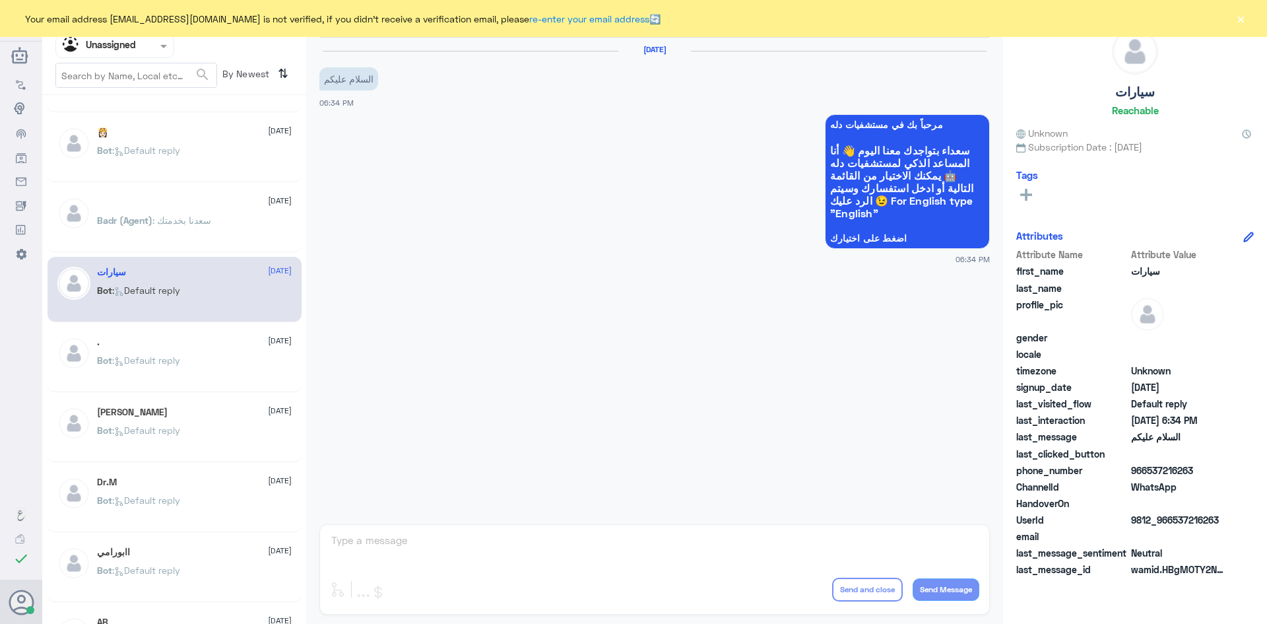
click at [179, 362] on span ": Default reply" at bounding box center [146, 359] width 68 height 11
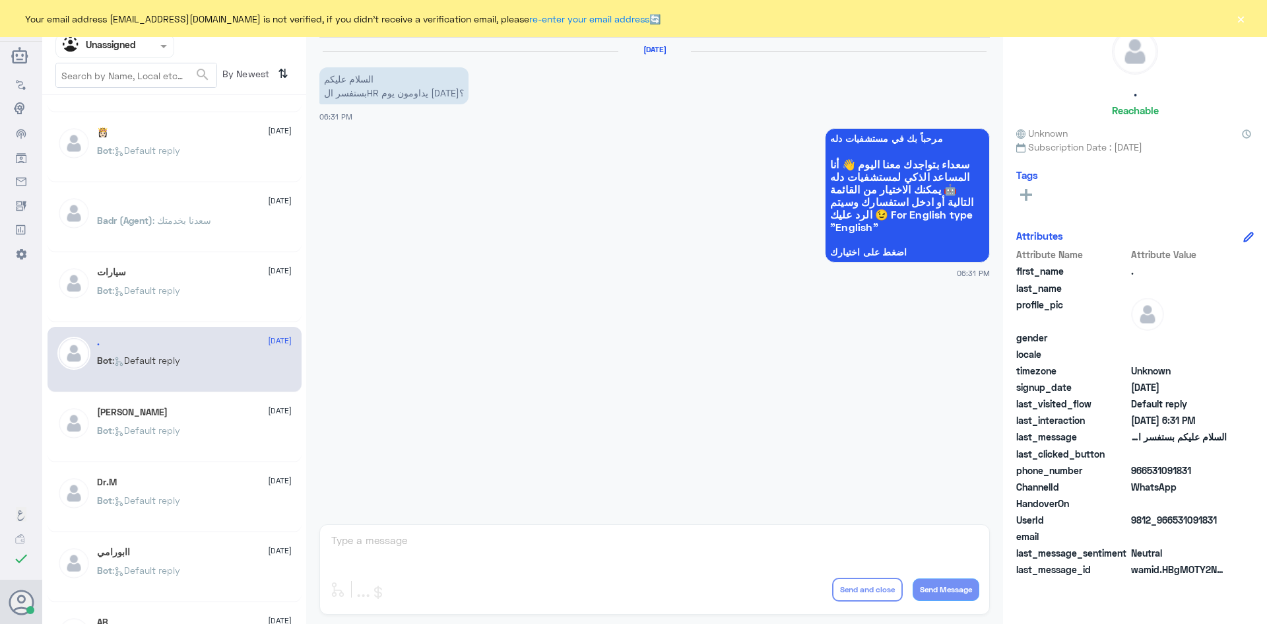
click at [174, 418] on div "Abdulaziz 2 September Bot : Default reply" at bounding box center [194, 432] width 195 height 50
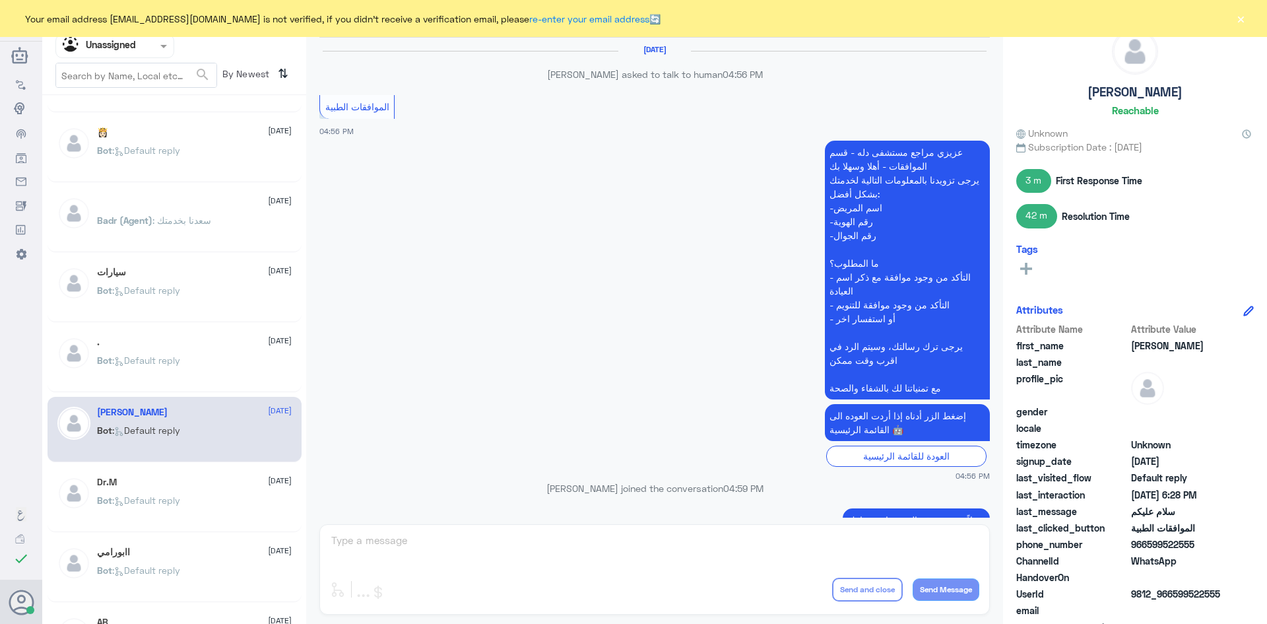
scroll to position [958, 0]
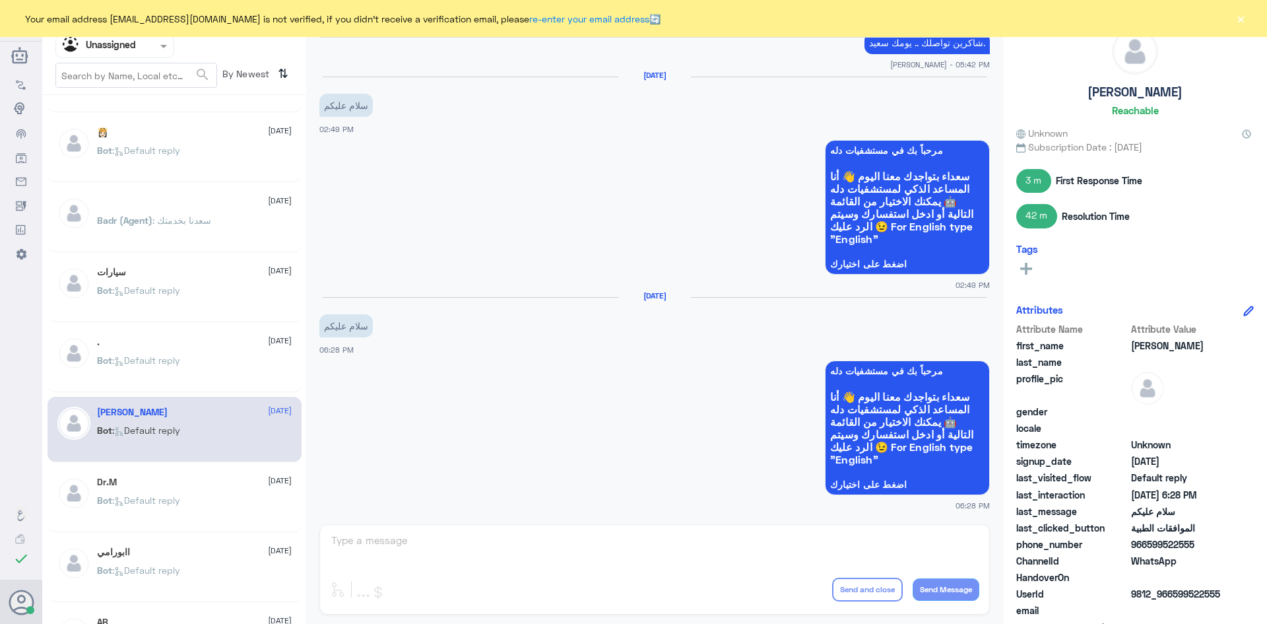
click at [180, 518] on p "Bot : Default reply" at bounding box center [138, 509] width 83 height 33
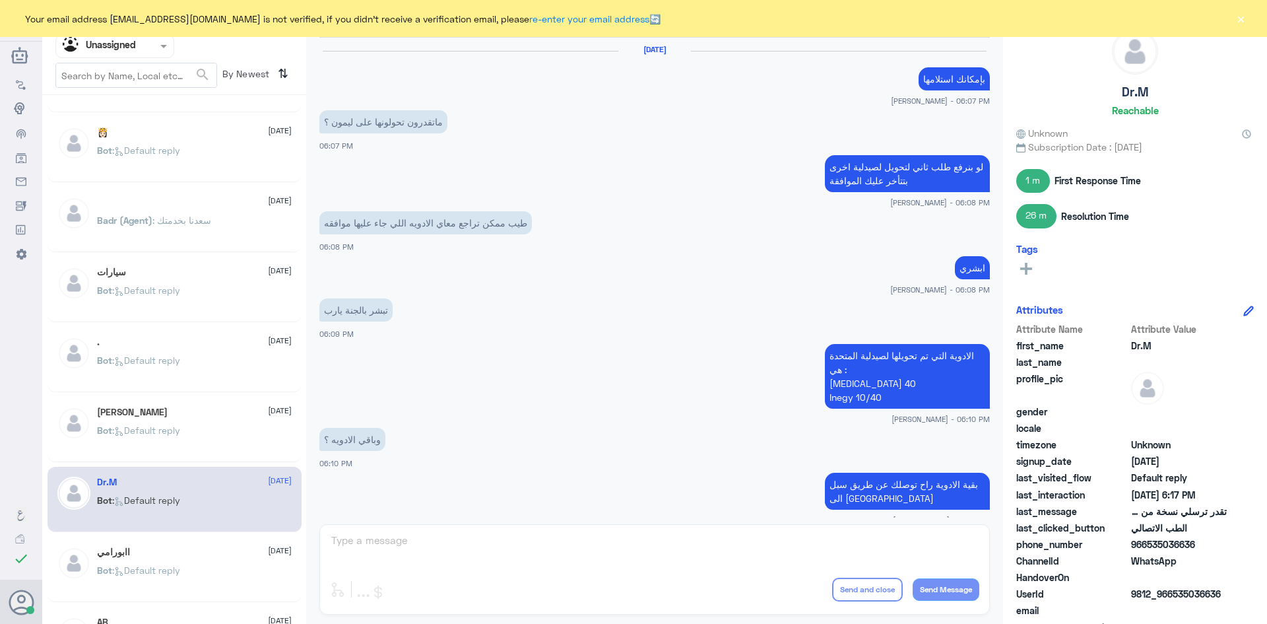
scroll to position [609, 0]
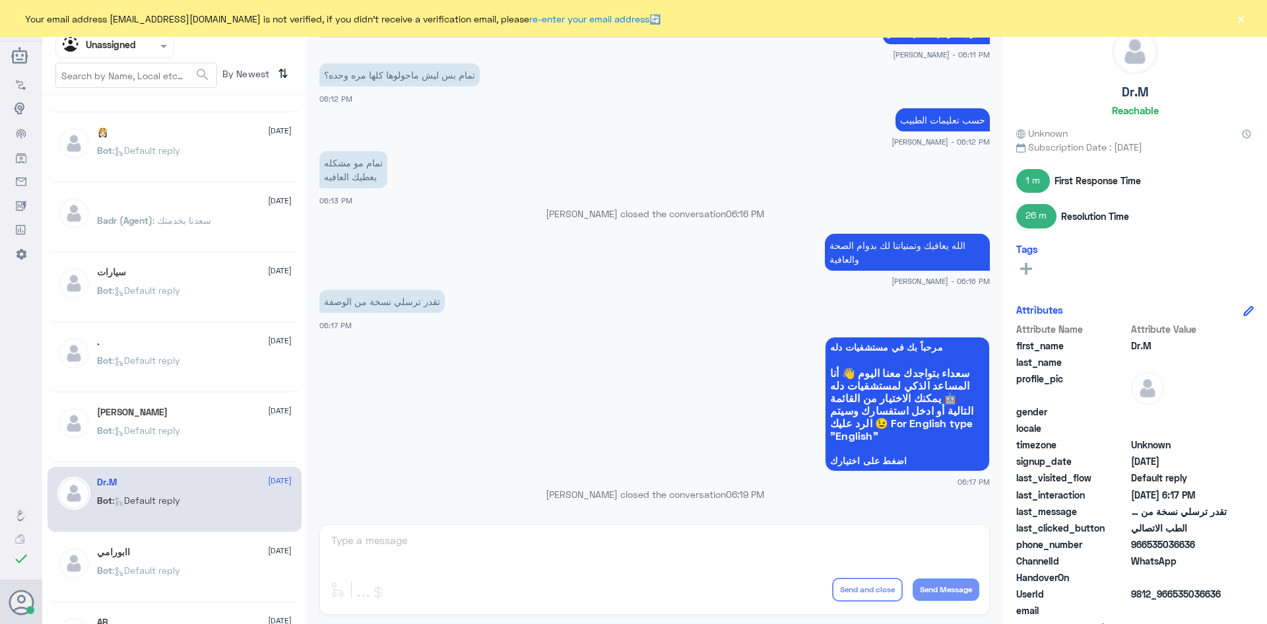
click at [173, 560] on div "اابورامي 2 September Bot : Default reply" at bounding box center [194, 572] width 195 height 50
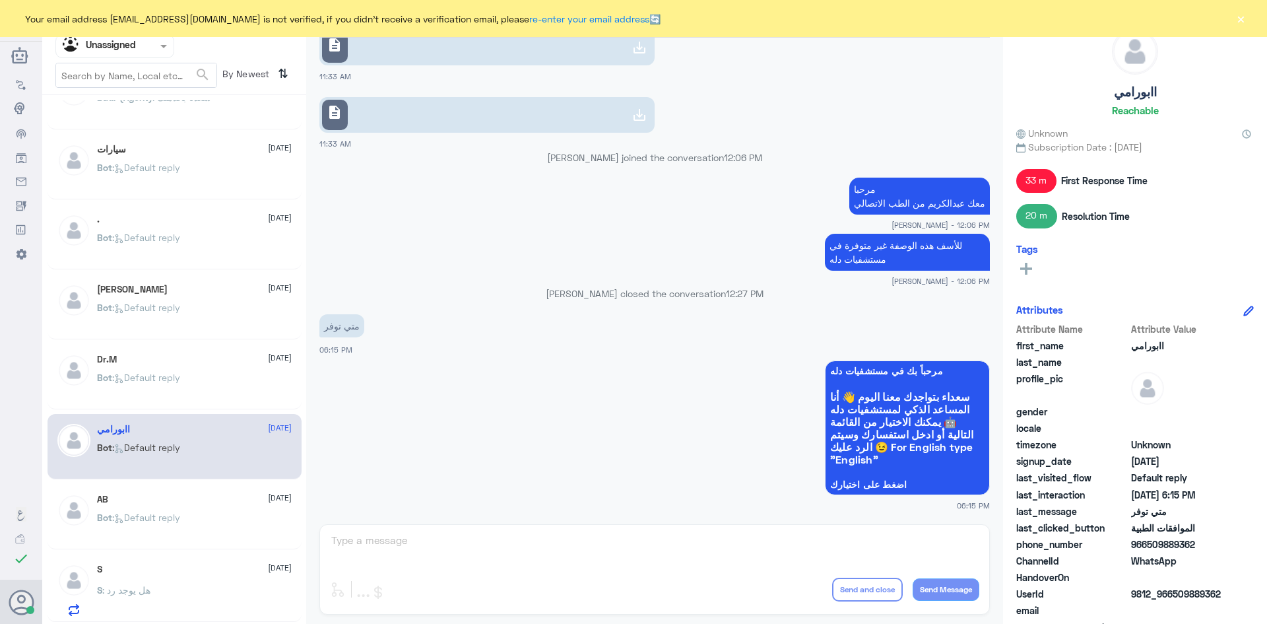
scroll to position [330, 0]
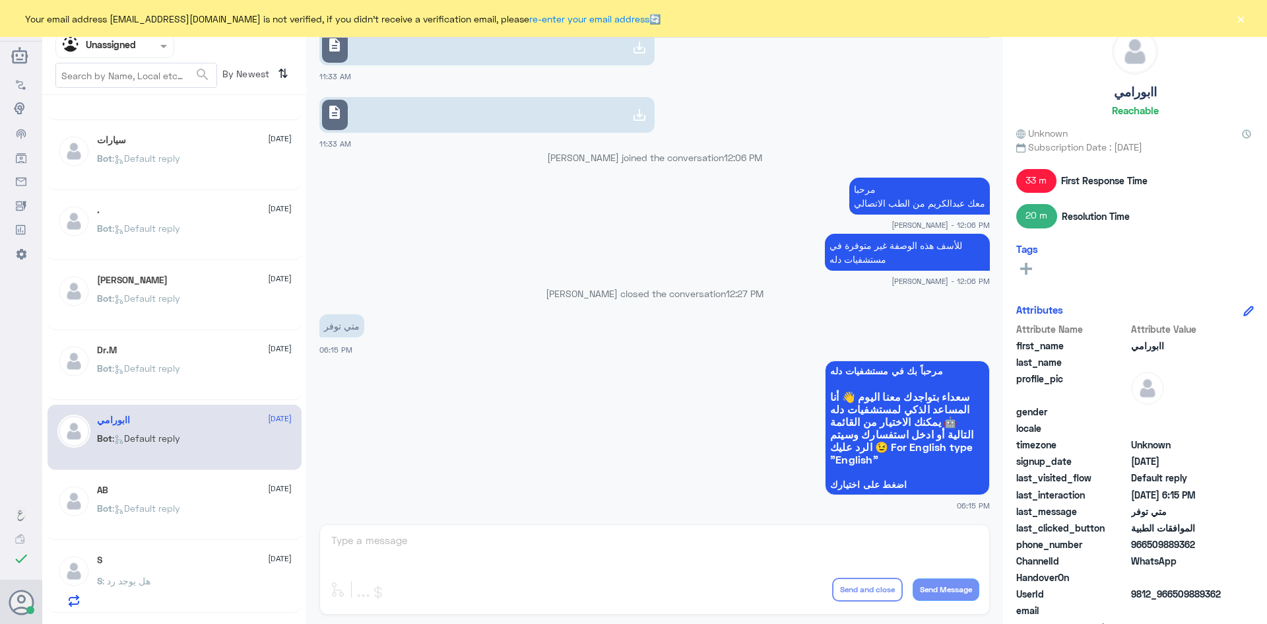
click at [185, 517] on div "Bot : Default reply" at bounding box center [194, 519] width 195 height 30
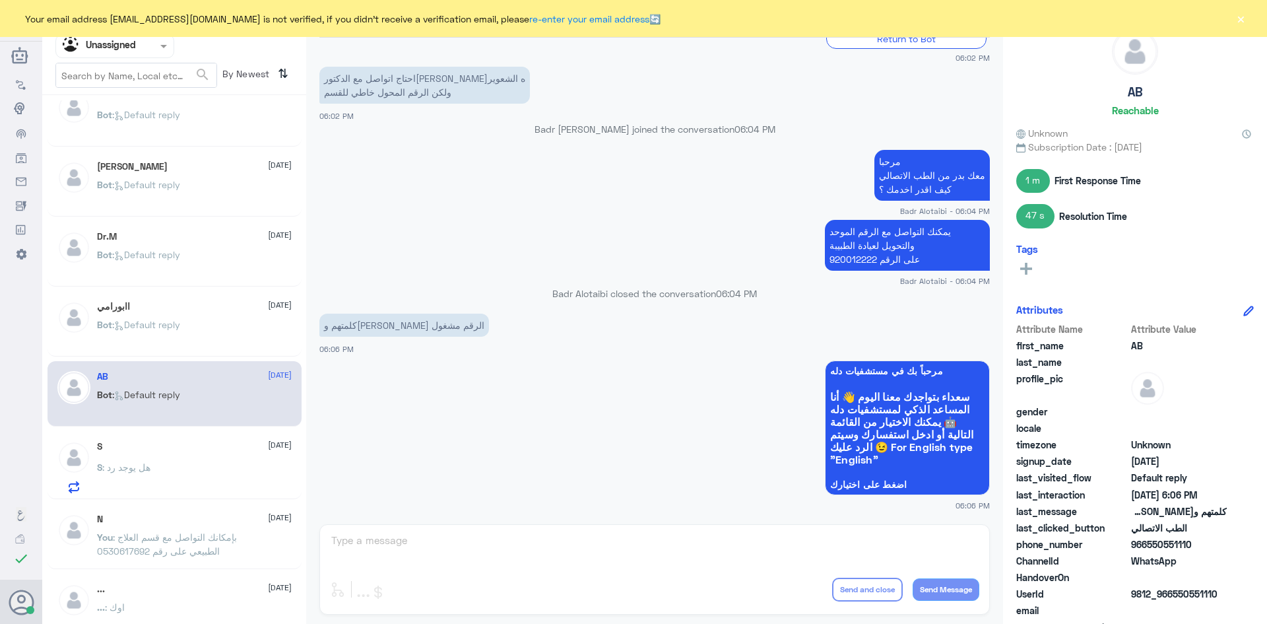
scroll to position [528, 0]
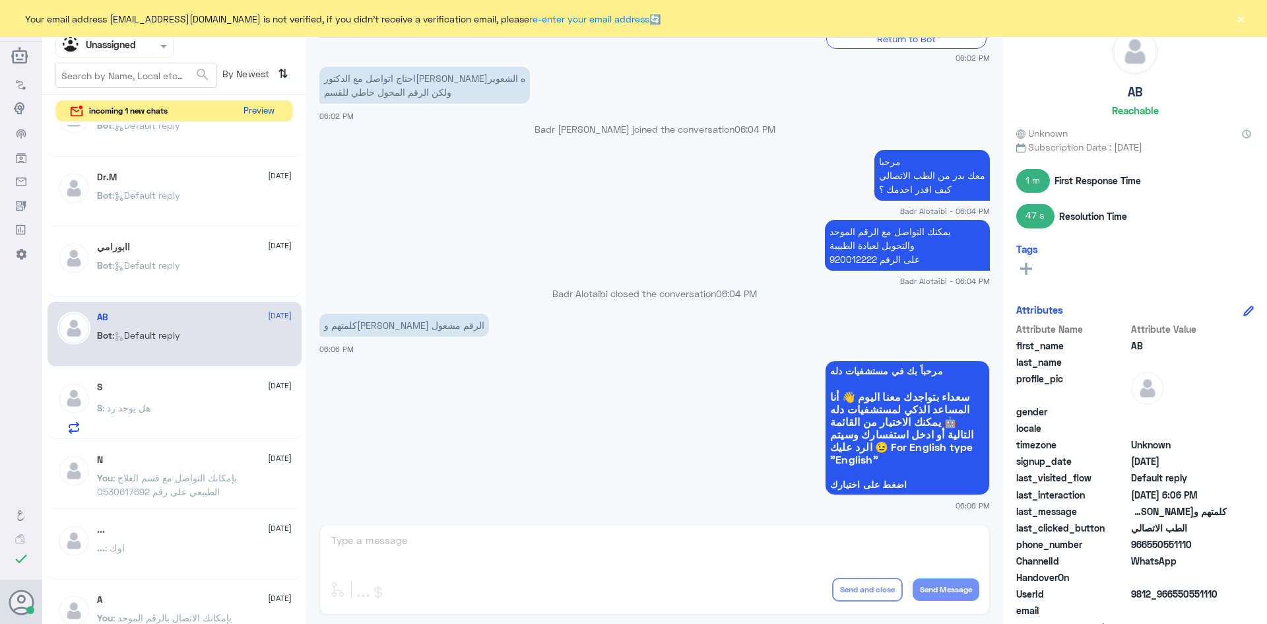
click at [257, 106] on button "Preview" at bounding box center [258, 111] width 41 height 20
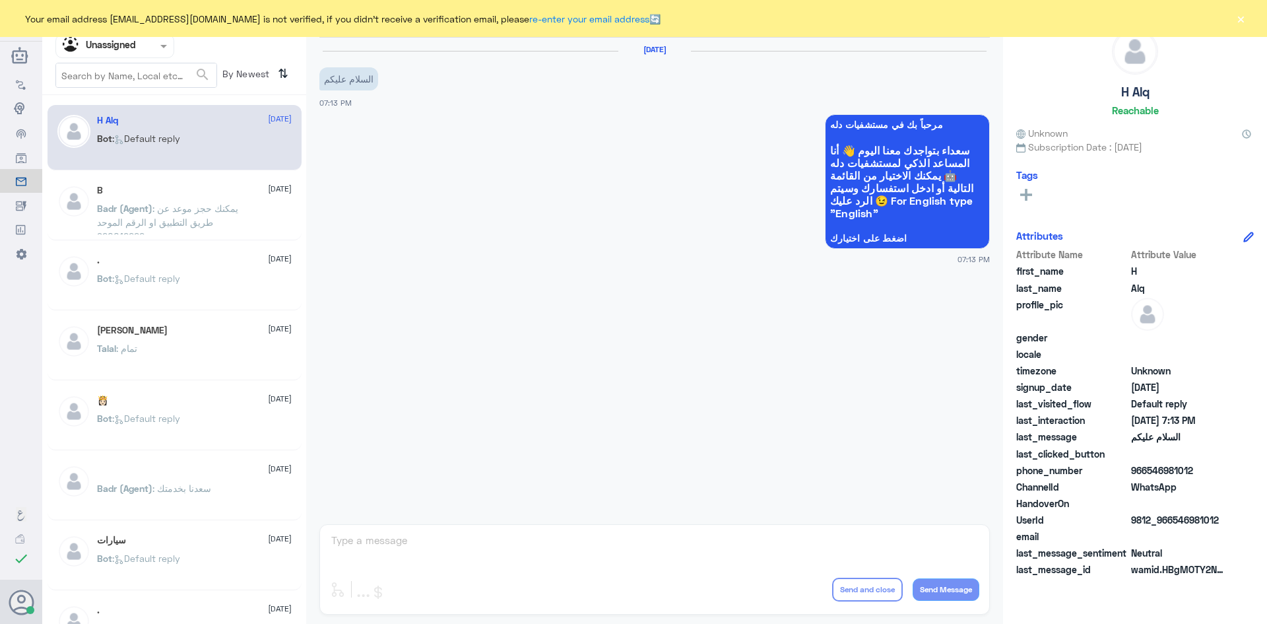
click at [205, 145] on div "Bot : Default reply" at bounding box center [194, 150] width 195 height 30
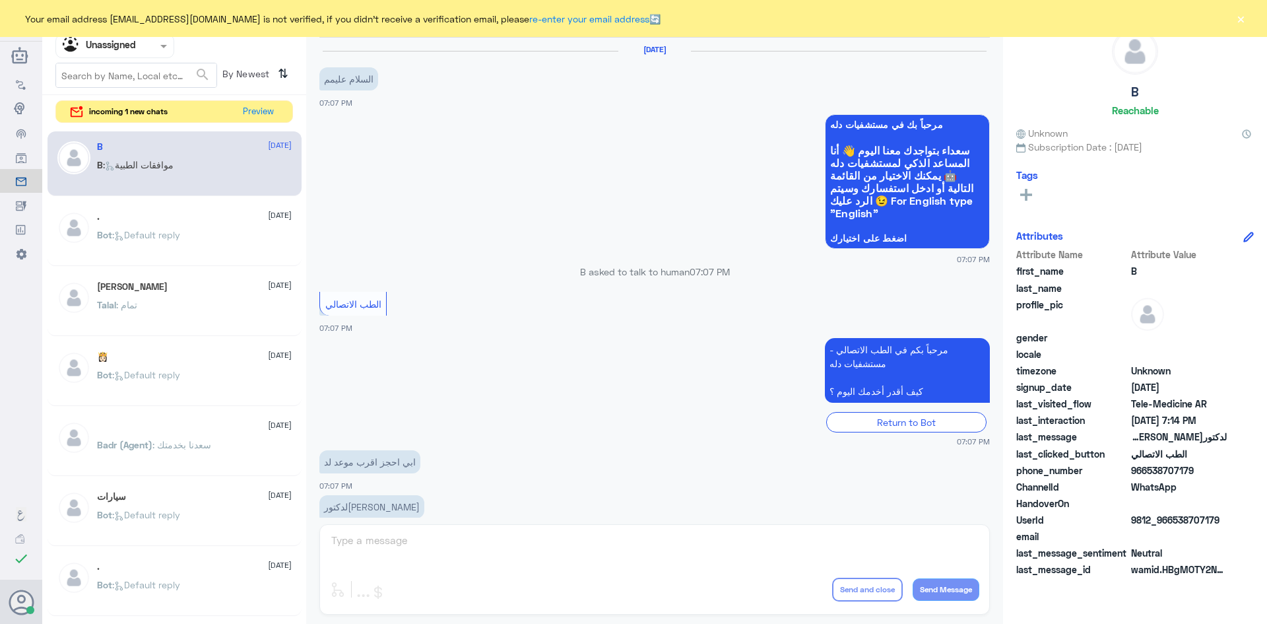
scroll to position [215, 0]
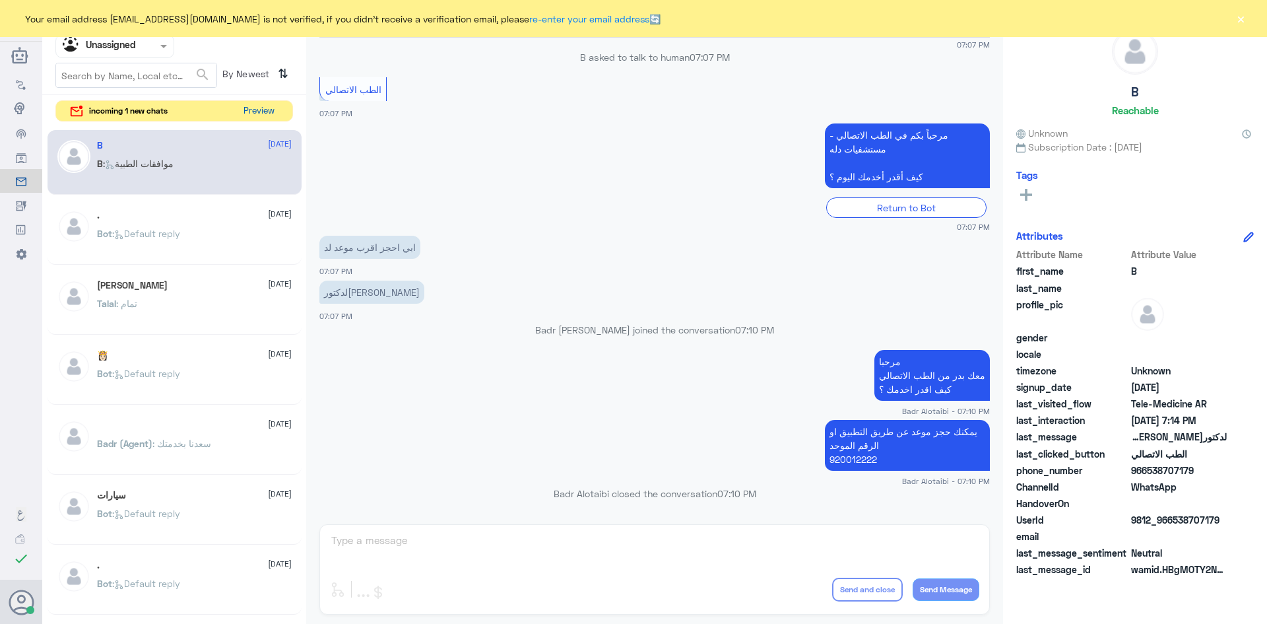
click at [273, 112] on button "Preview" at bounding box center [258, 111] width 41 height 20
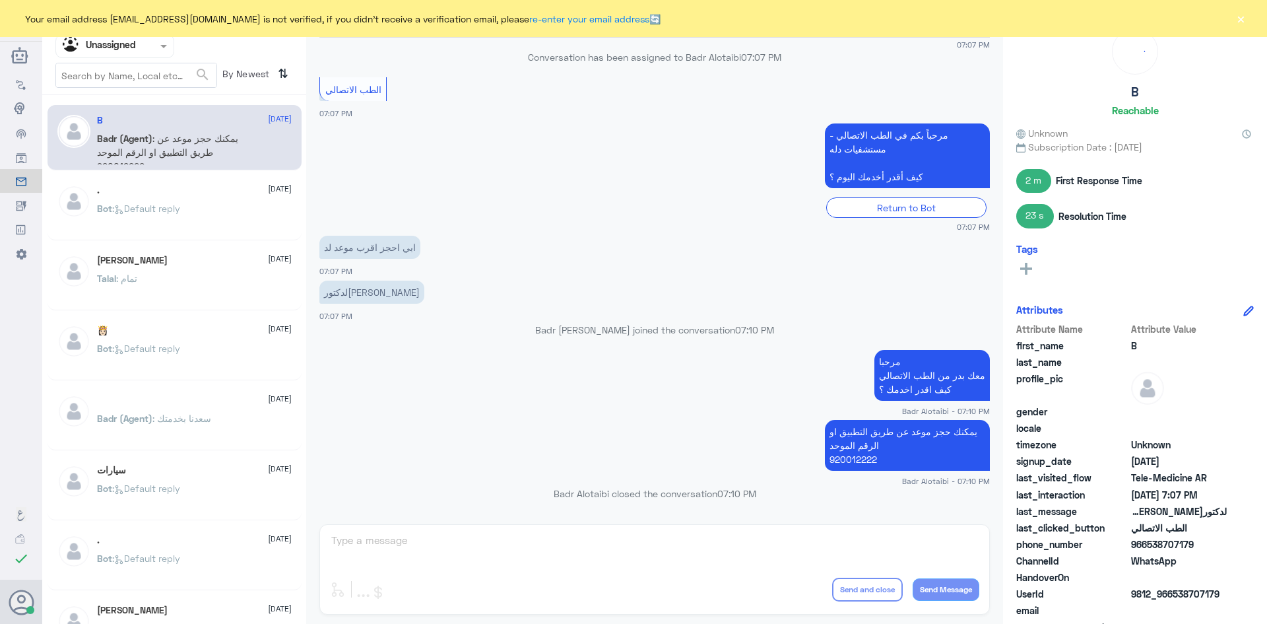
click at [168, 46] on span at bounding box center [165, 46] width 17 height 14
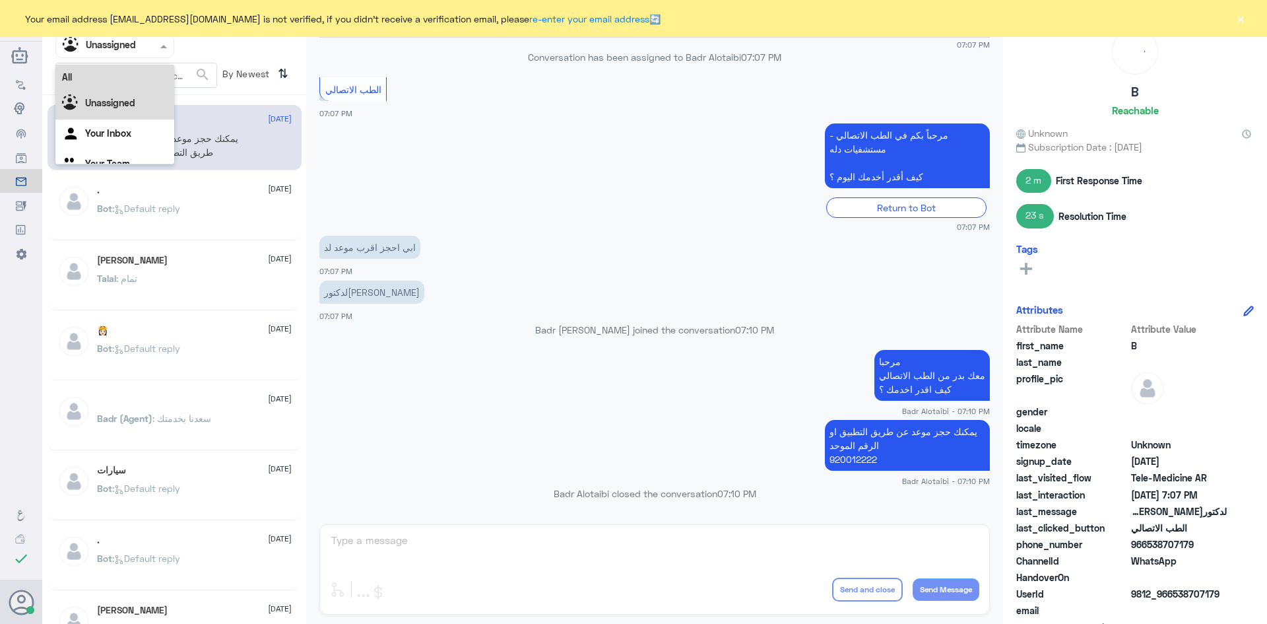
click at [112, 79] on div "All" at bounding box center [114, 77] width 119 height 24
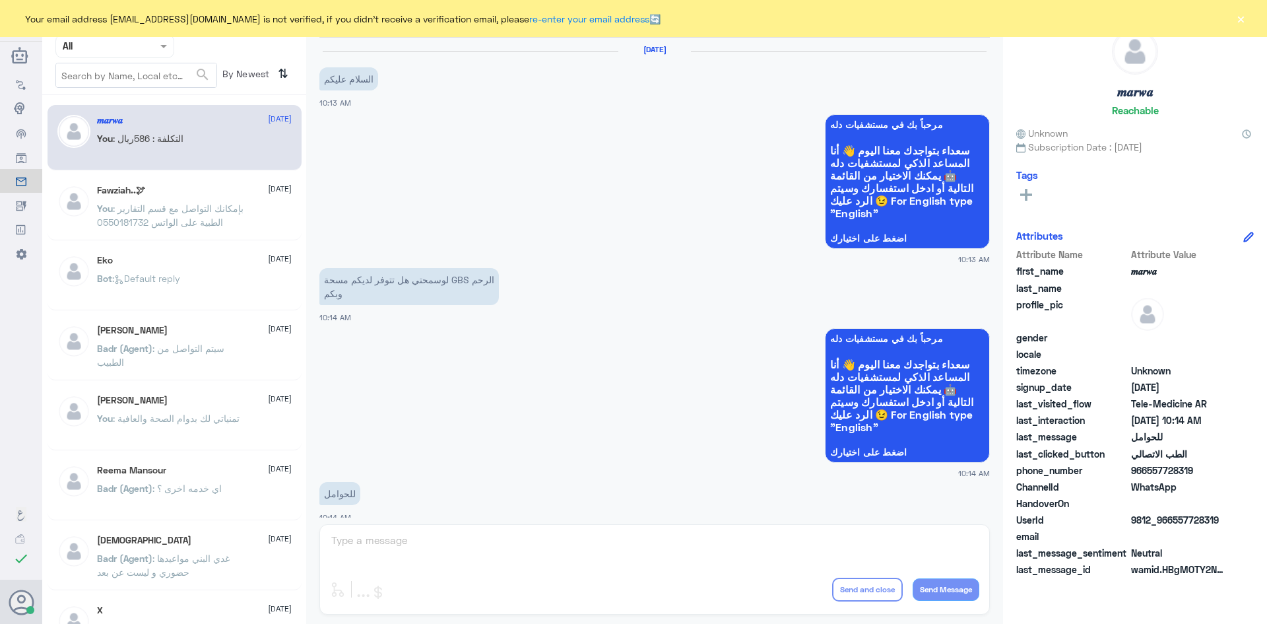
scroll to position [667, 0]
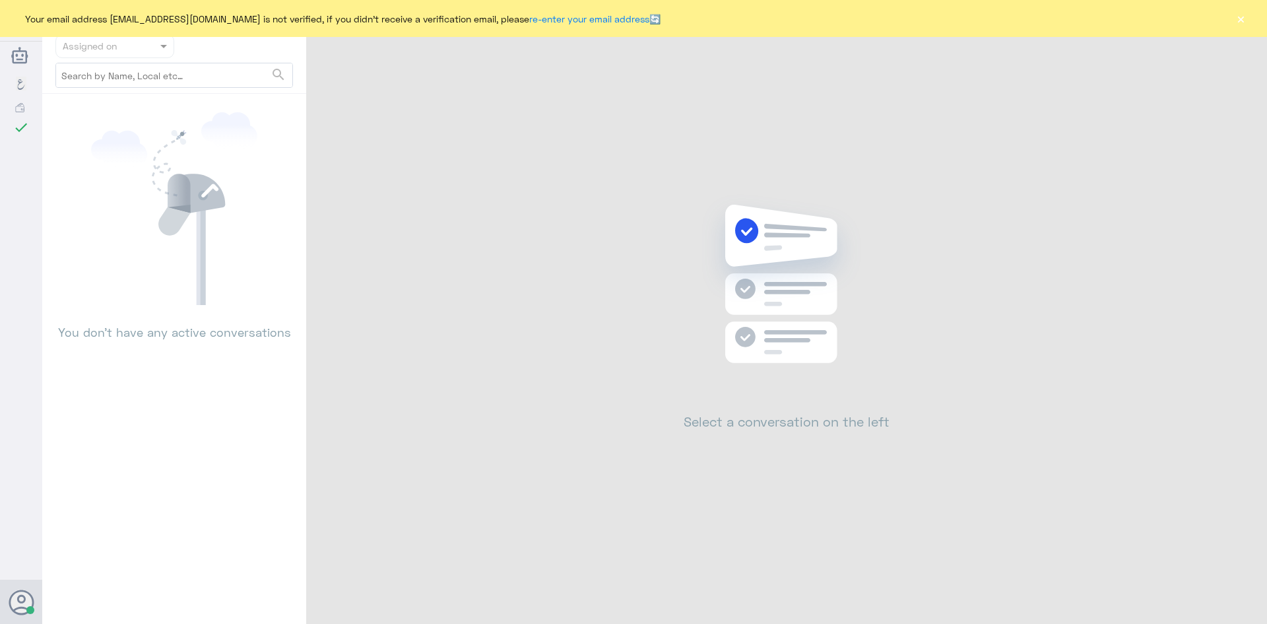
click at [1240, 18] on button "×" at bounding box center [1240, 18] width 13 height 13
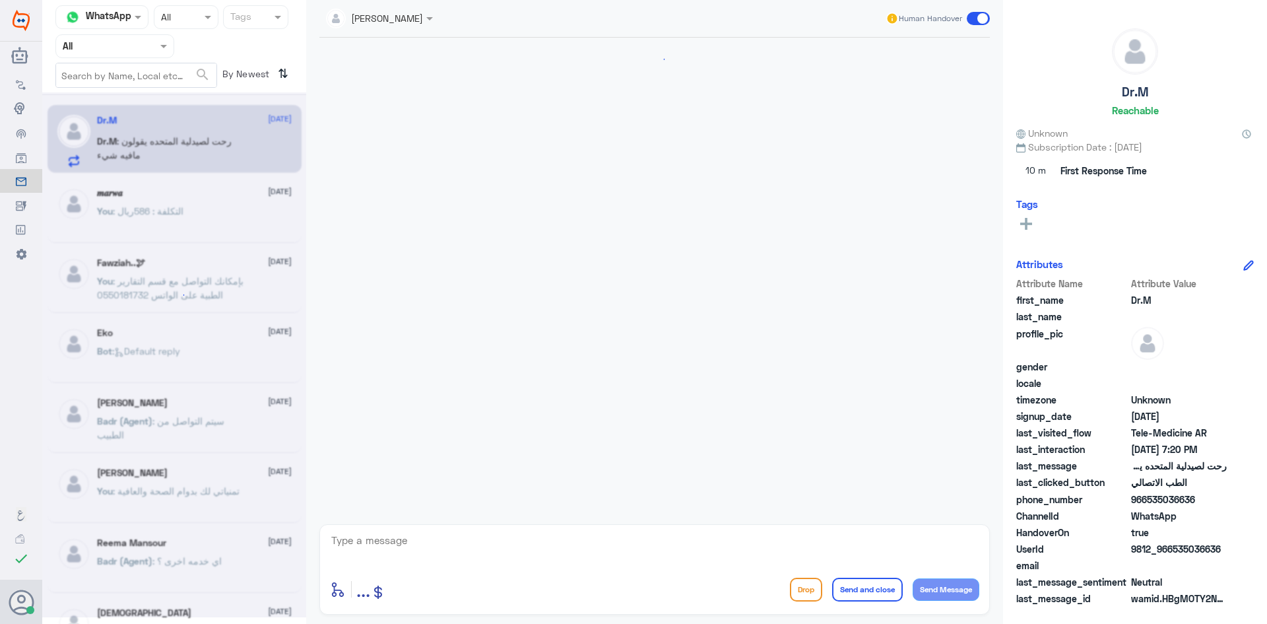
scroll to position [667, 0]
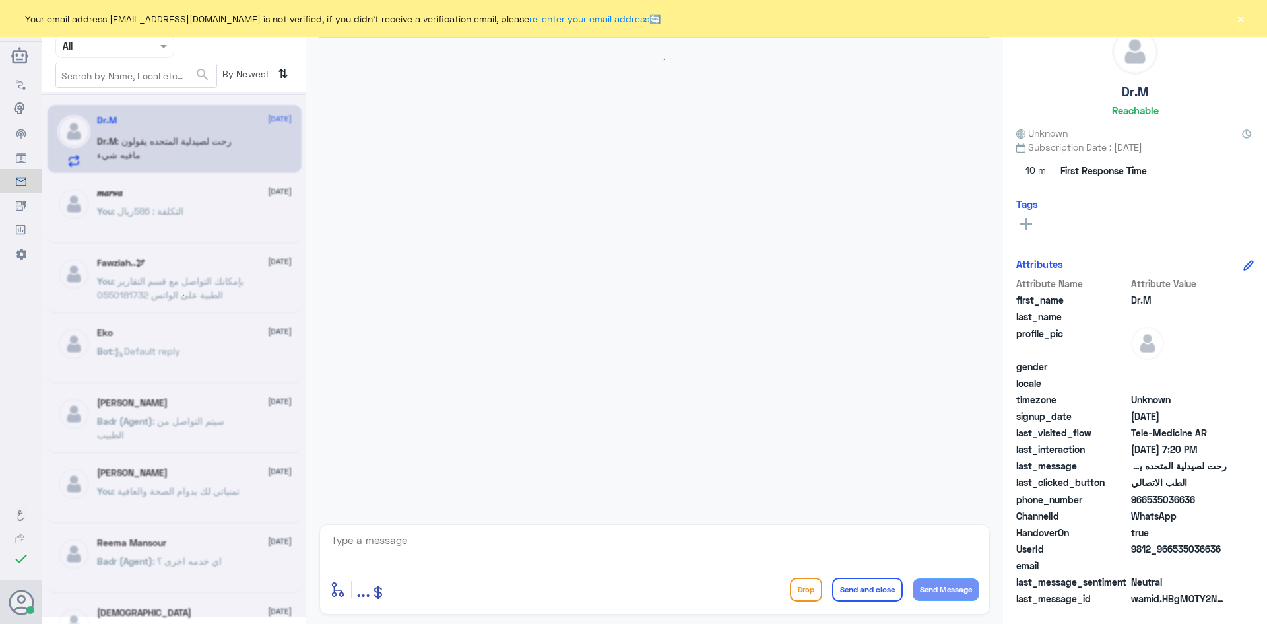
scroll to position [546, 0]
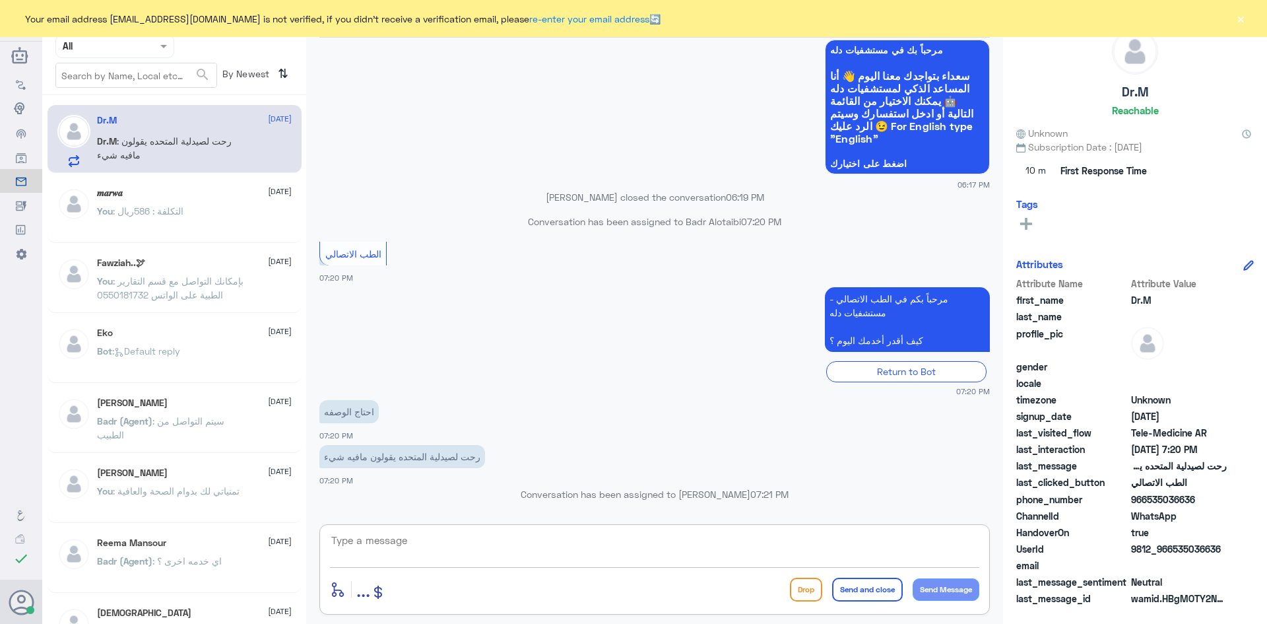
click at [595, 535] on textarea at bounding box center [655, 547] width 650 height 32
type textarea "ا"
type textarea "ماجتك رسالة"
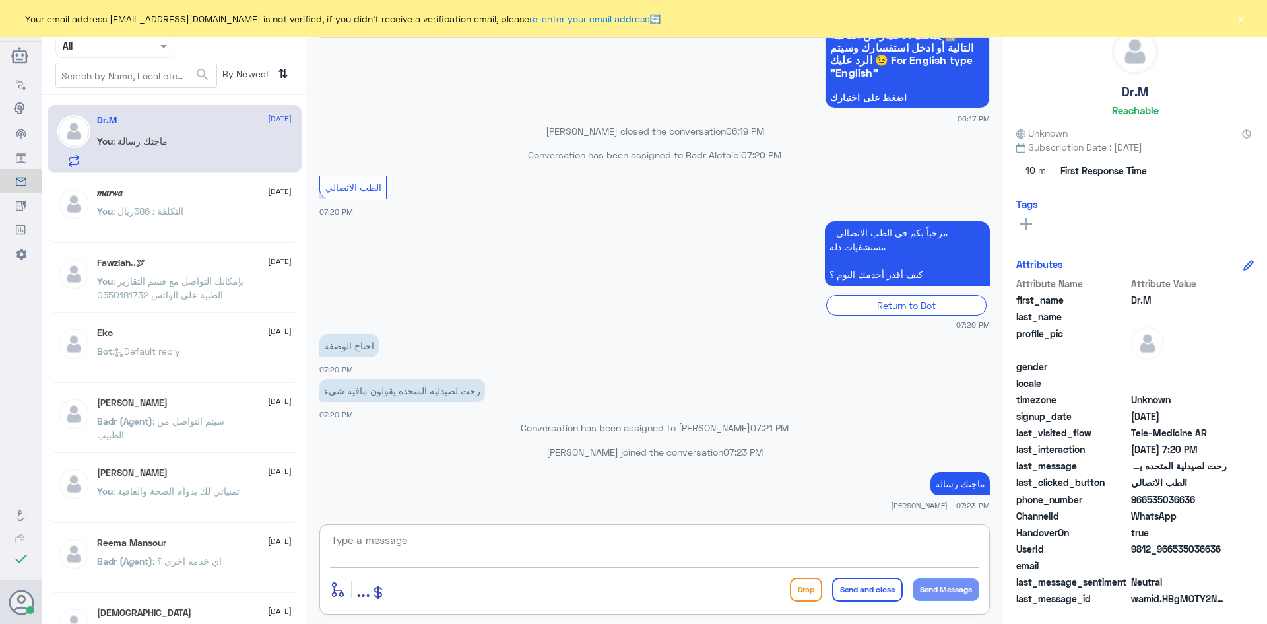
type textarea "؟"
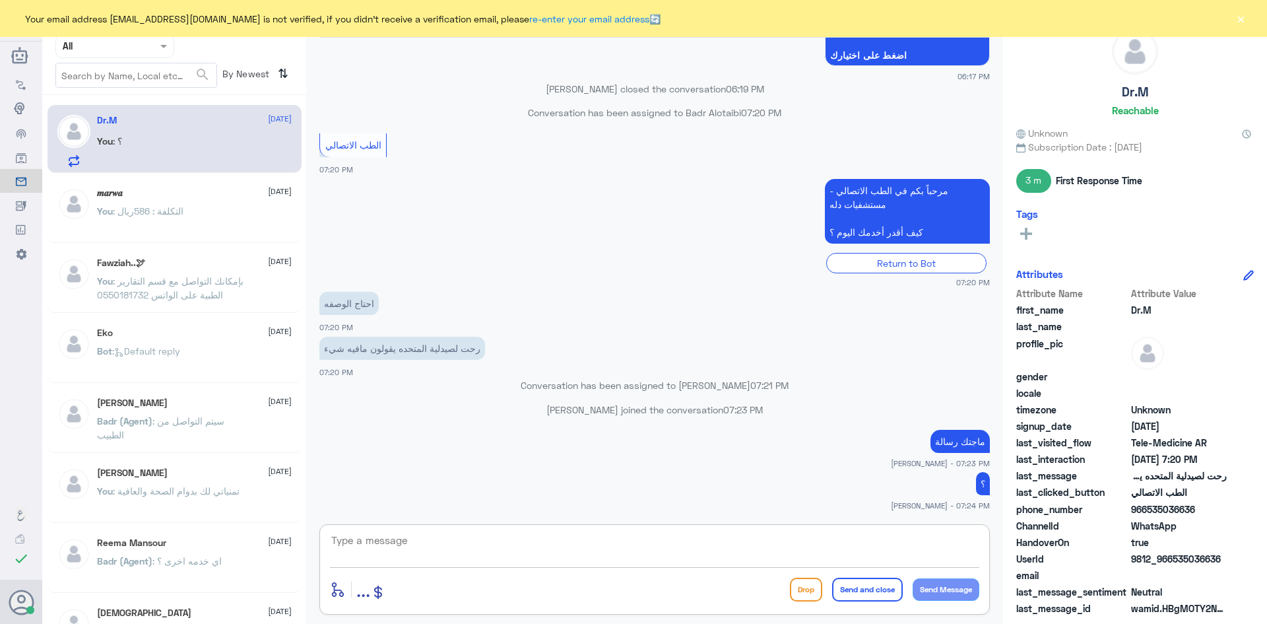
scroll to position [676, 0]
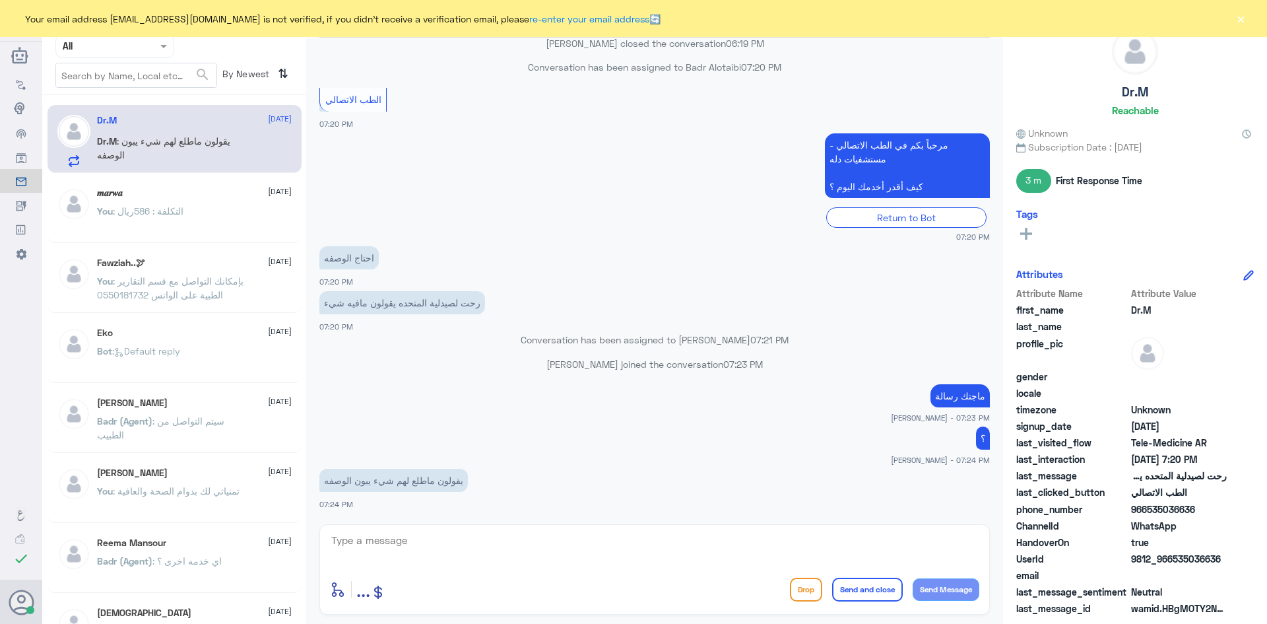
drag, startPoint x: 1222, startPoint y: 558, endPoint x: 1172, endPoint y: 564, distance: 50.5
click at [1172, 564] on span "9812_966535036636" at bounding box center [1179, 559] width 96 height 14
copy span "535036636"
click at [479, 521] on div "عبدالكريم الموسى Human Handover 2 Sep 2025 وباقي الادويه ؟ 06:10 PM بقية الادوي…" at bounding box center [654, 314] width 697 height 628
click at [480, 540] on textarea at bounding box center [655, 547] width 650 height 32
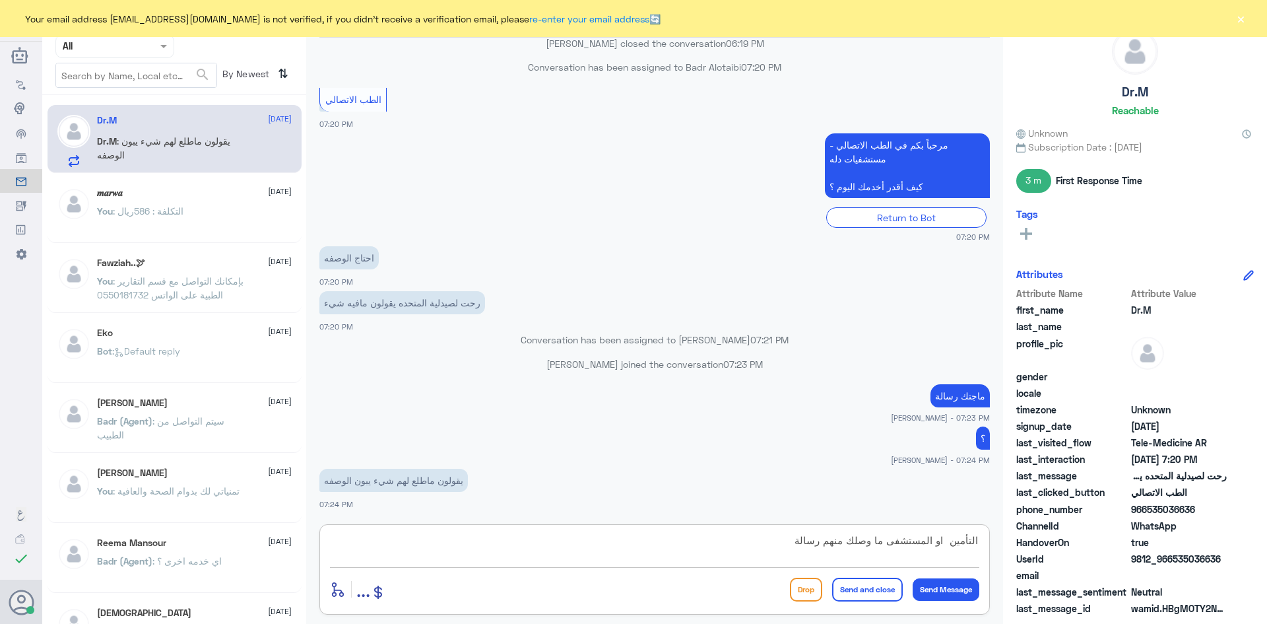
type textarea "التأمين او المستشفى ما وصلك منهم رسالة ؟"
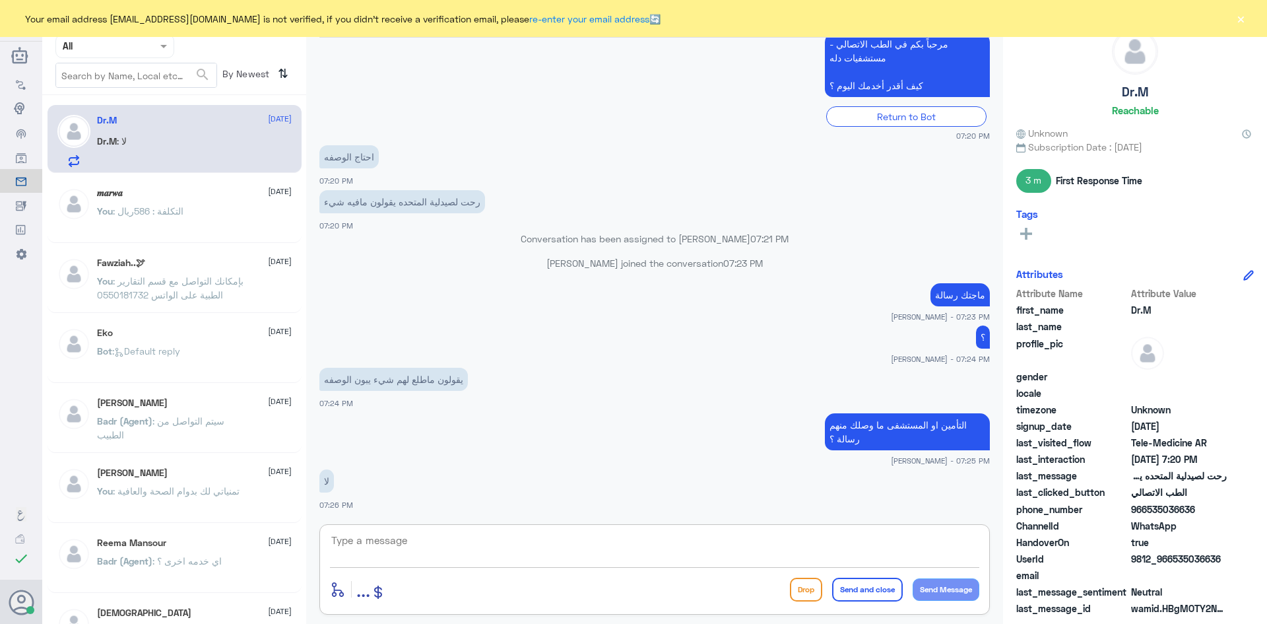
scroll to position [822, 0]
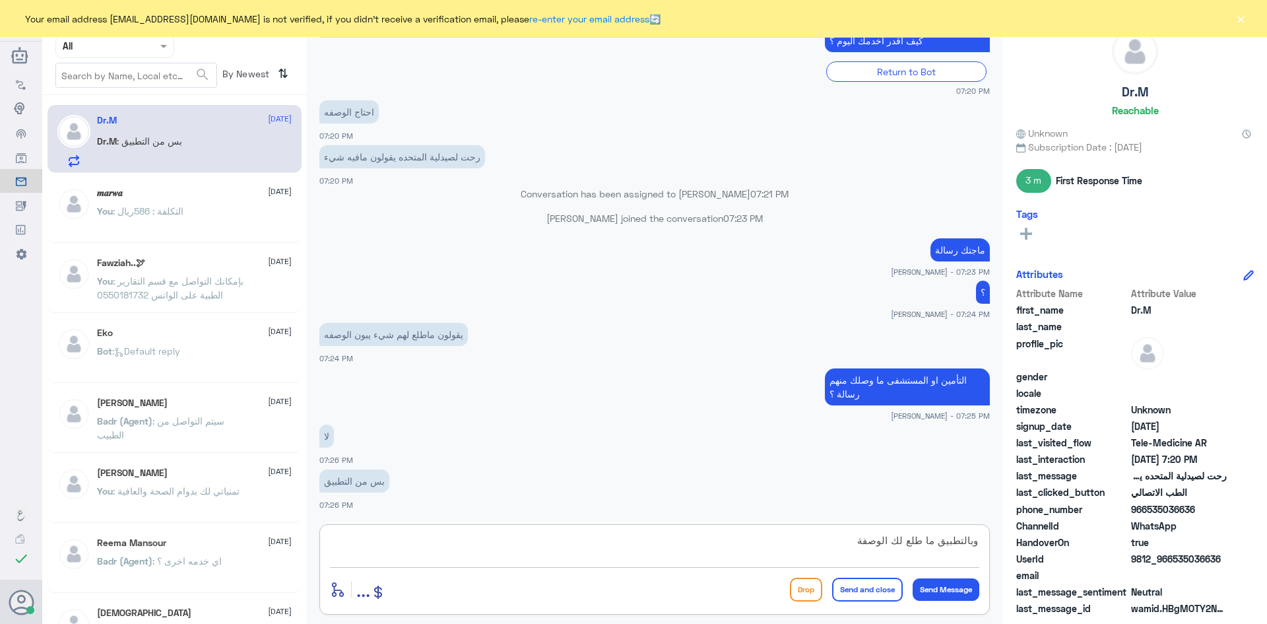
type textarea "وبالتطبيق ما طلع لك الوصفة ؟"
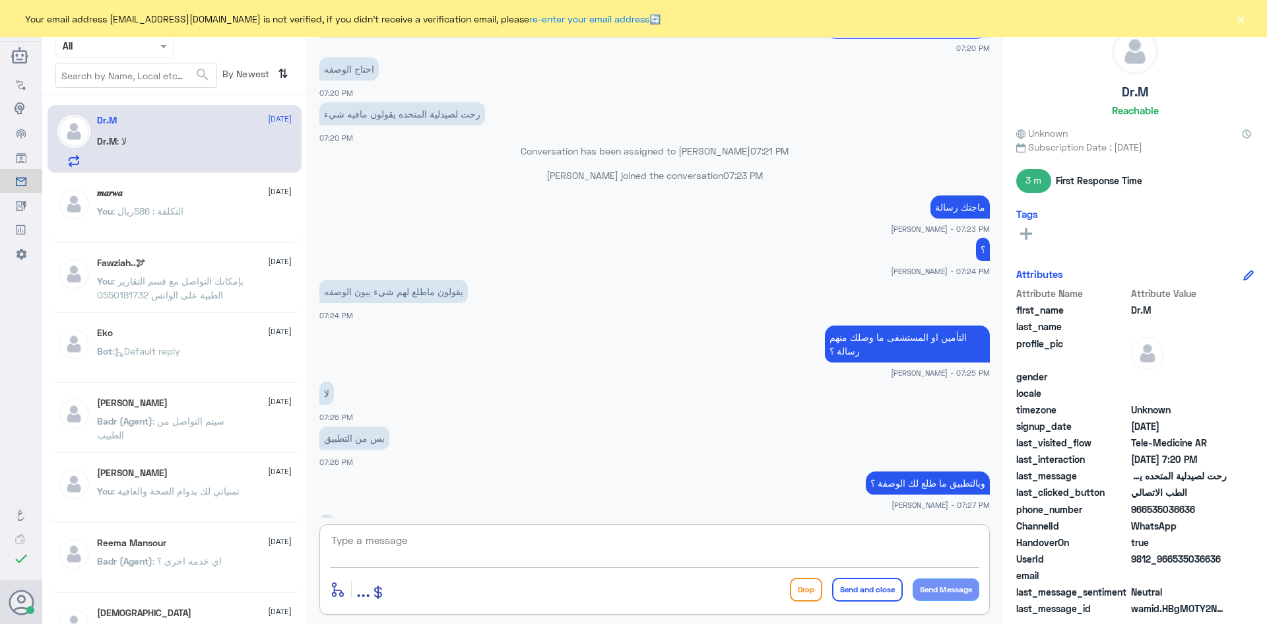
scroll to position [910, 0]
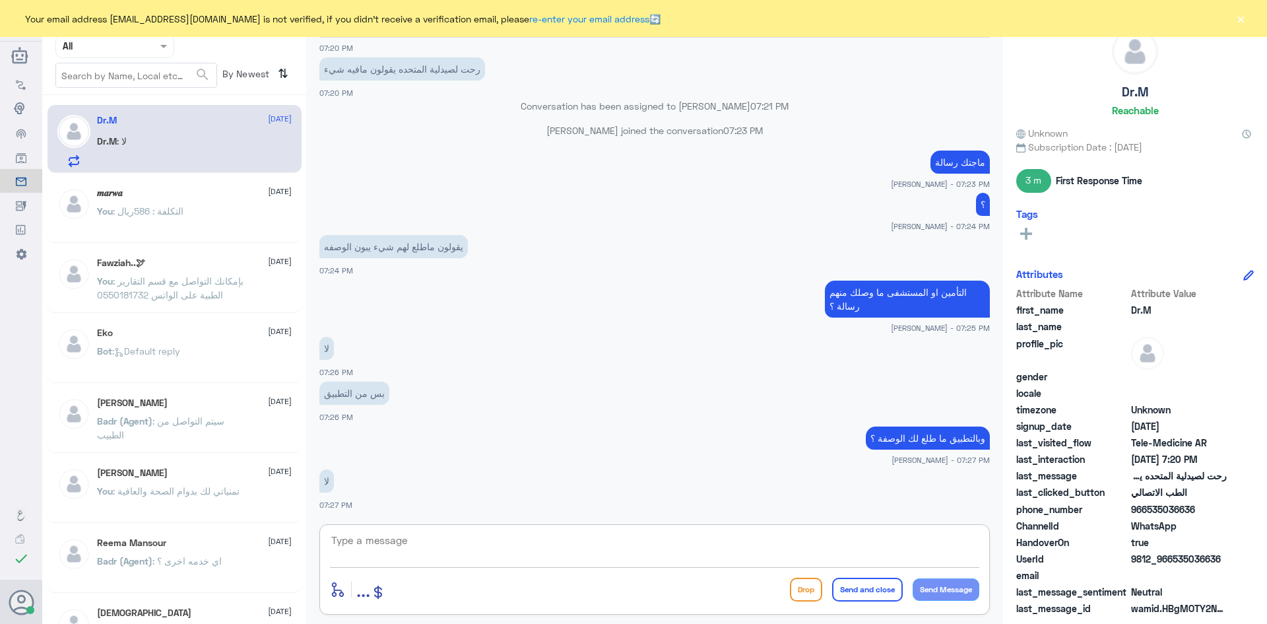
click at [479, 535] on textarea at bounding box center [655, 547] width 650 height 32
type textarea "ارسلت لك الوصفة على الواتس برقم ثاني"
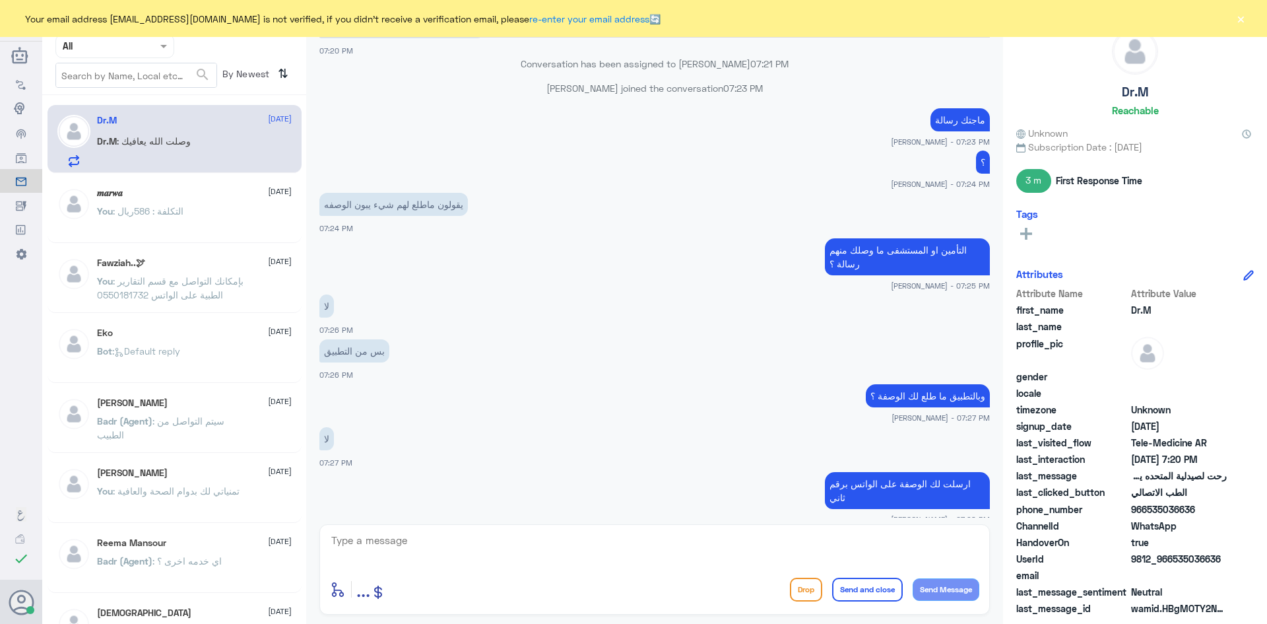
scroll to position [997, 0]
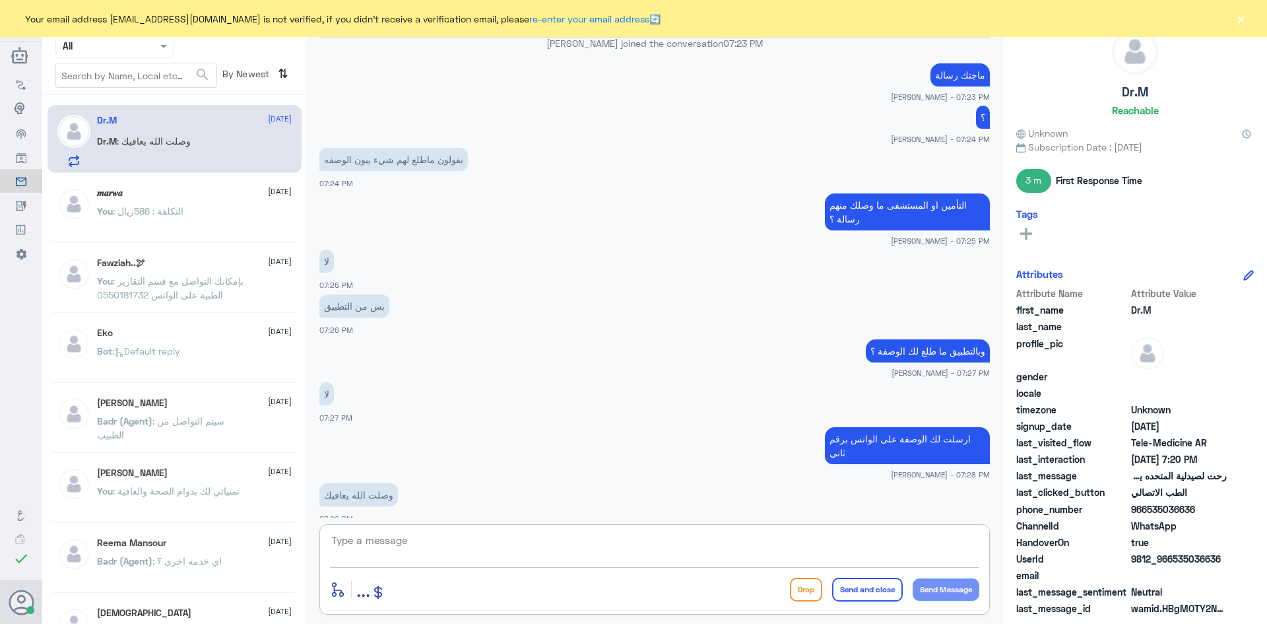
click at [597, 543] on textarea at bounding box center [655, 547] width 650 height 32
type textarea "وياك"
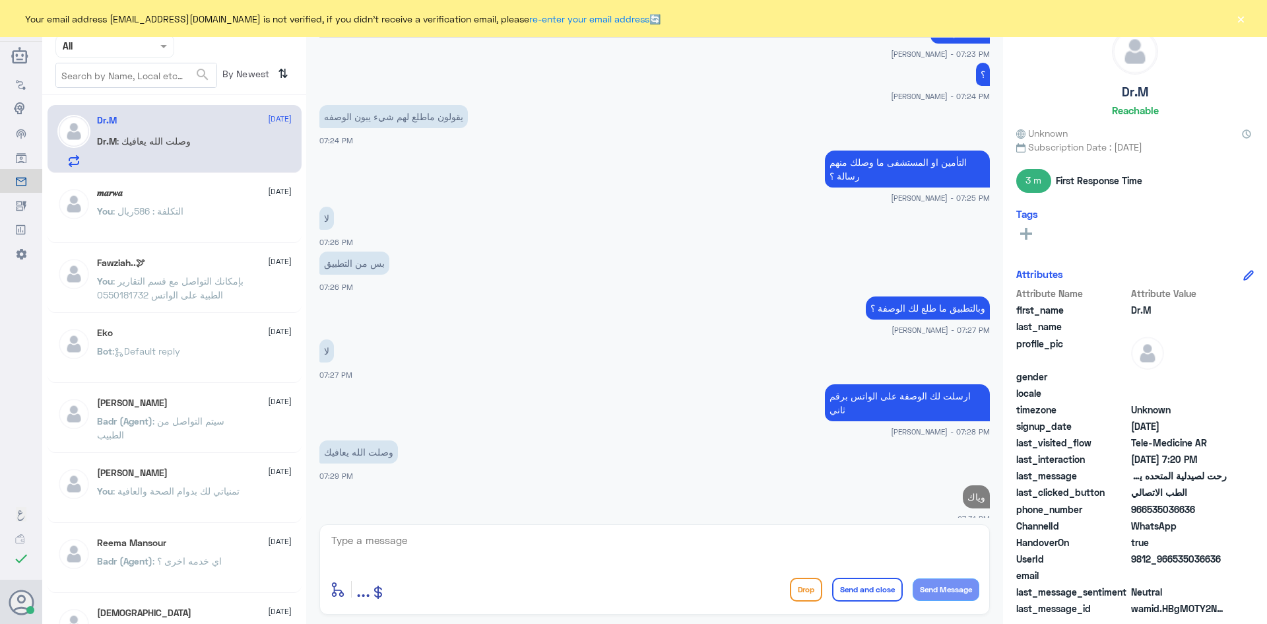
click at [1244, 21] on button "×" at bounding box center [1240, 18] width 13 height 13
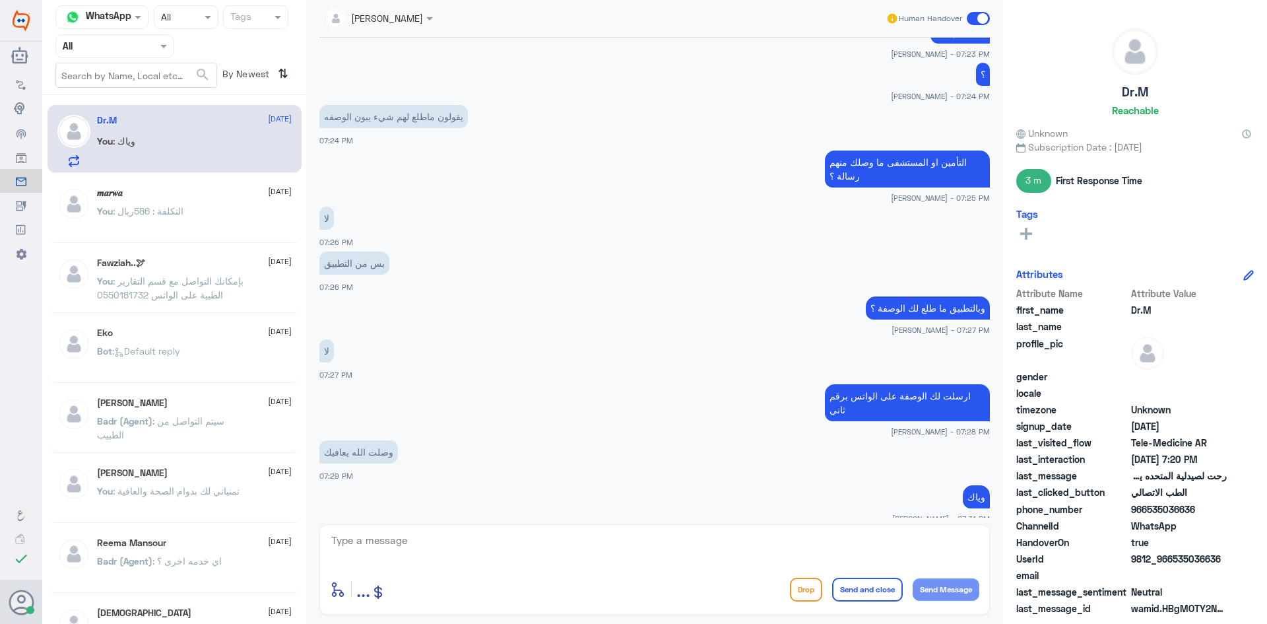
click at [970, 17] on span at bounding box center [978, 18] width 23 height 13
click at [0, 0] on input "checkbox" at bounding box center [0, 0] width 0 height 0
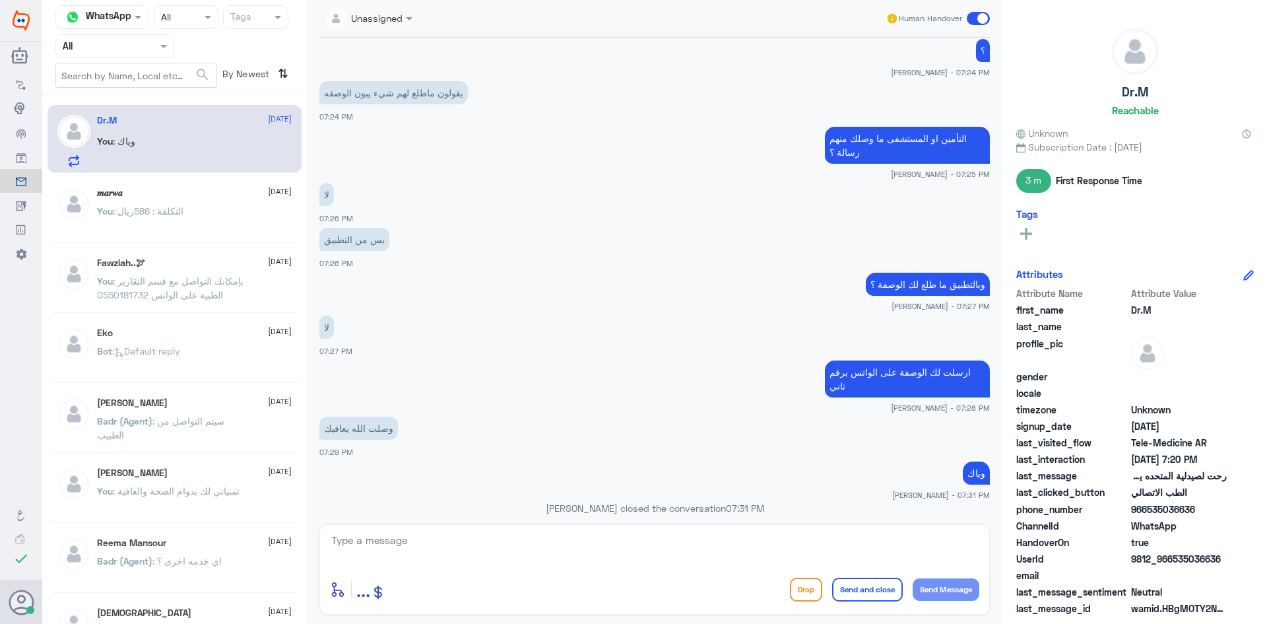
click at [975, 19] on span at bounding box center [978, 18] width 23 height 13
click at [0, 0] on input "checkbox" at bounding box center [0, 0] width 0 height 0
click at [972, 18] on span at bounding box center [978, 18] width 23 height 13
click at [0, 0] on input "checkbox" at bounding box center [0, 0] width 0 height 0
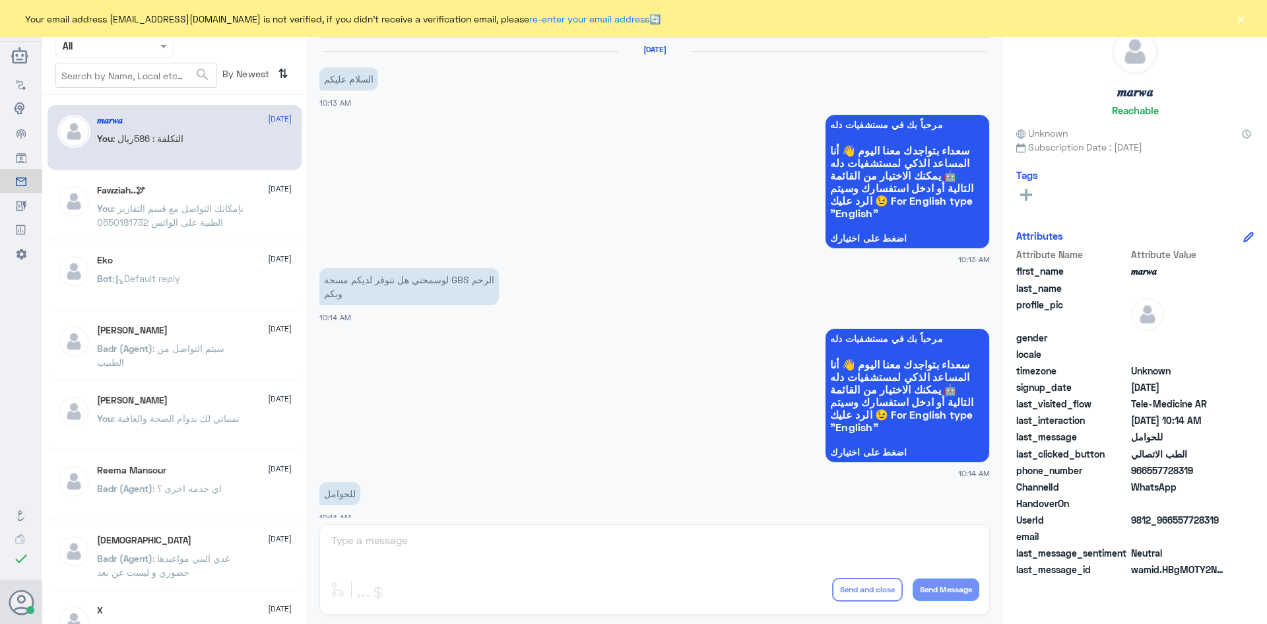
scroll to position [667, 0]
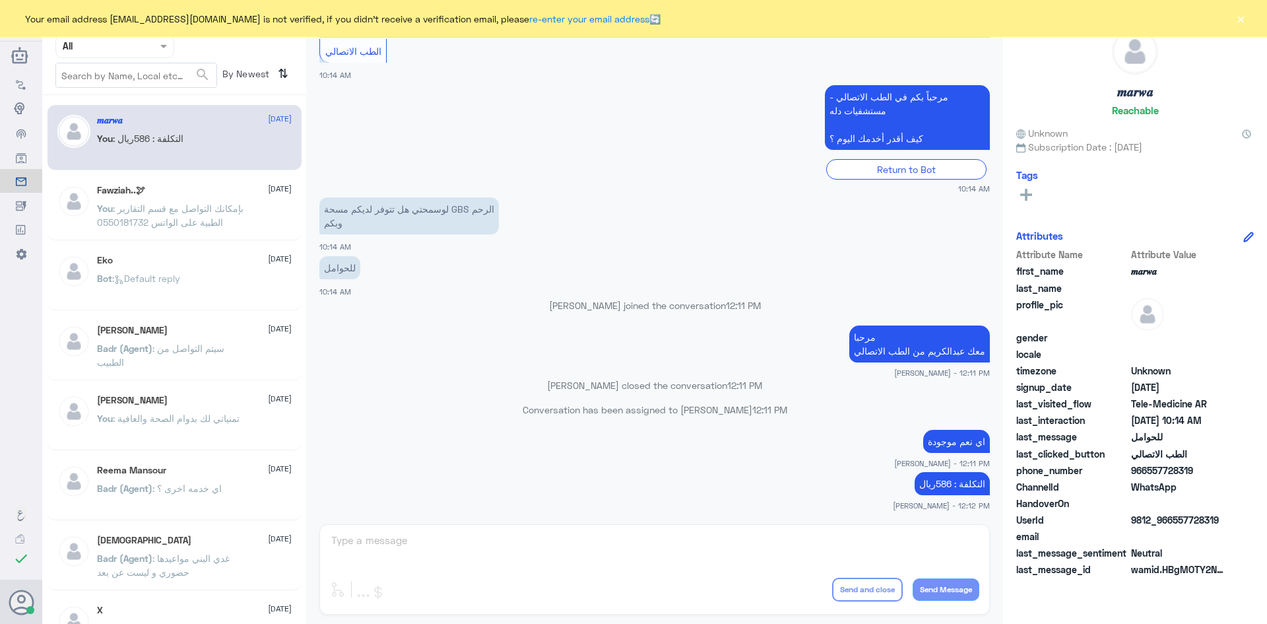
click at [1246, 17] on button "×" at bounding box center [1240, 18] width 13 height 13
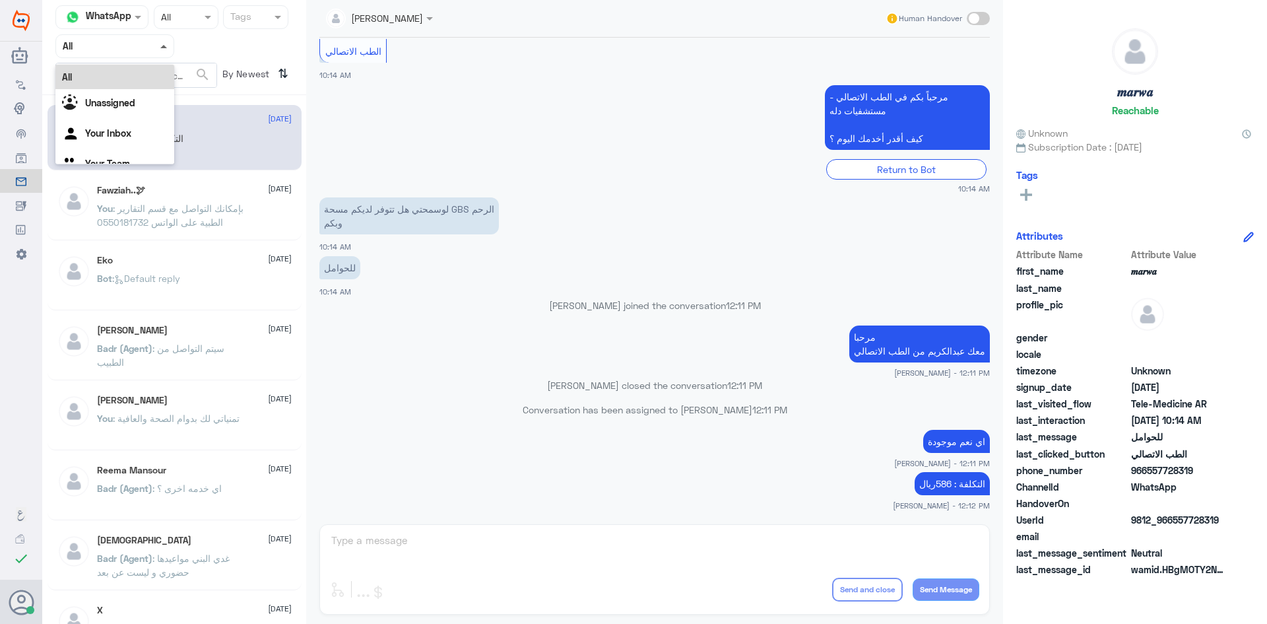
click at [163, 48] on span at bounding box center [163, 46] width 7 height 3
click at [127, 96] on div "Unassigned" at bounding box center [114, 104] width 119 height 30
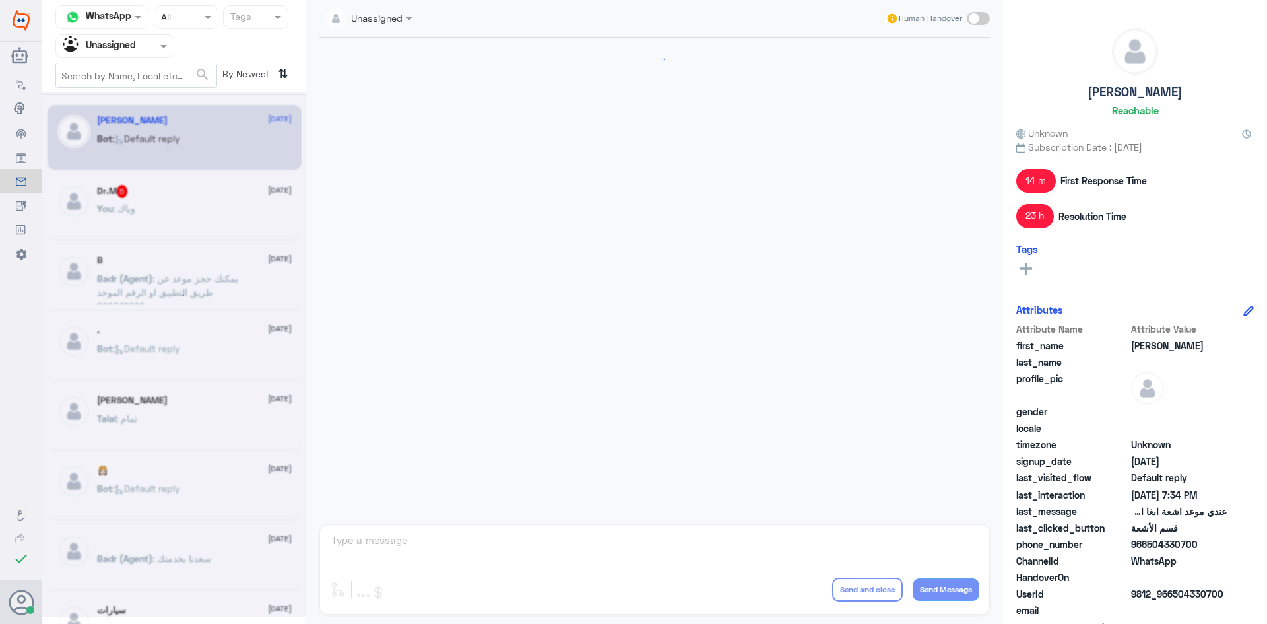
scroll to position [863, 0]
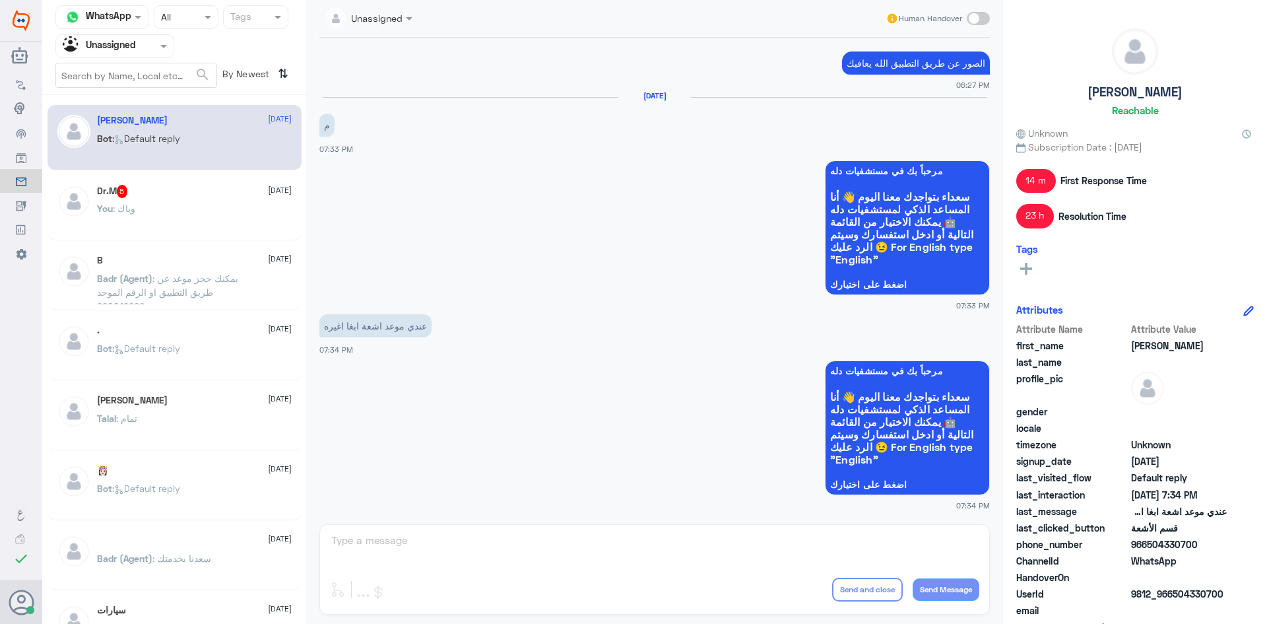
click at [107, 200] on div "Dr.M 5 [DATE] You : وياك" at bounding box center [194, 210] width 195 height 50
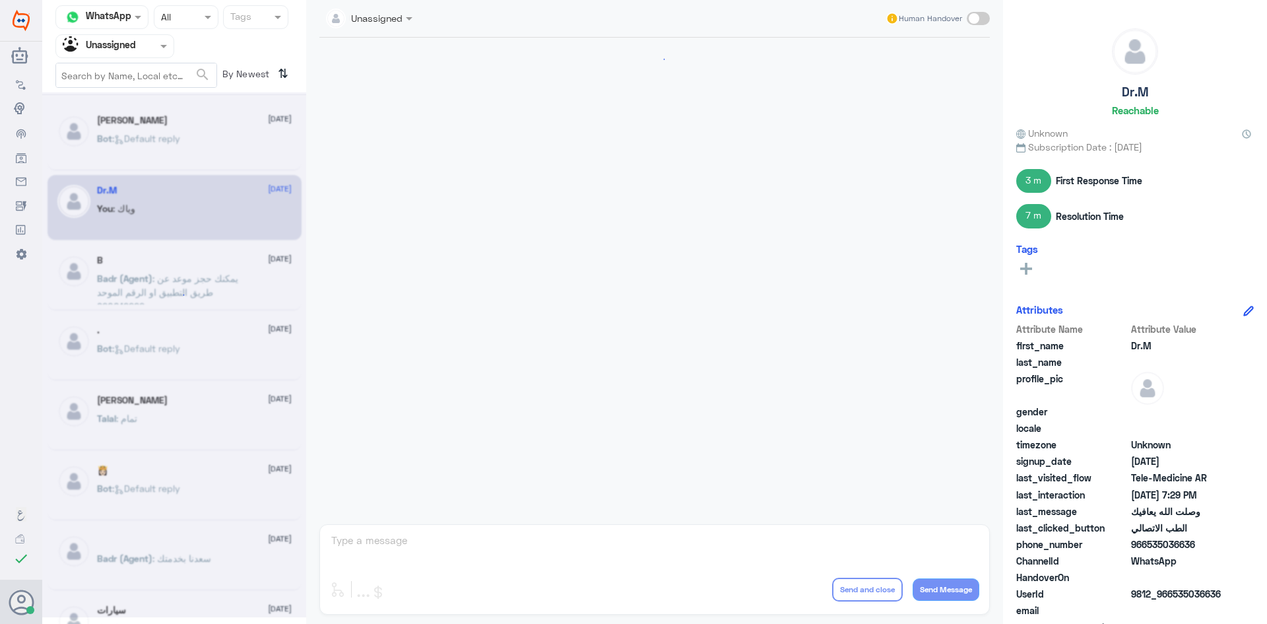
scroll to position [418, 0]
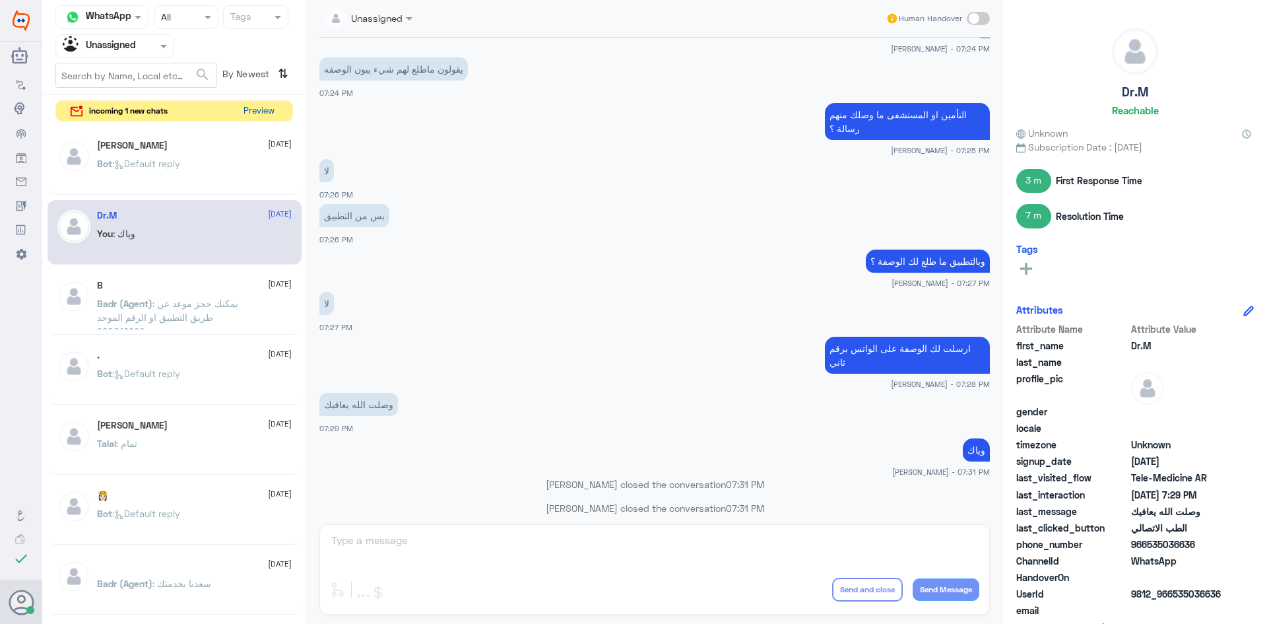
click at [277, 107] on button "Preview" at bounding box center [258, 111] width 41 height 20
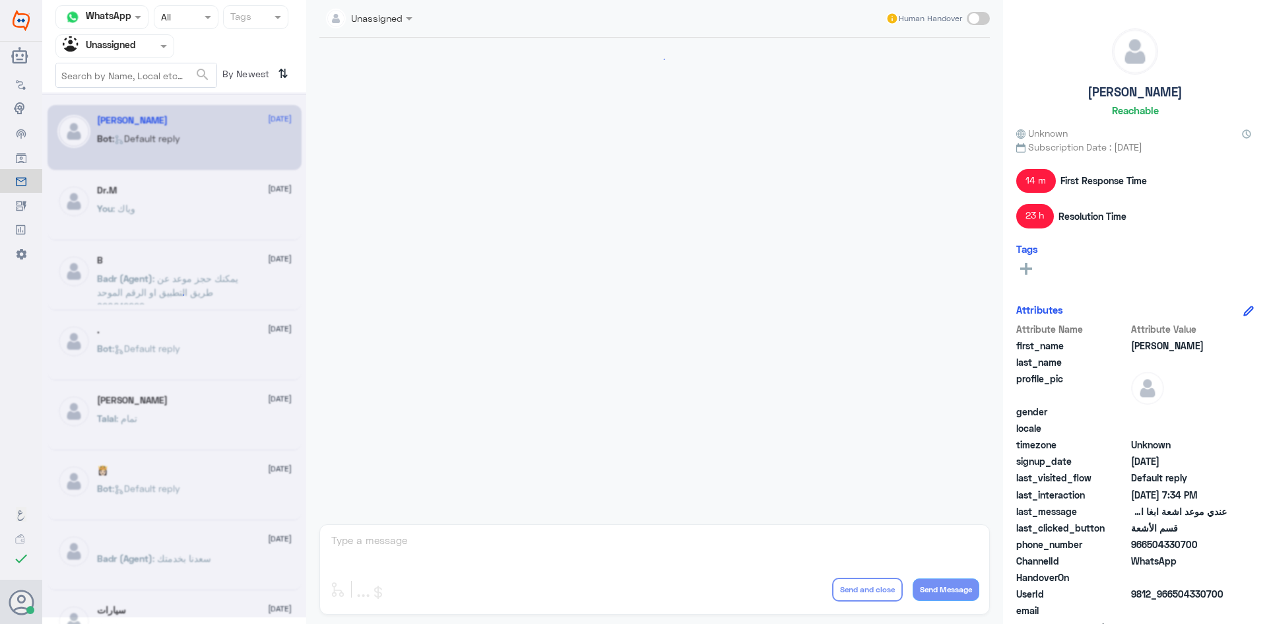
scroll to position [863, 0]
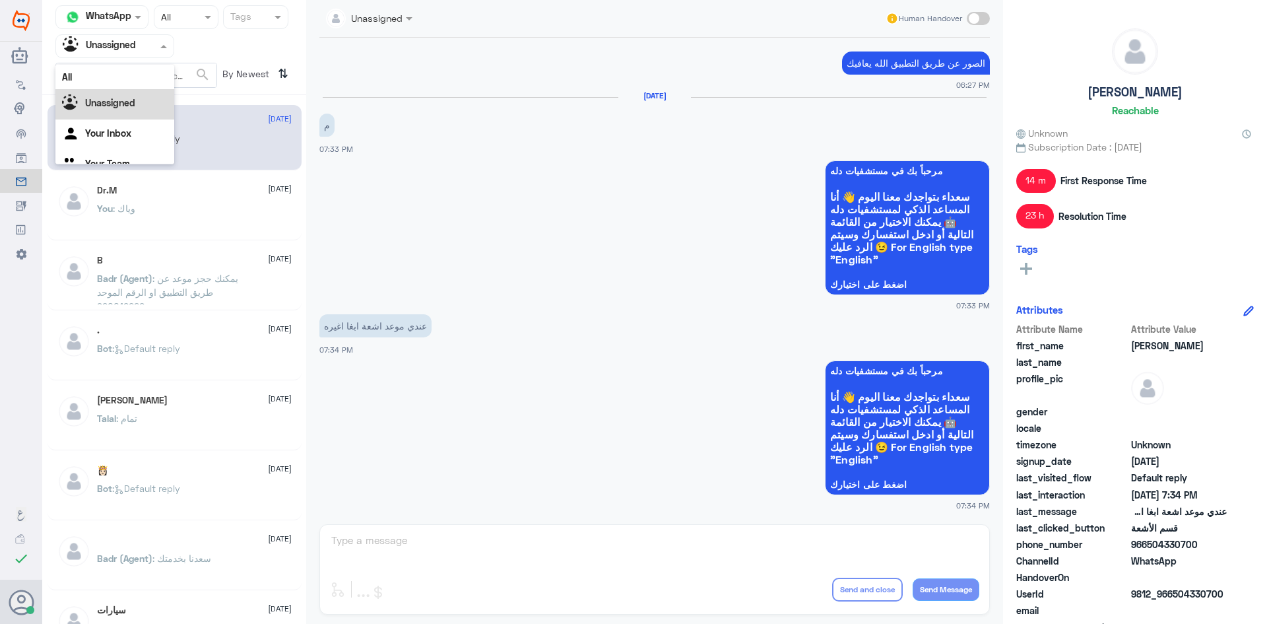
click at [162, 43] on span at bounding box center [165, 46] width 17 height 14
click at [144, 86] on div "All" at bounding box center [114, 77] width 119 height 24
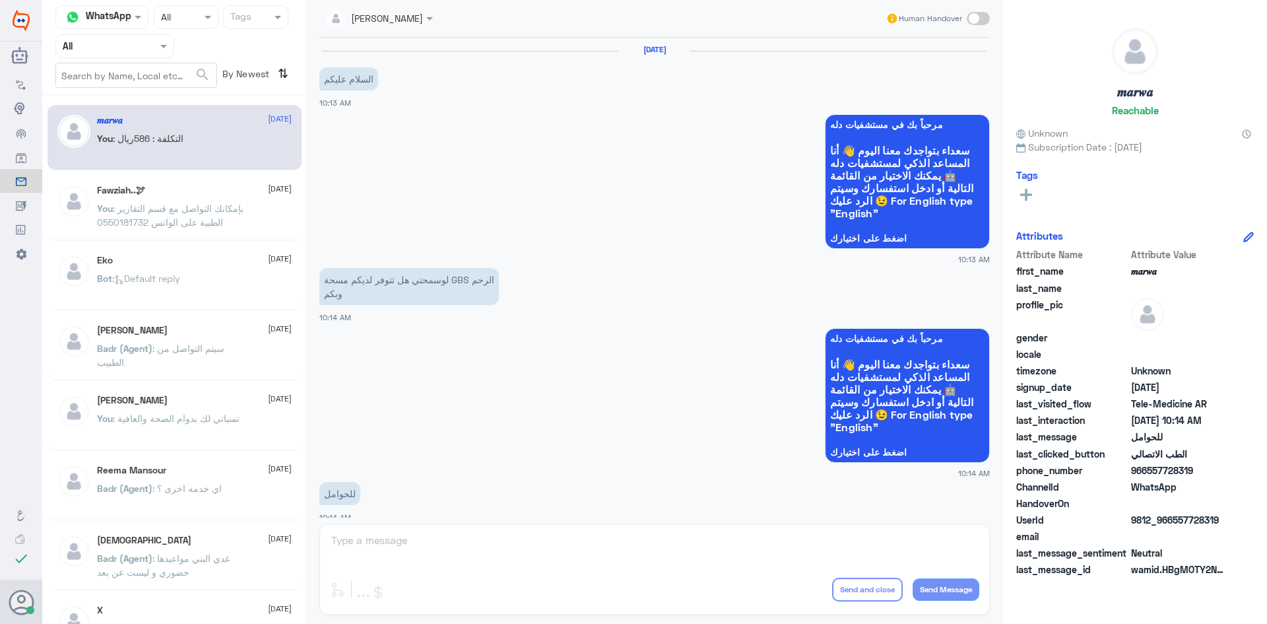
scroll to position [667, 0]
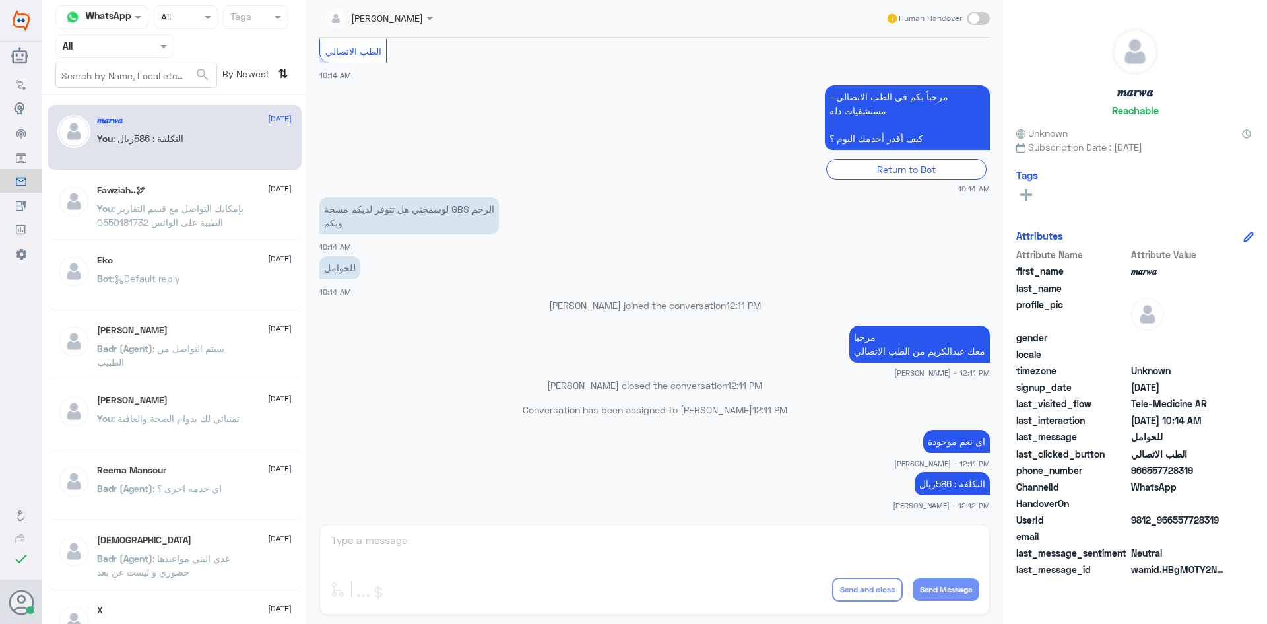
click at [157, 51] on span at bounding box center [165, 46] width 17 height 14
click at [128, 104] on b "Unassigned" at bounding box center [110, 102] width 50 height 11
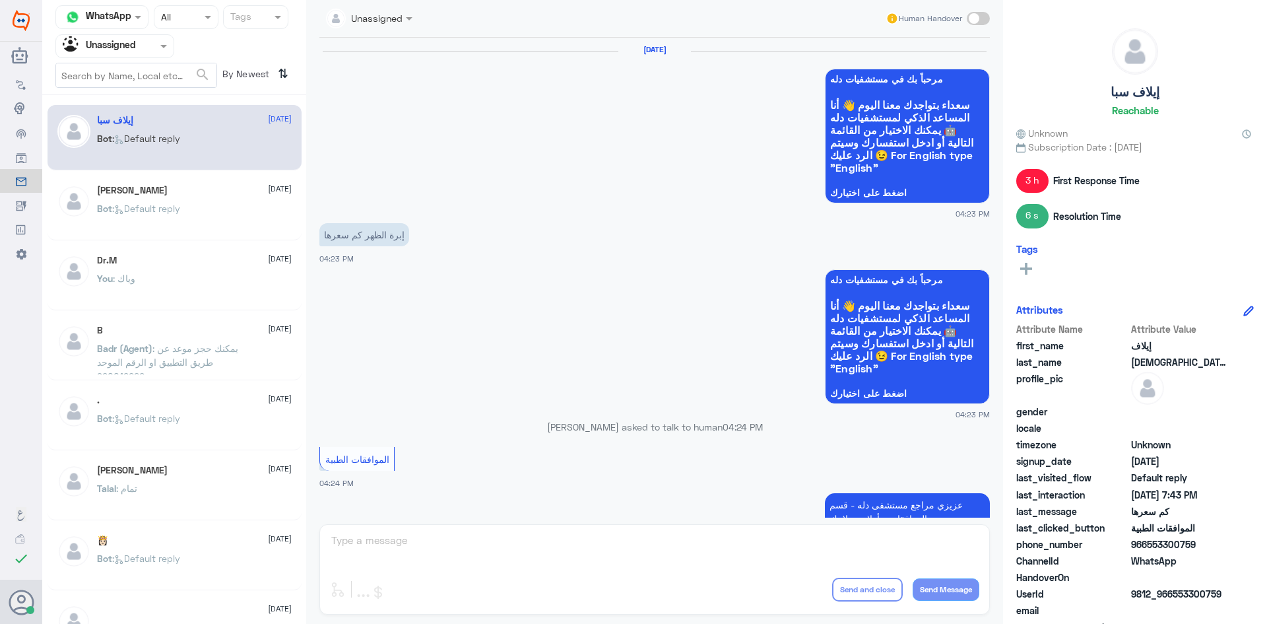
scroll to position [1484, 0]
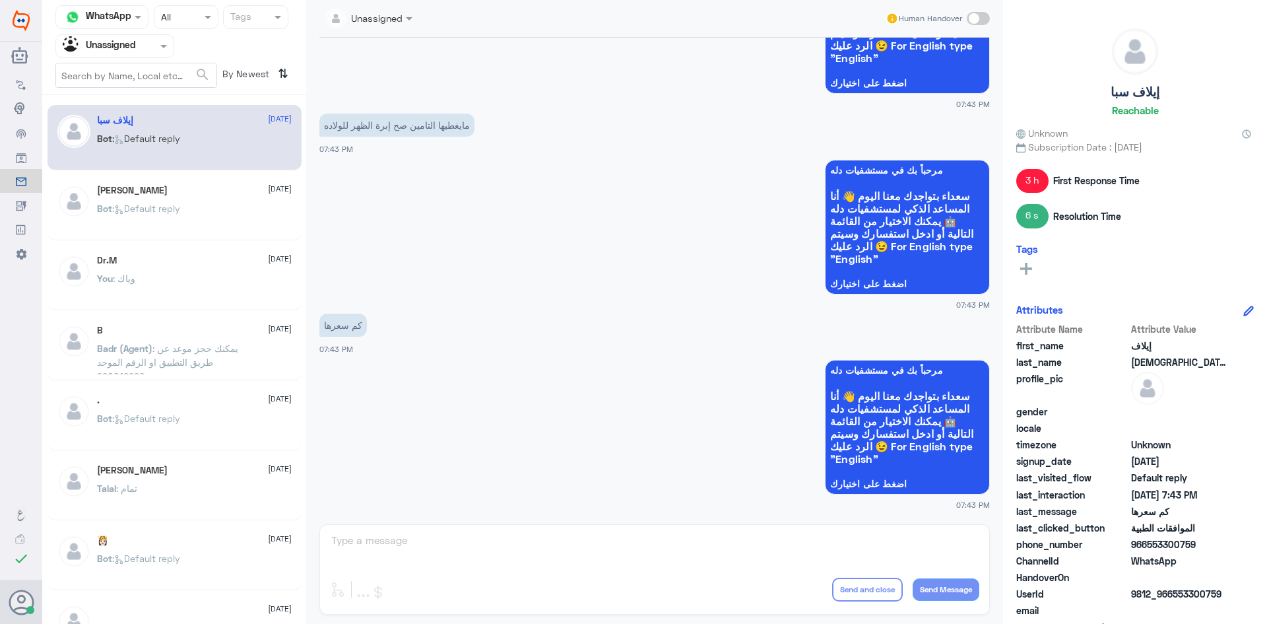
click at [174, 205] on span ": Default reply" at bounding box center [146, 208] width 68 height 11
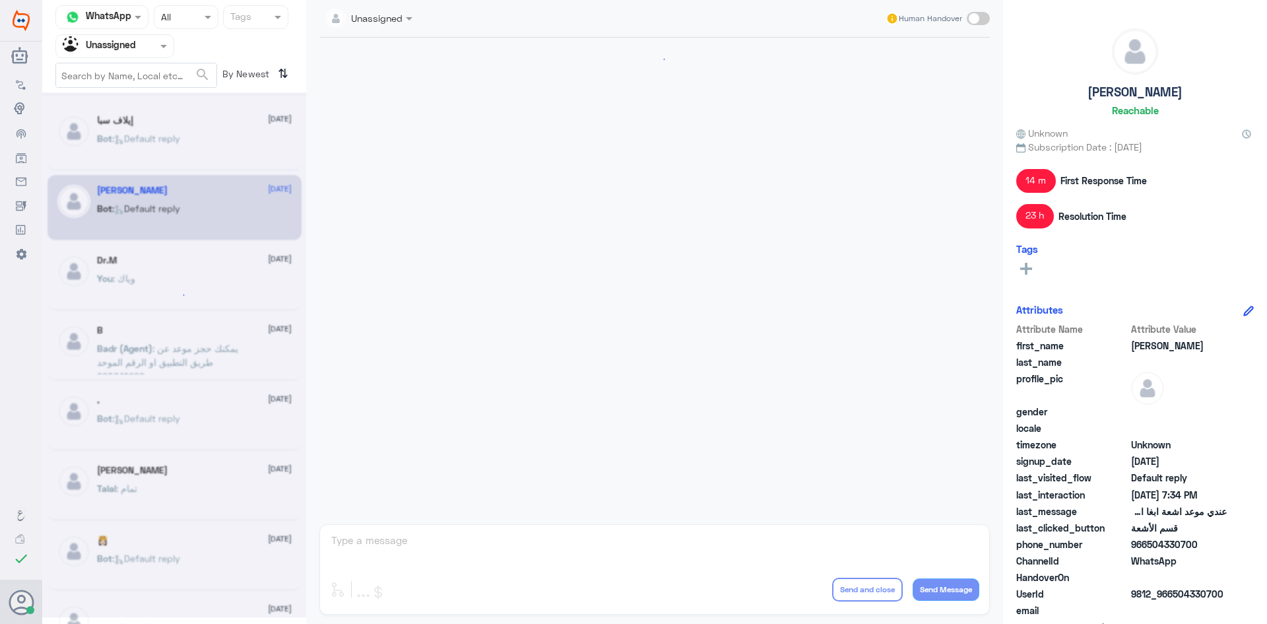
scroll to position [863, 0]
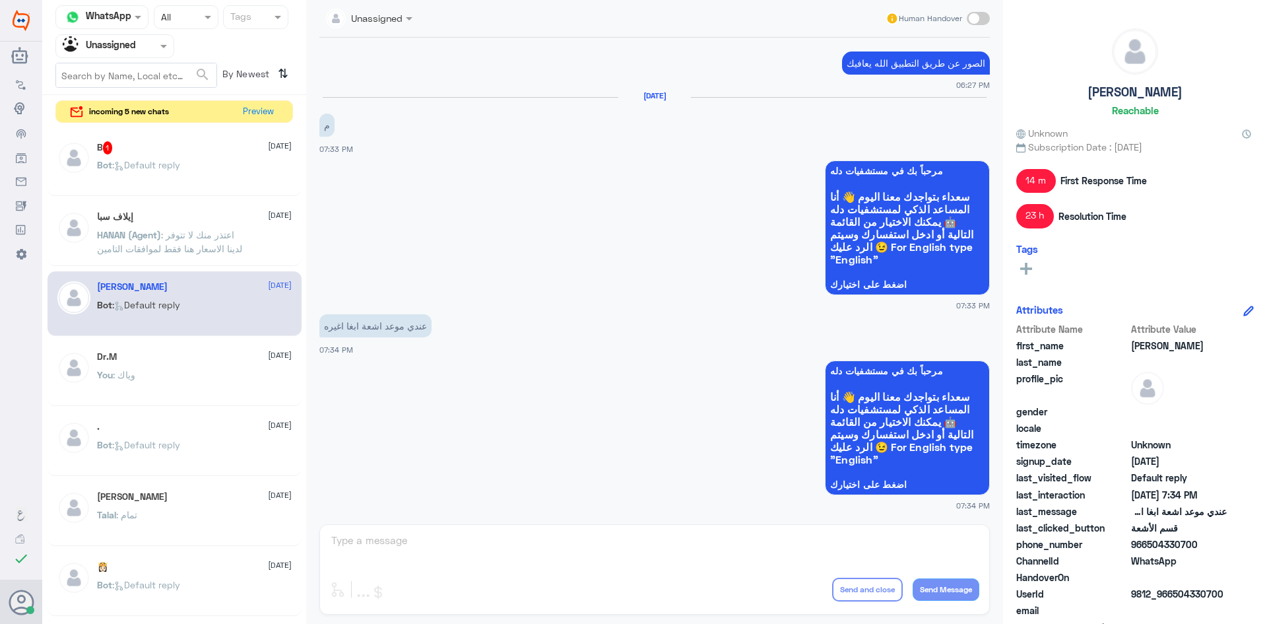
click at [159, 44] on span at bounding box center [165, 46] width 17 height 14
click at [127, 81] on div "All" at bounding box center [114, 77] width 119 height 24
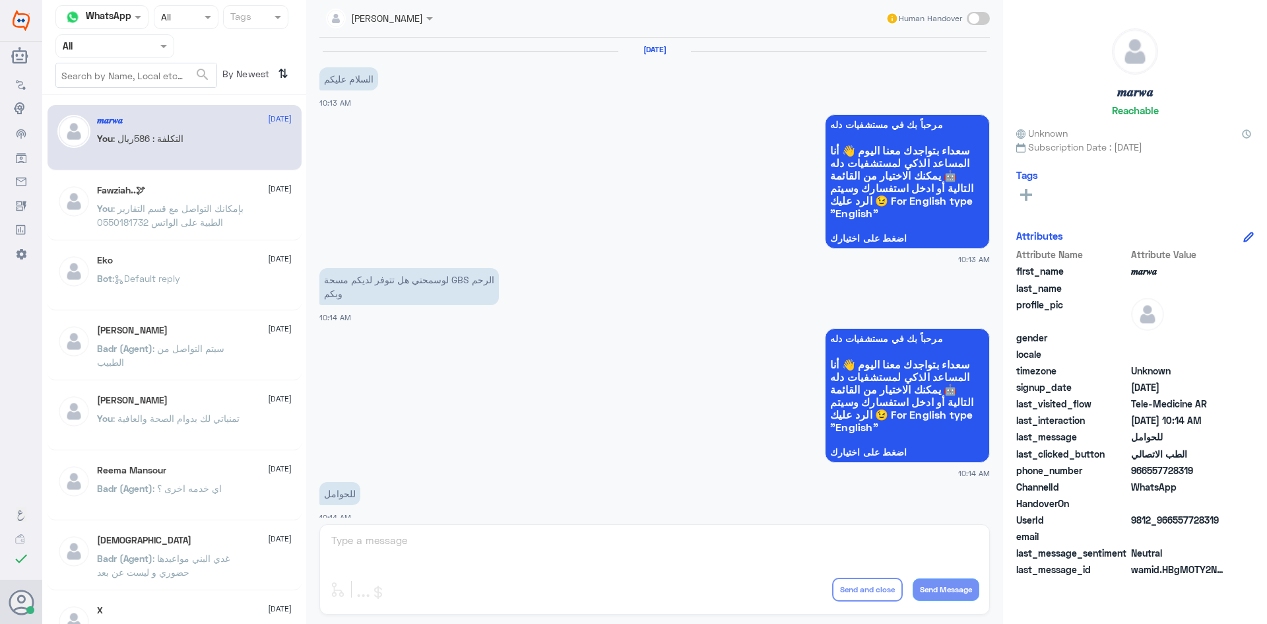
scroll to position [667, 0]
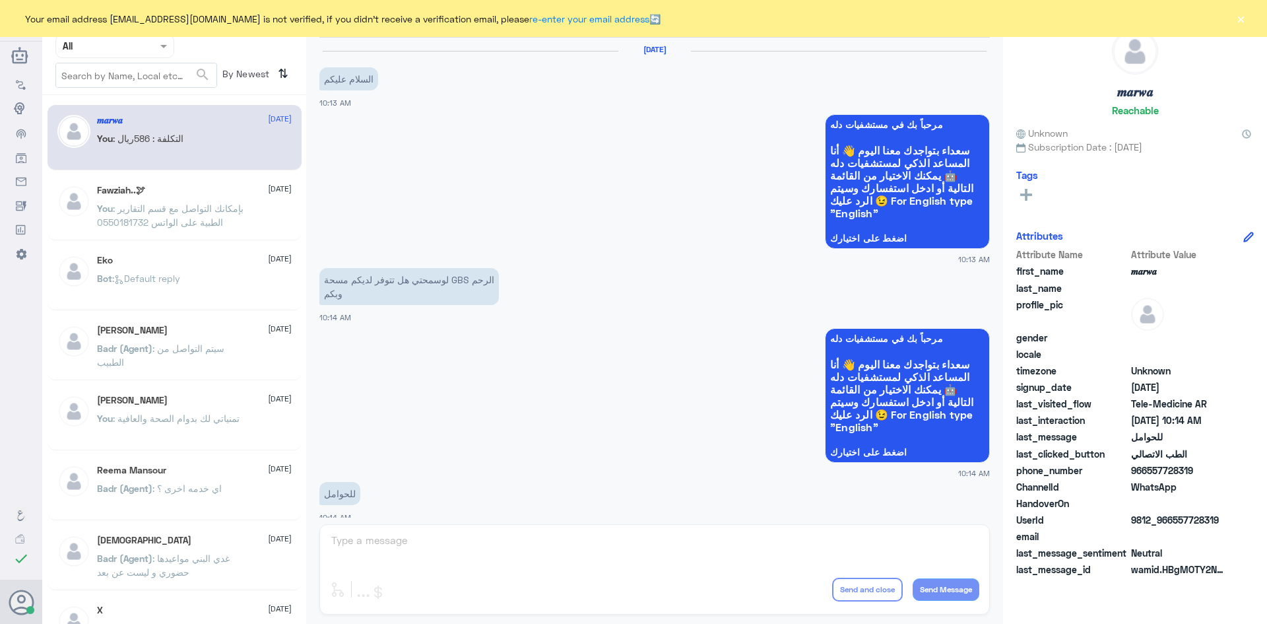
scroll to position [667, 0]
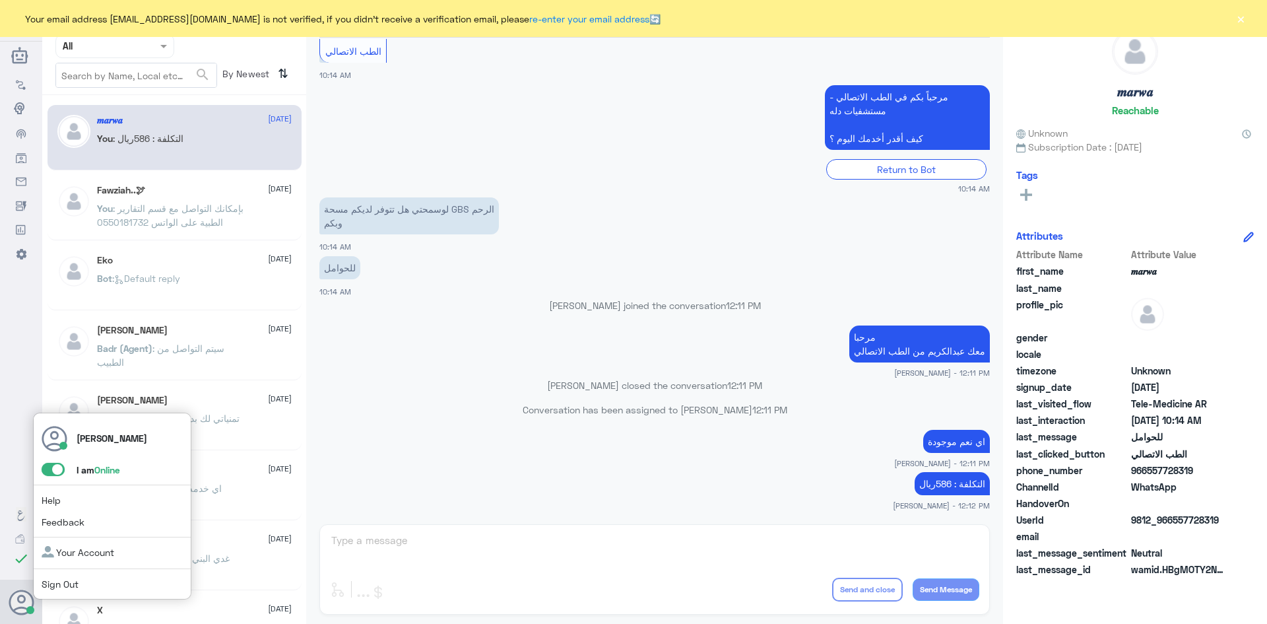
click at [47, 468] on span at bounding box center [53, 469] width 23 height 13
click at [0, 0] on input "checkbox" at bounding box center [0, 0] width 0 height 0
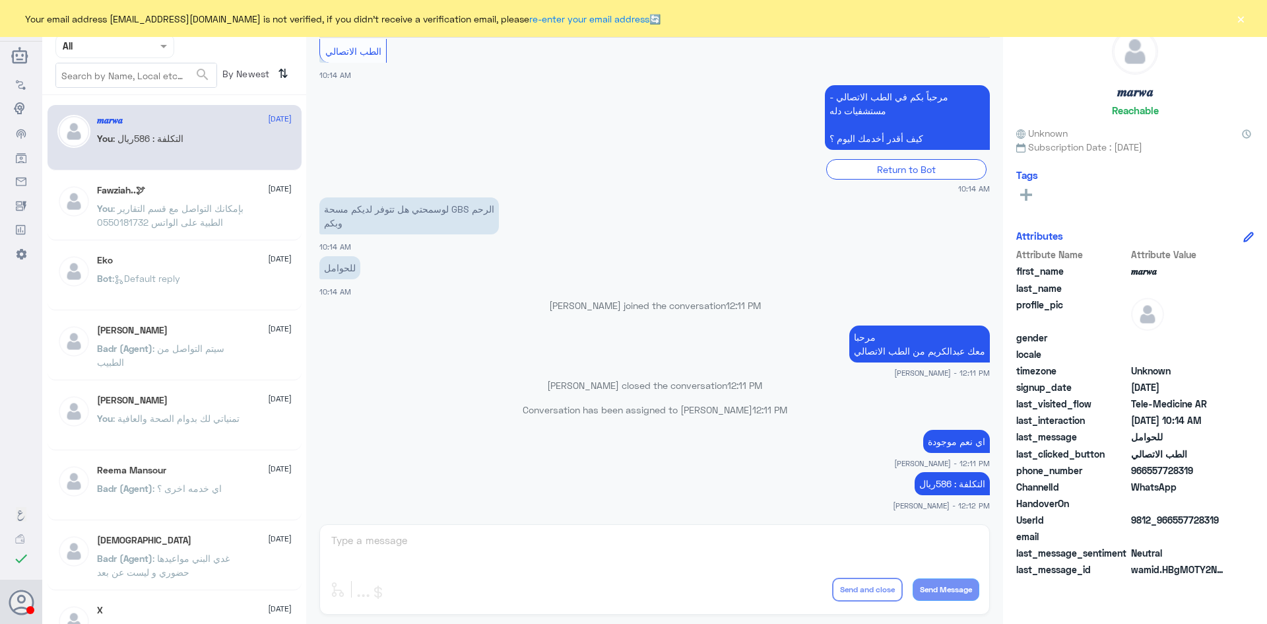
click at [1243, 19] on button "×" at bounding box center [1240, 18] width 13 height 13
